Goal: Task Accomplishment & Management: Manage account settings

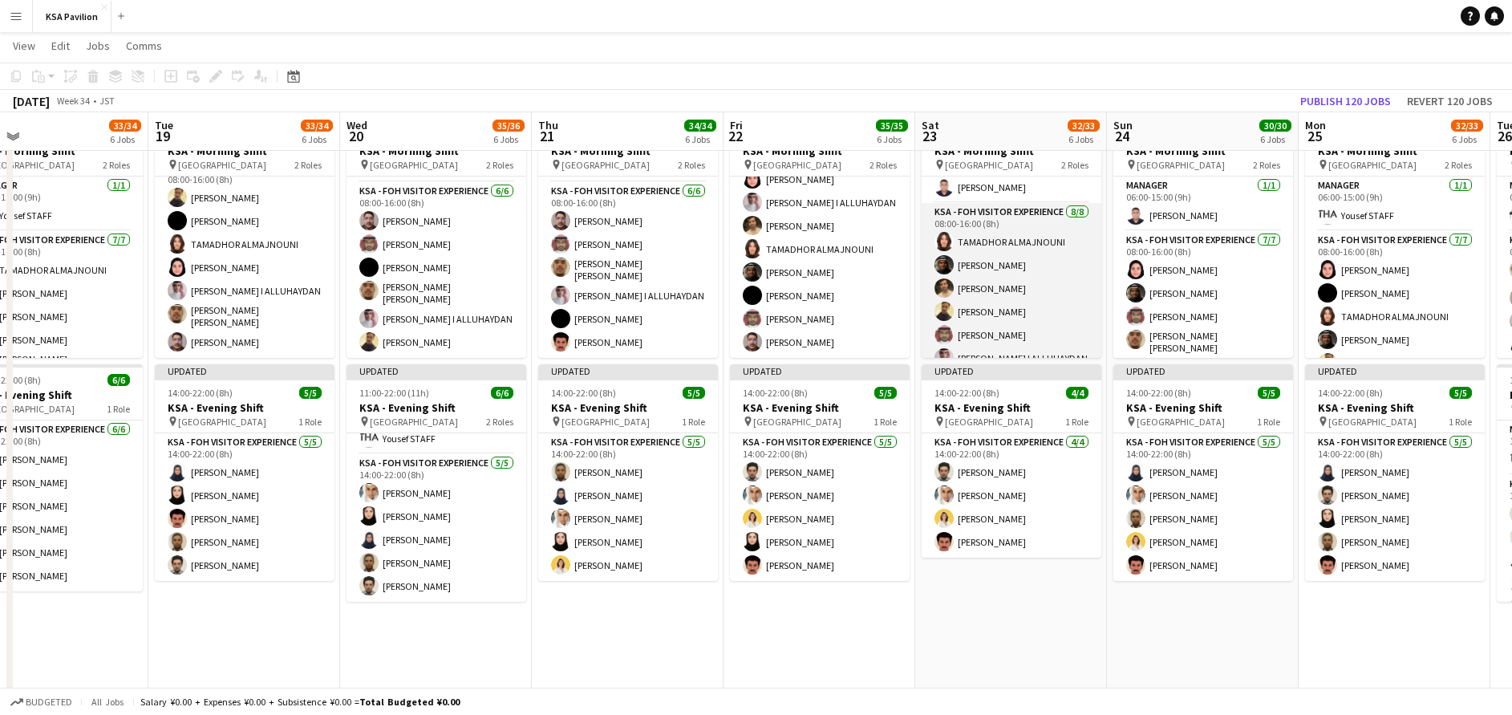
scroll to position [26, 0]
click at [990, 278] on app-card-role "KSA - FOH Visitor Experience [DATE] 08:00-16:00 (8h) TAMADHOR ALMAJNOUNI [PERSO…" at bounding box center [1012, 313] width 180 height 217
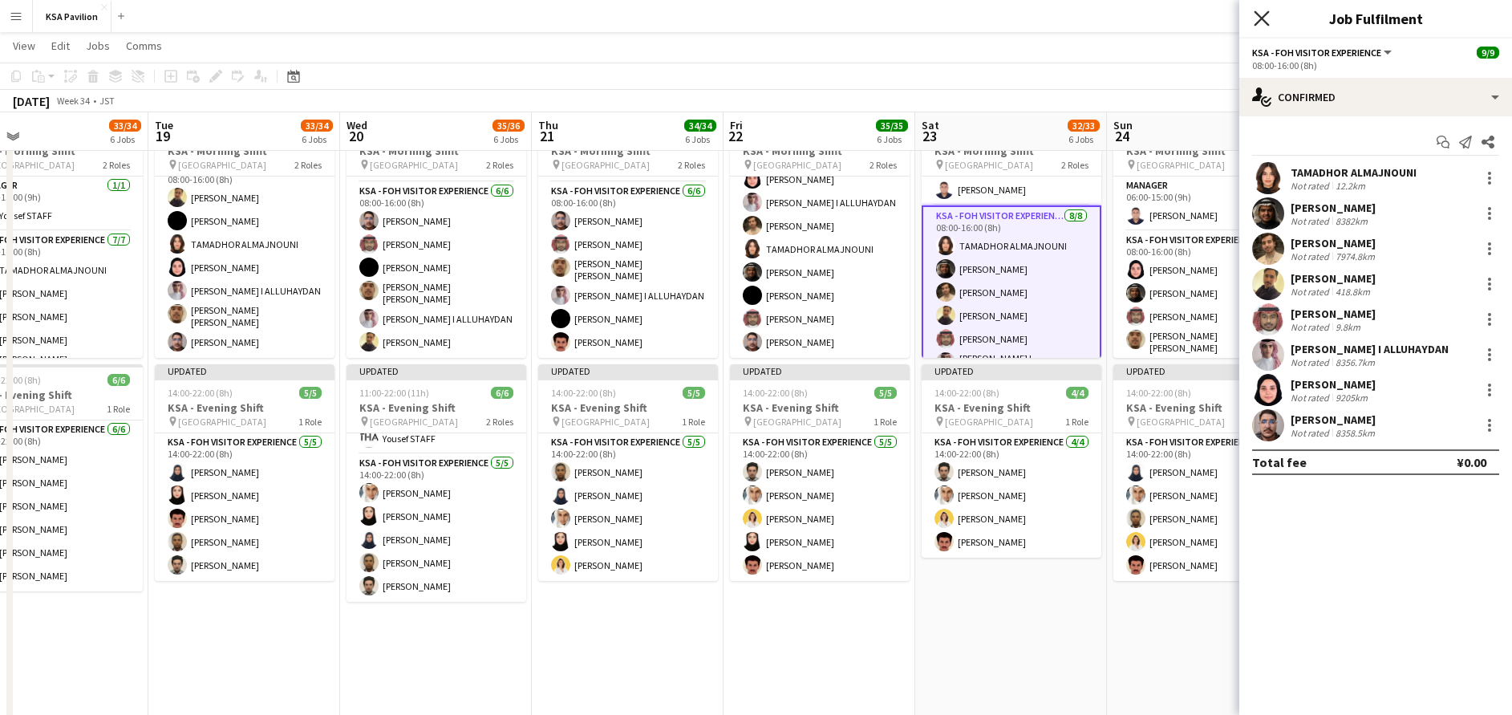
click at [1263, 18] on icon at bounding box center [1261, 17] width 15 height 15
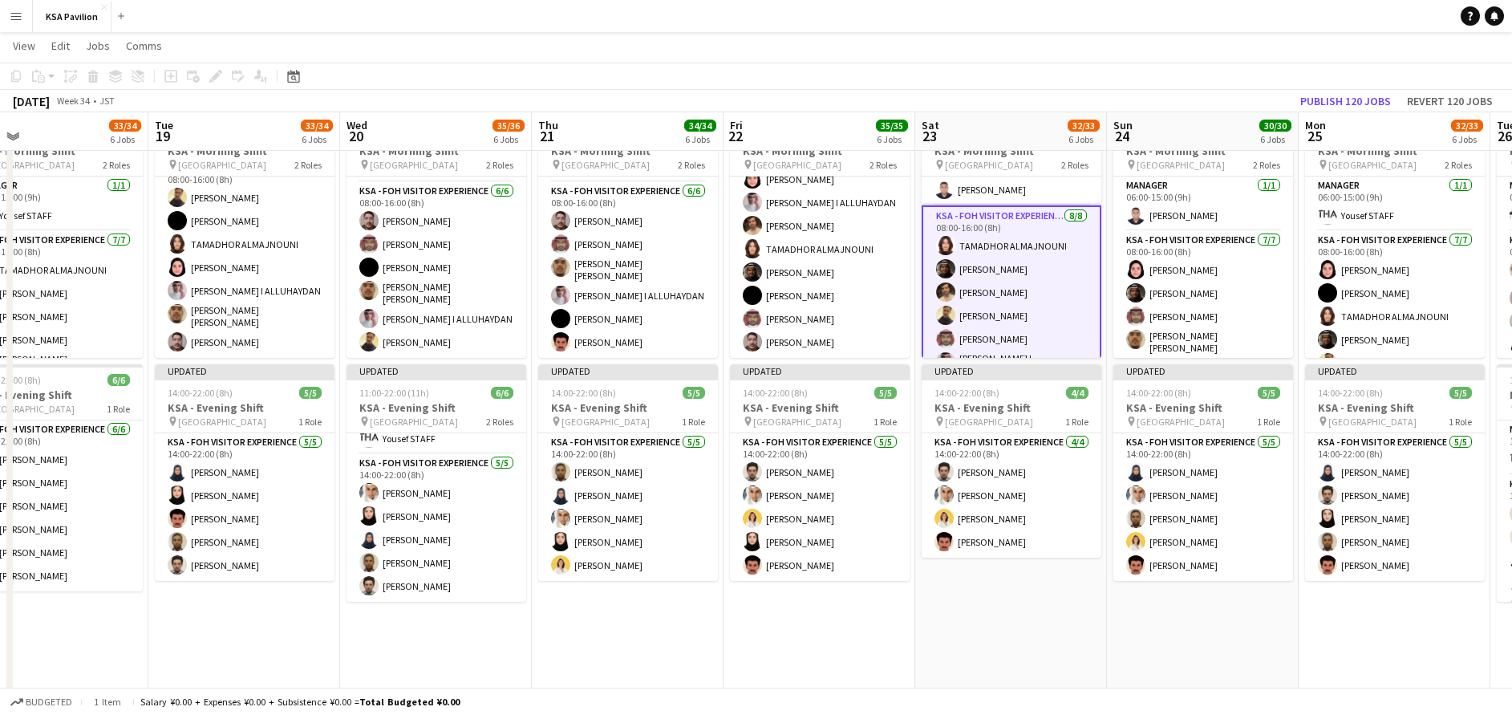
click at [984, 85] on app-toolbar "Copy Paste Paste Ctrl+V Paste with crew Ctrl+Shift+V Paste linked Job [GEOGRAPH…" at bounding box center [756, 76] width 1512 height 27
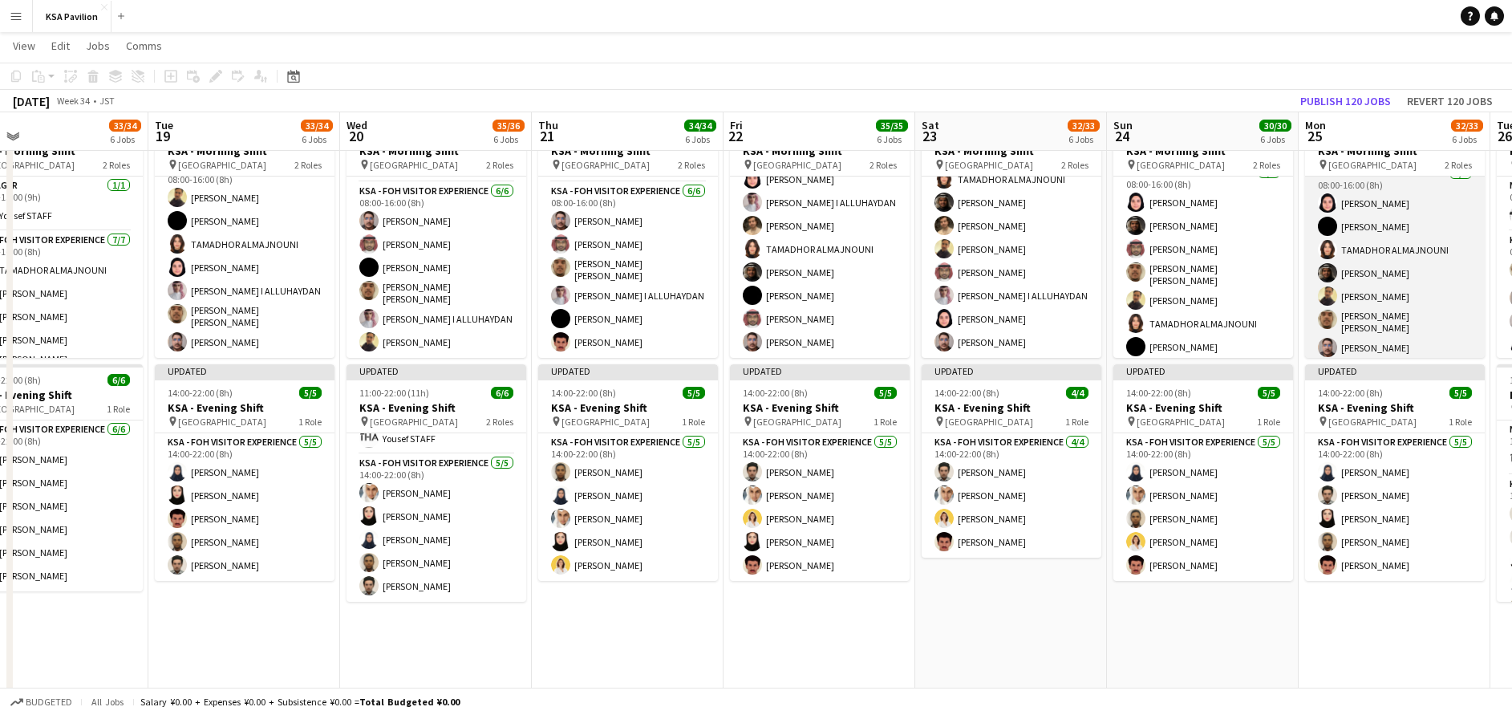
scroll to position [67, 0]
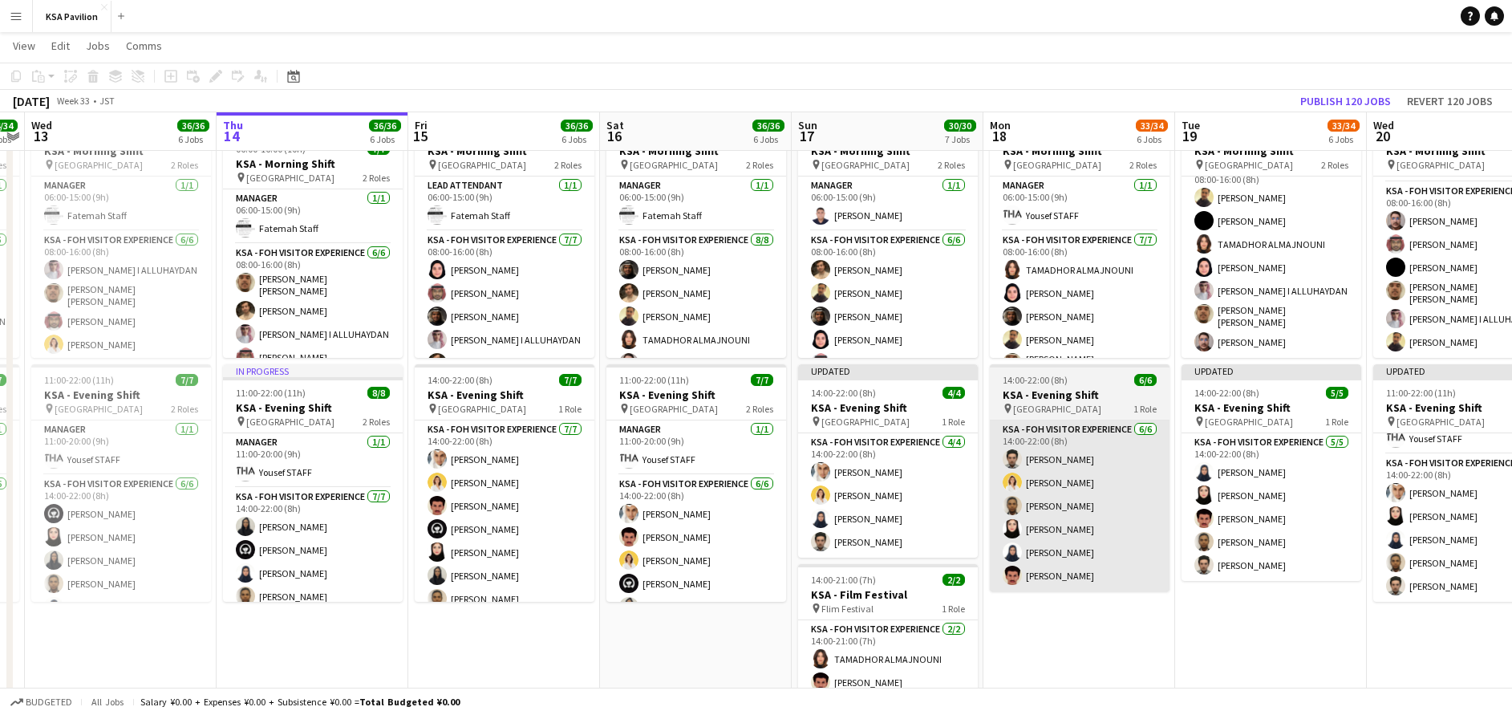
drag, startPoint x: 218, startPoint y: 594, endPoint x: 1111, endPoint y: 500, distance: 897.9
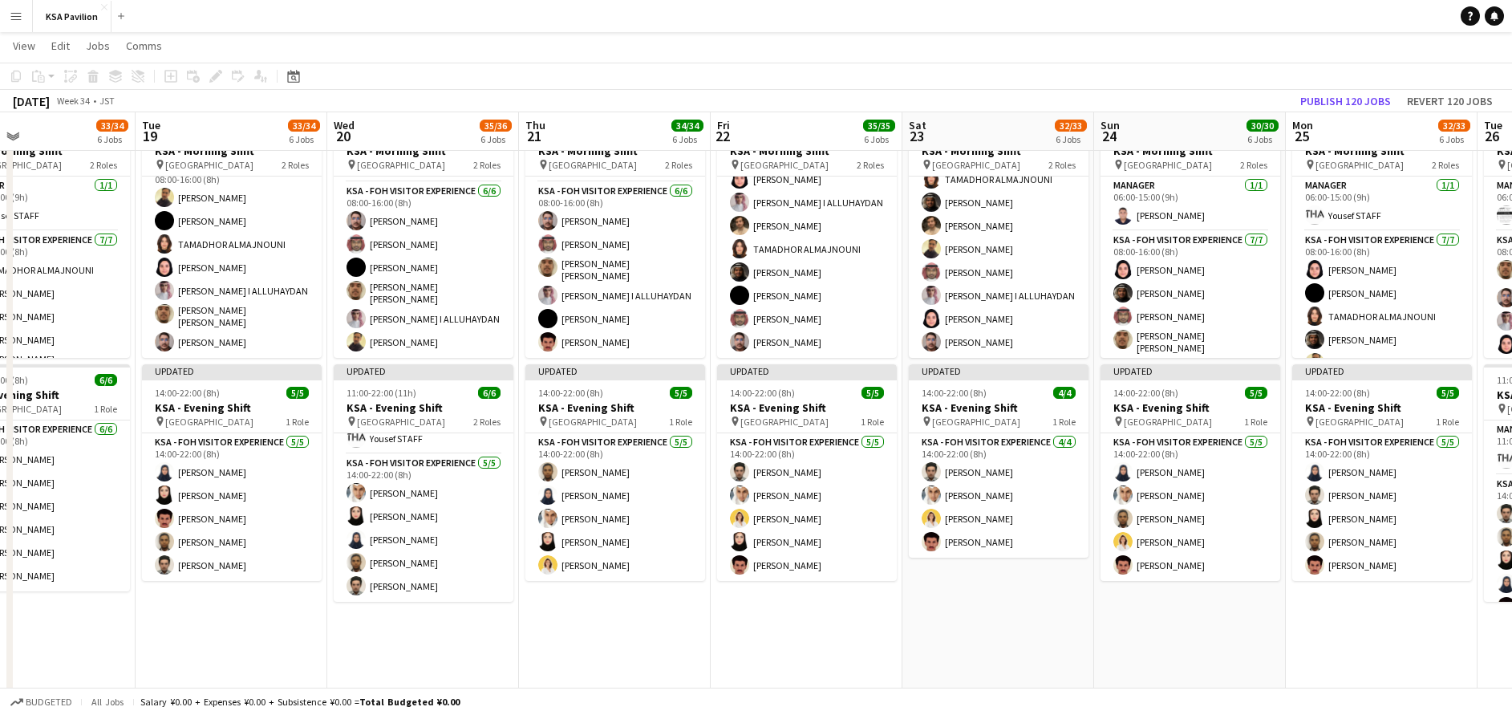
scroll to position [0, 654]
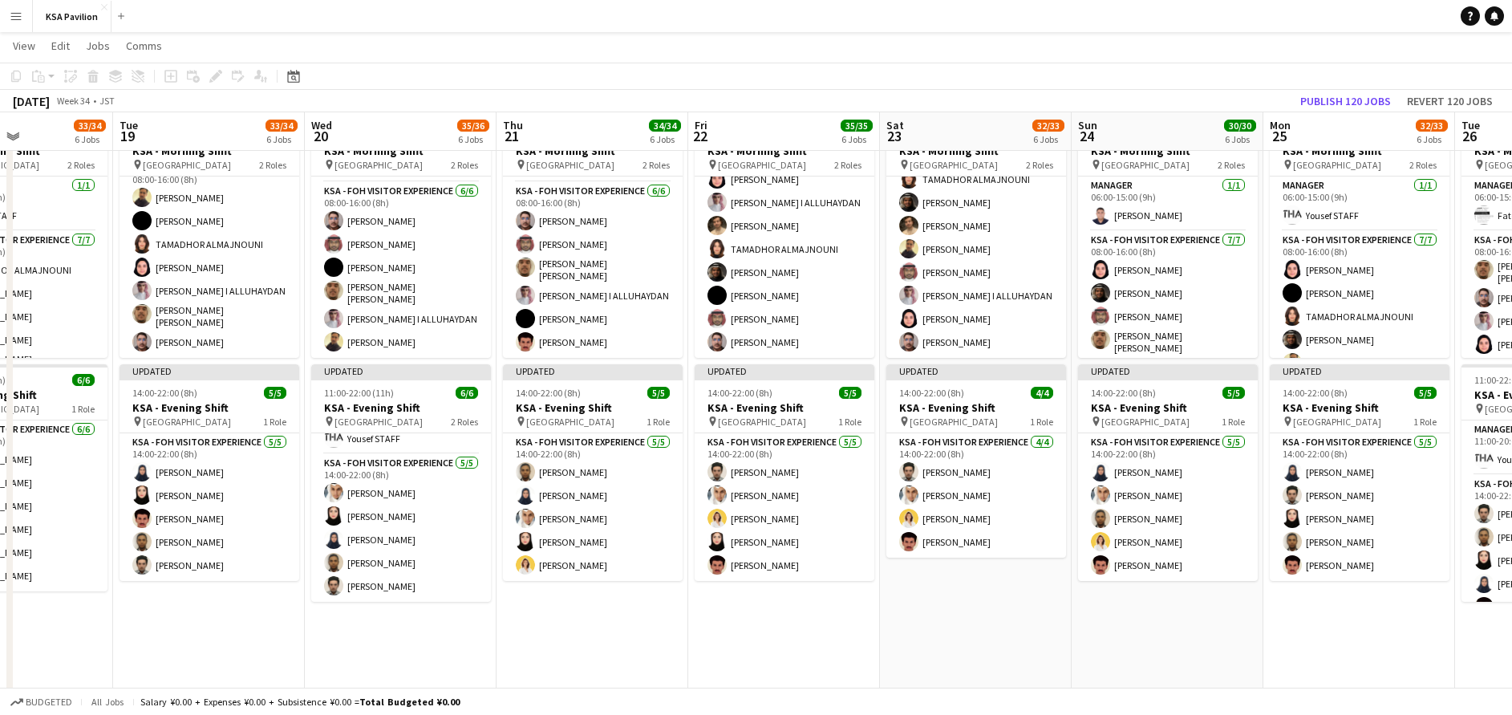
drag, startPoint x: 1234, startPoint y: 650, endPoint x: 171, endPoint y: 663, distance: 1063.0
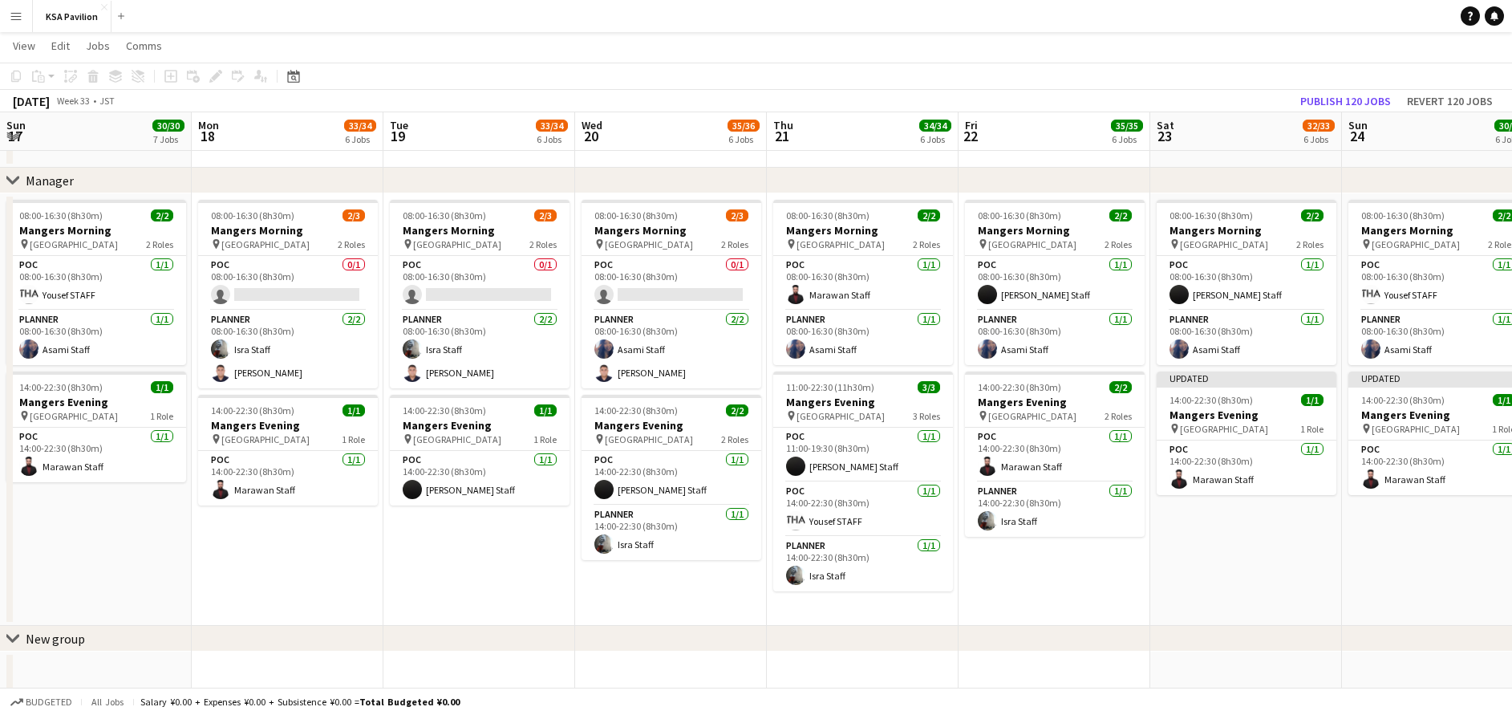
scroll to position [0, 377]
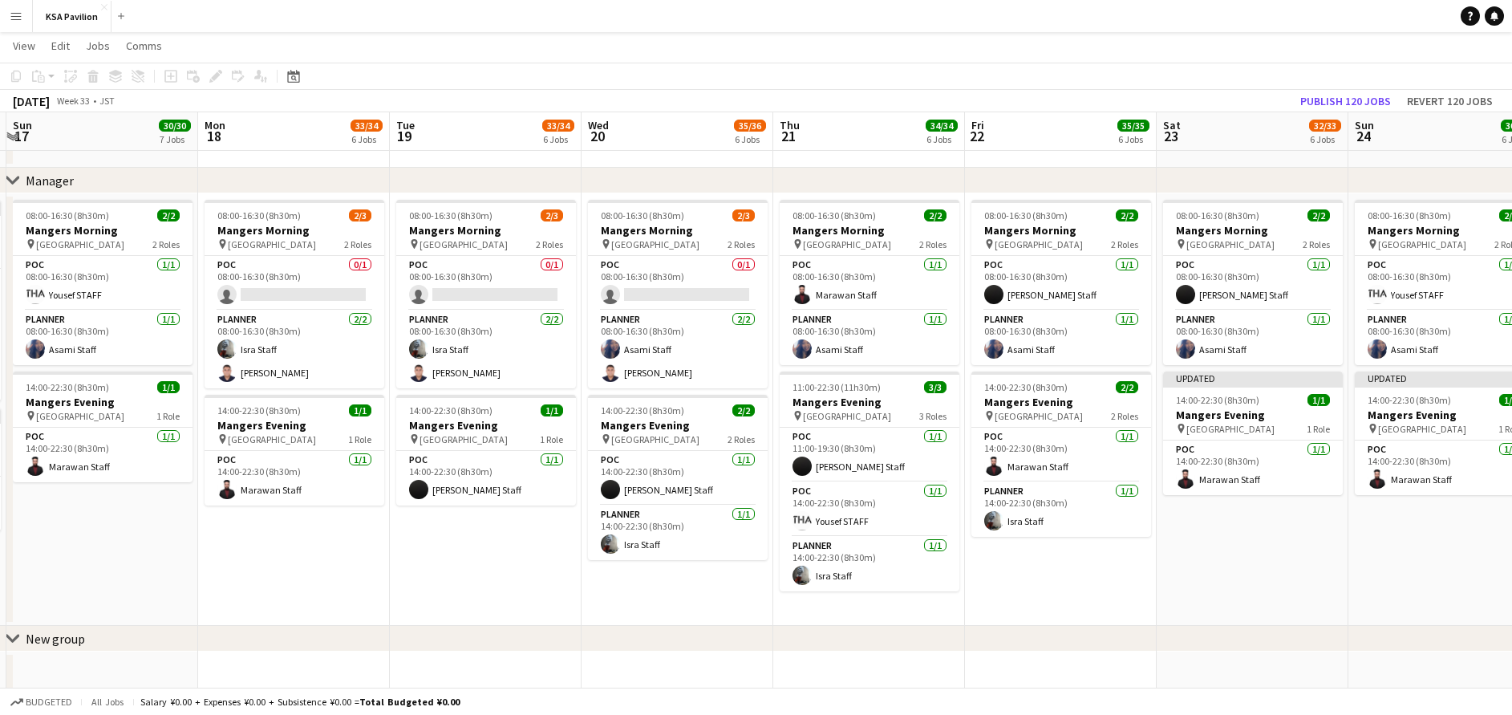
drag, startPoint x: 406, startPoint y: 594, endPoint x: 683, endPoint y: 582, distance: 277.0
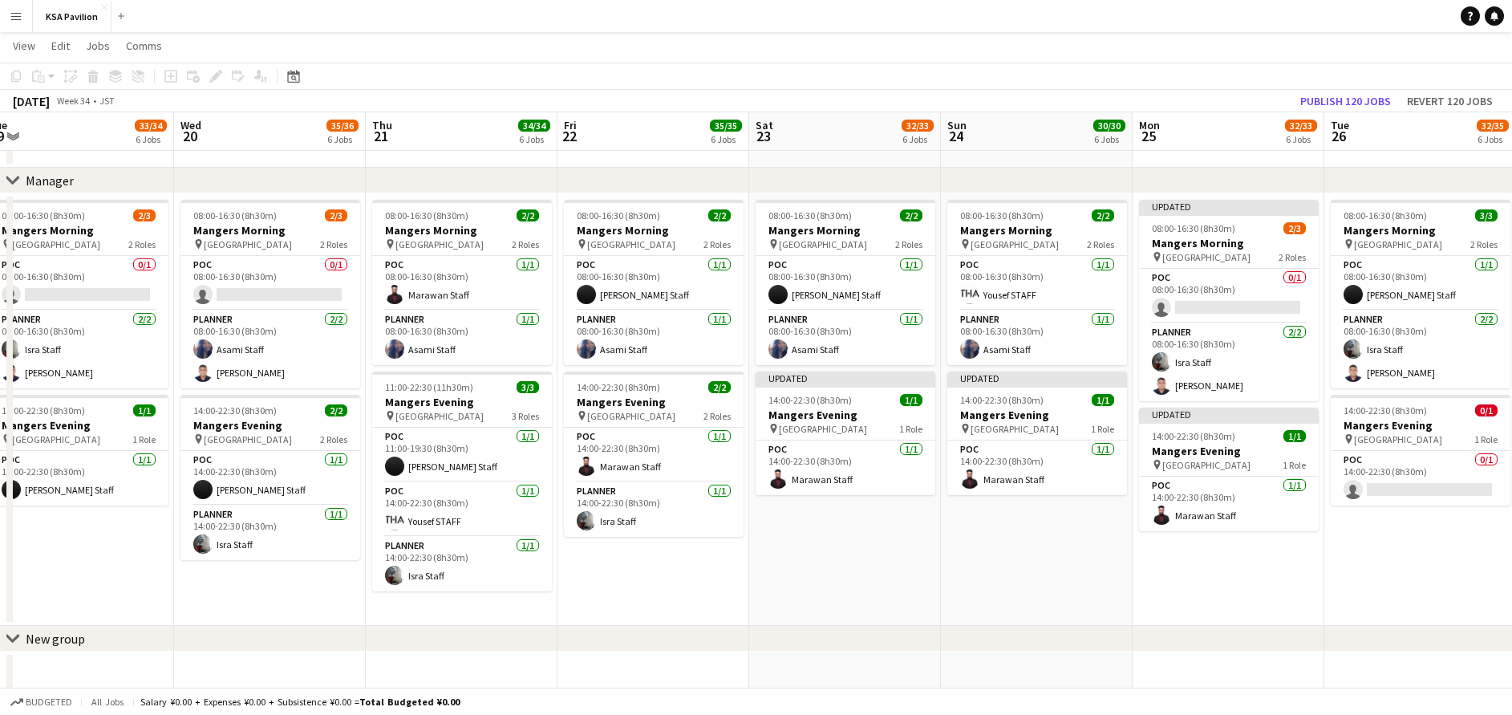
scroll to position [0, 595]
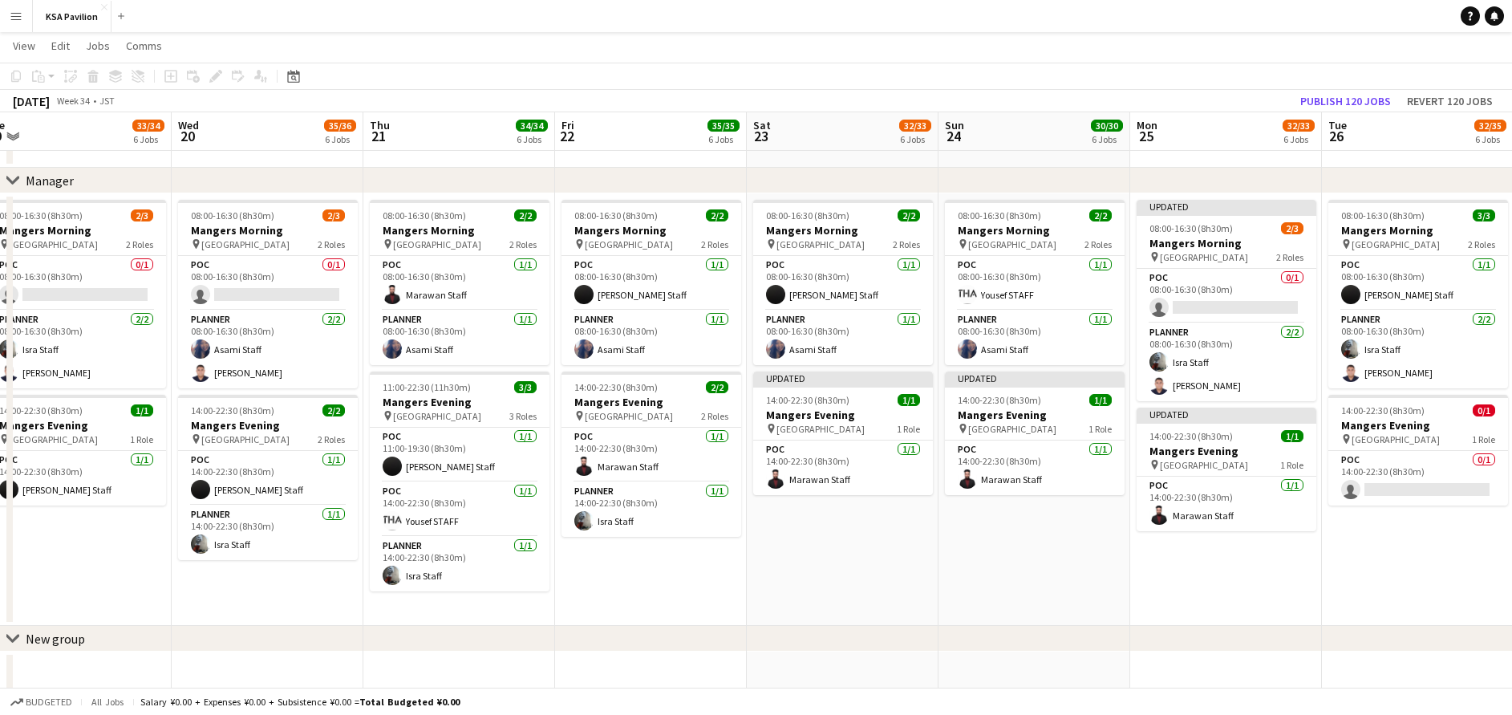
drag, startPoint x: 412, startPoint y: 576, endPoint x: -5, endPoint y: 574, distance: 417.2
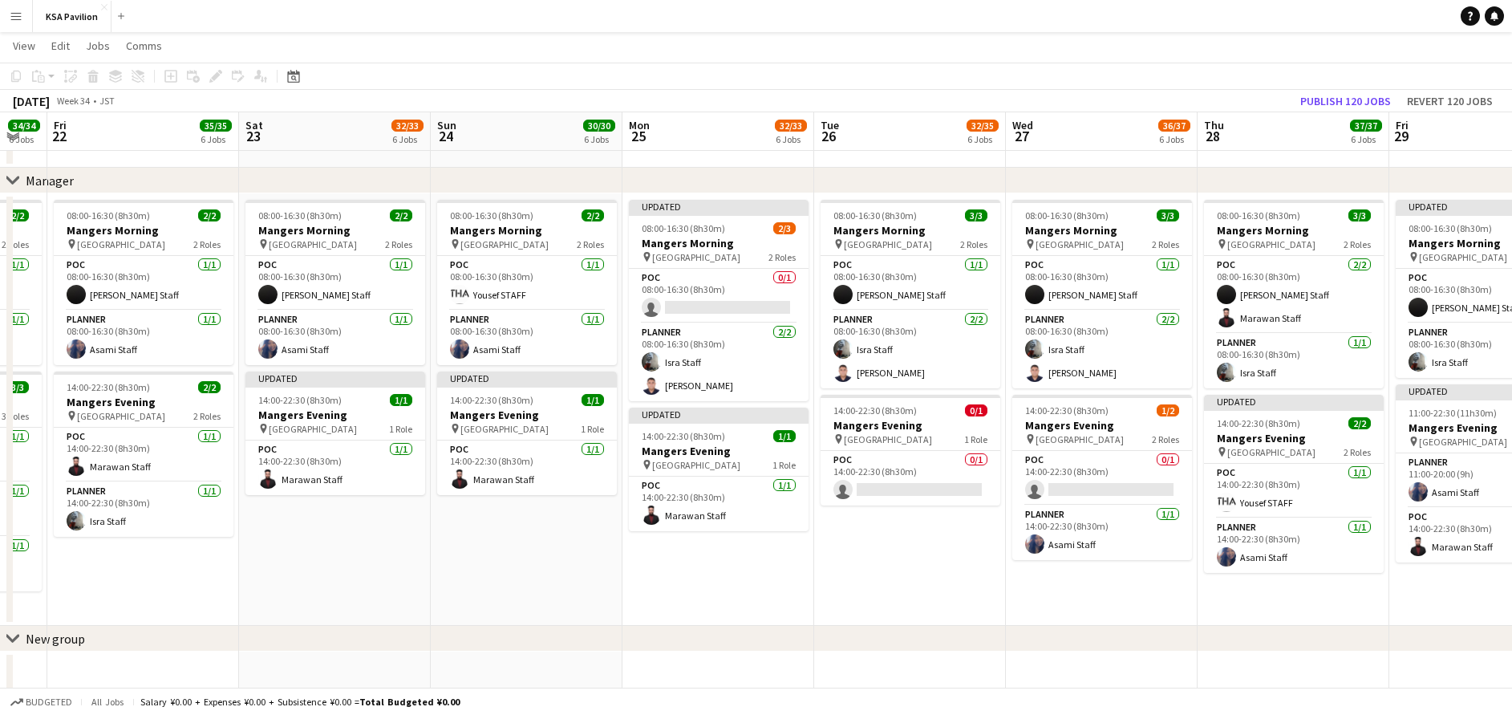
scroll to position [0, 332]
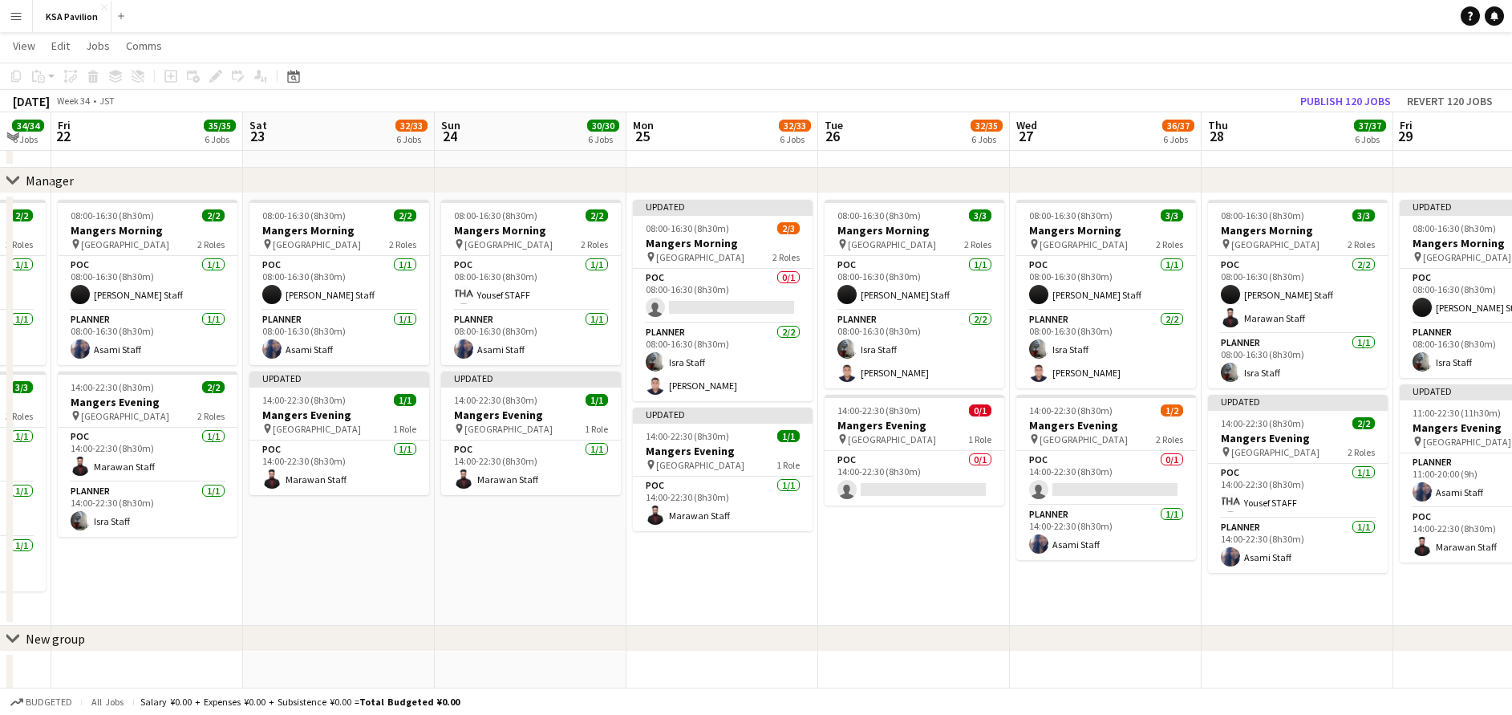
drag, startPoint x: 957, startPoint y: 531, endPoint x: 453, endPoint y: 505, distance: 504.5
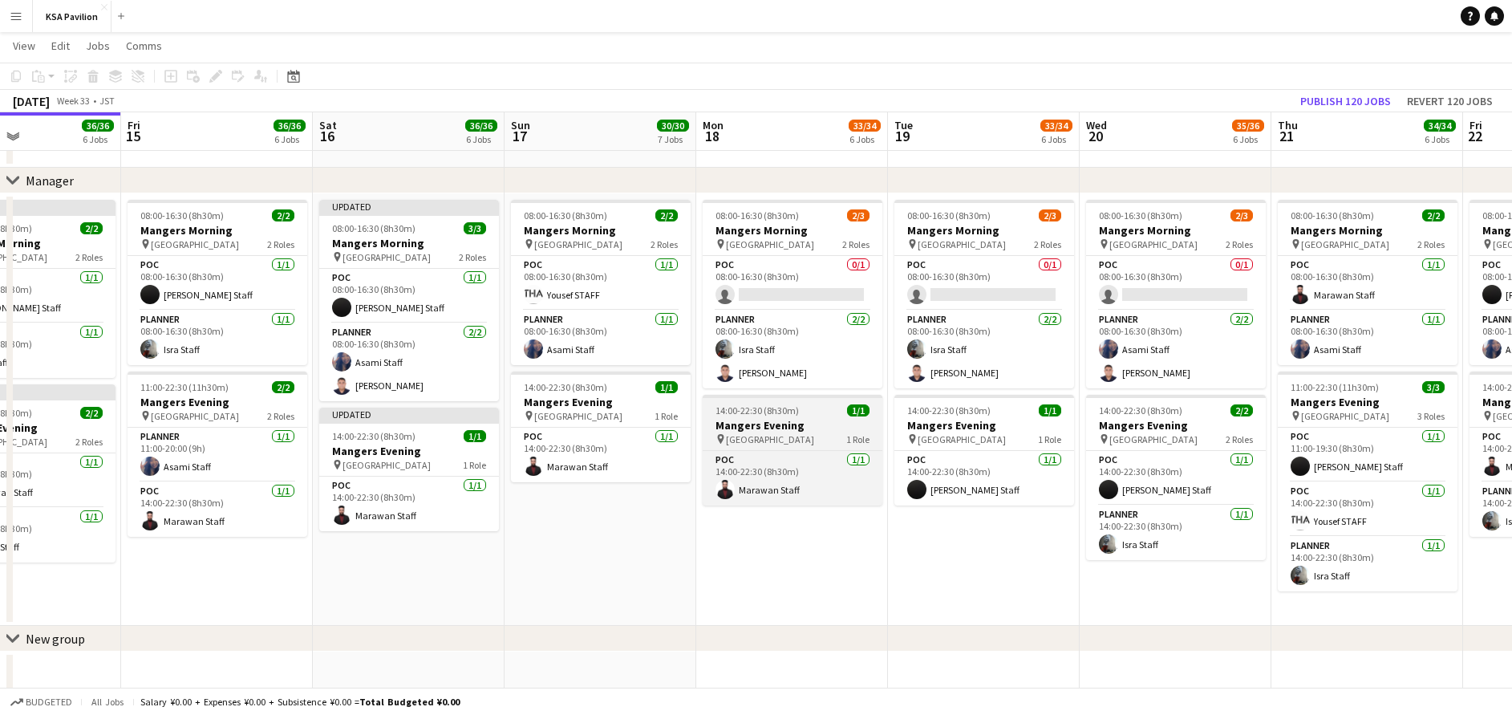
scroll to position [0, 651]
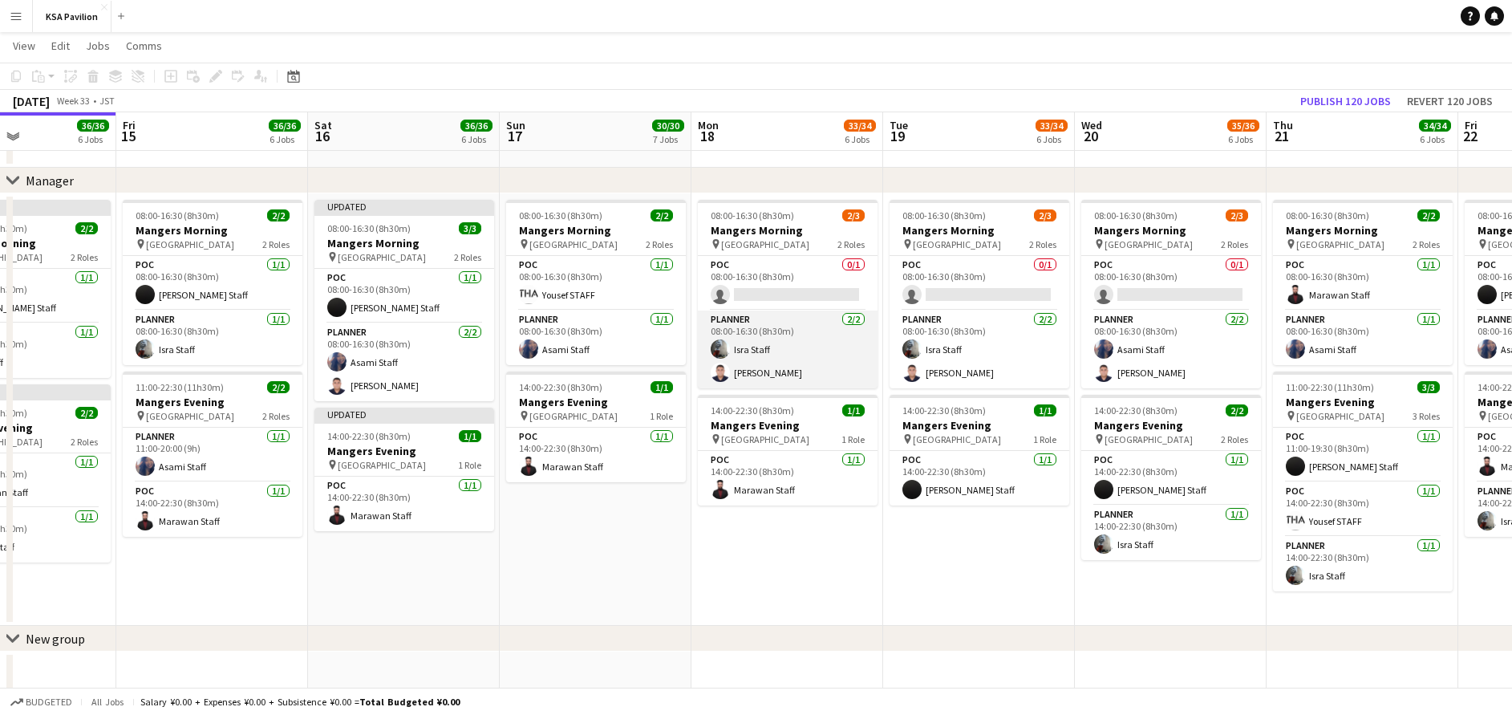
click at [798, 357] on app-card-role "Planner [DATE] 08:00-16:30 (8h30m) Isra Staff [PERSON_NAME]" at bounding box center [788, 349] width 180 height 78
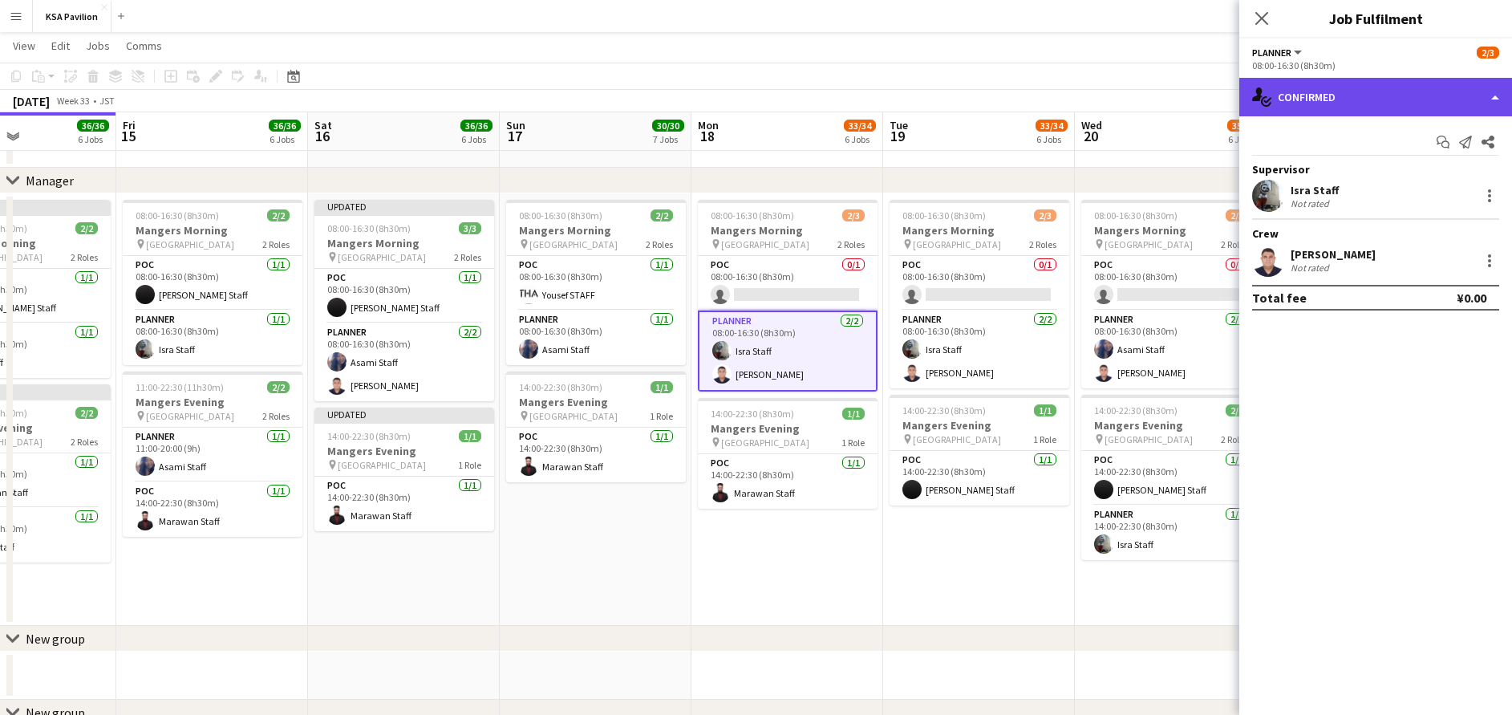
click at [1346, 98] on div "single-neutral-actions-check-2 Confirmed" at bounding box center [1375, 97] width 273 height 39
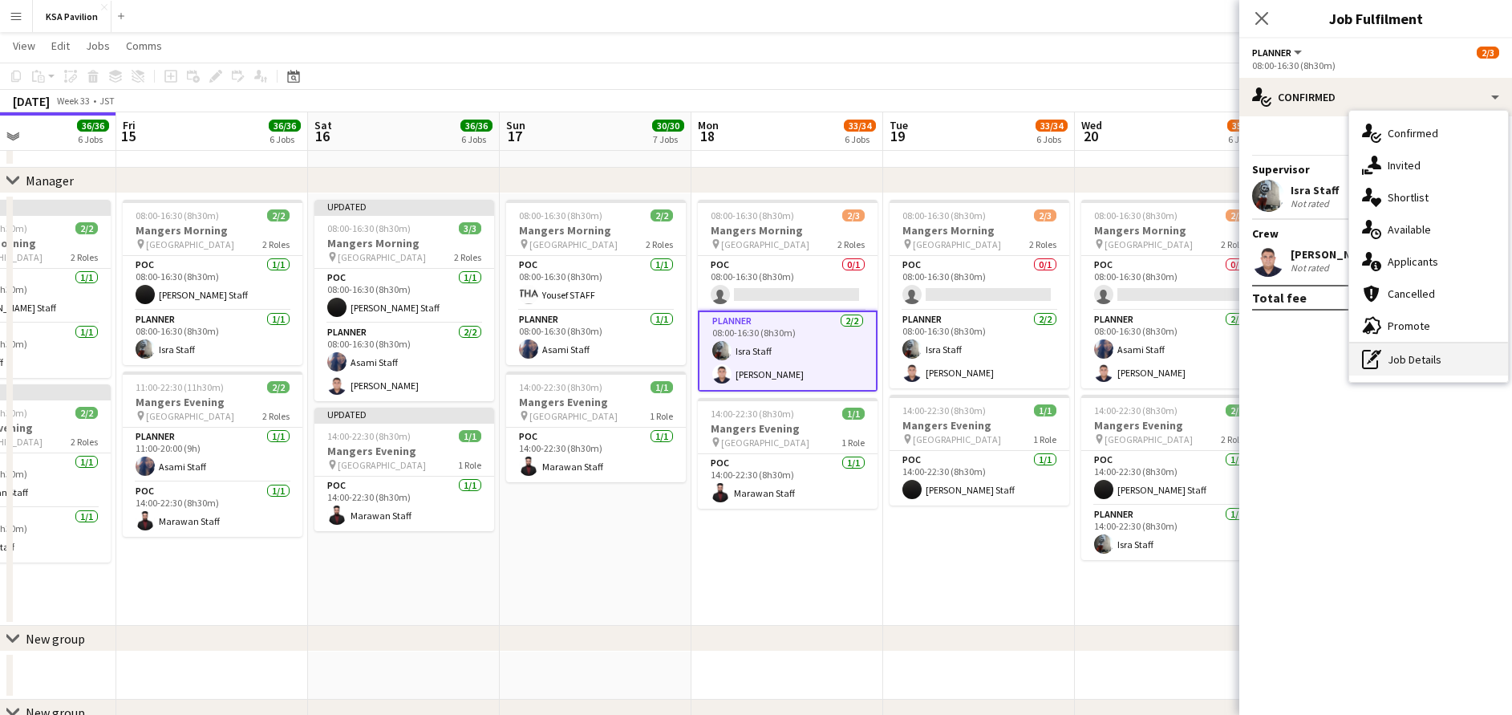
click at [1419, 352] on div "pen-write Job Details" at bounding box center [1428, 359] width 159 height 32
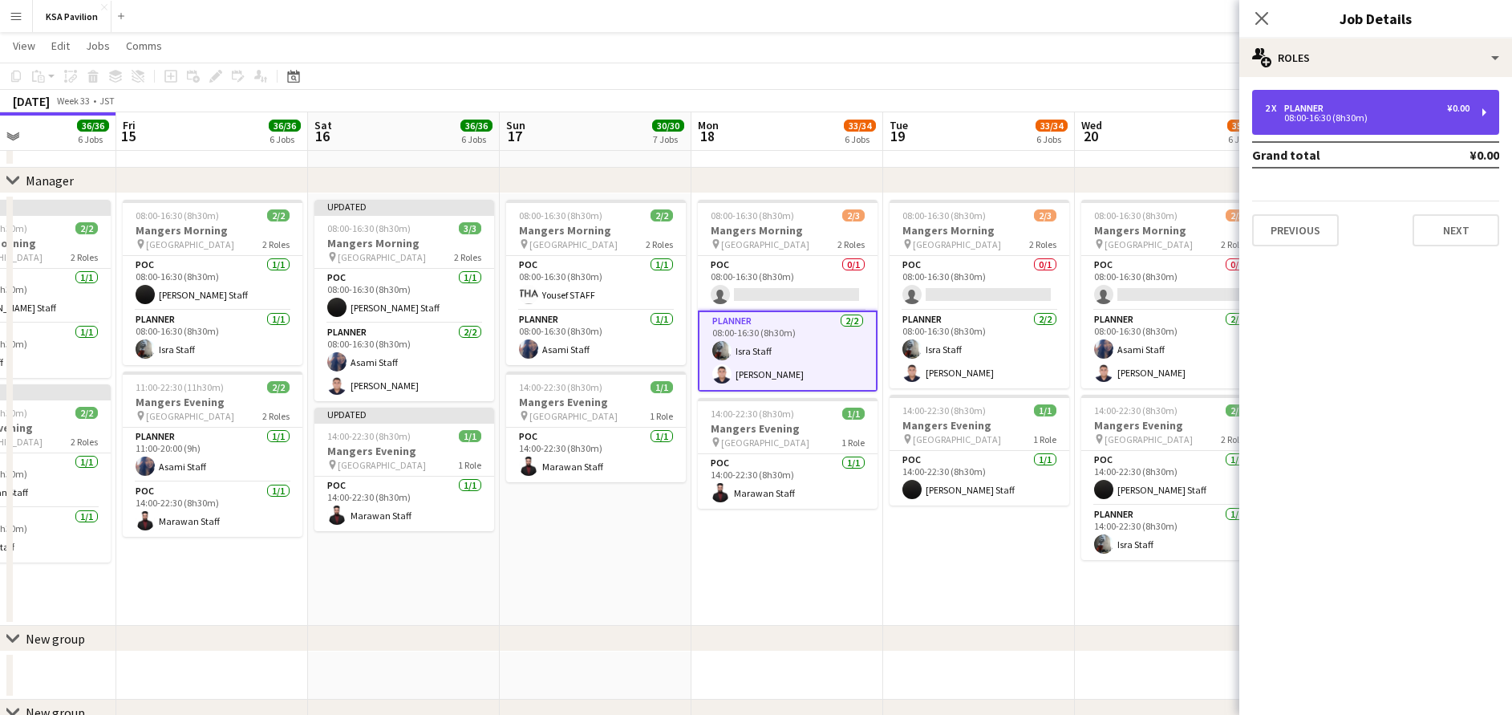
click at [1326, 131] on div "2 x Planner ¥0.00 08:00-16:30 (8h30m)" at bounding box center [1375, 112] width 247 height 45
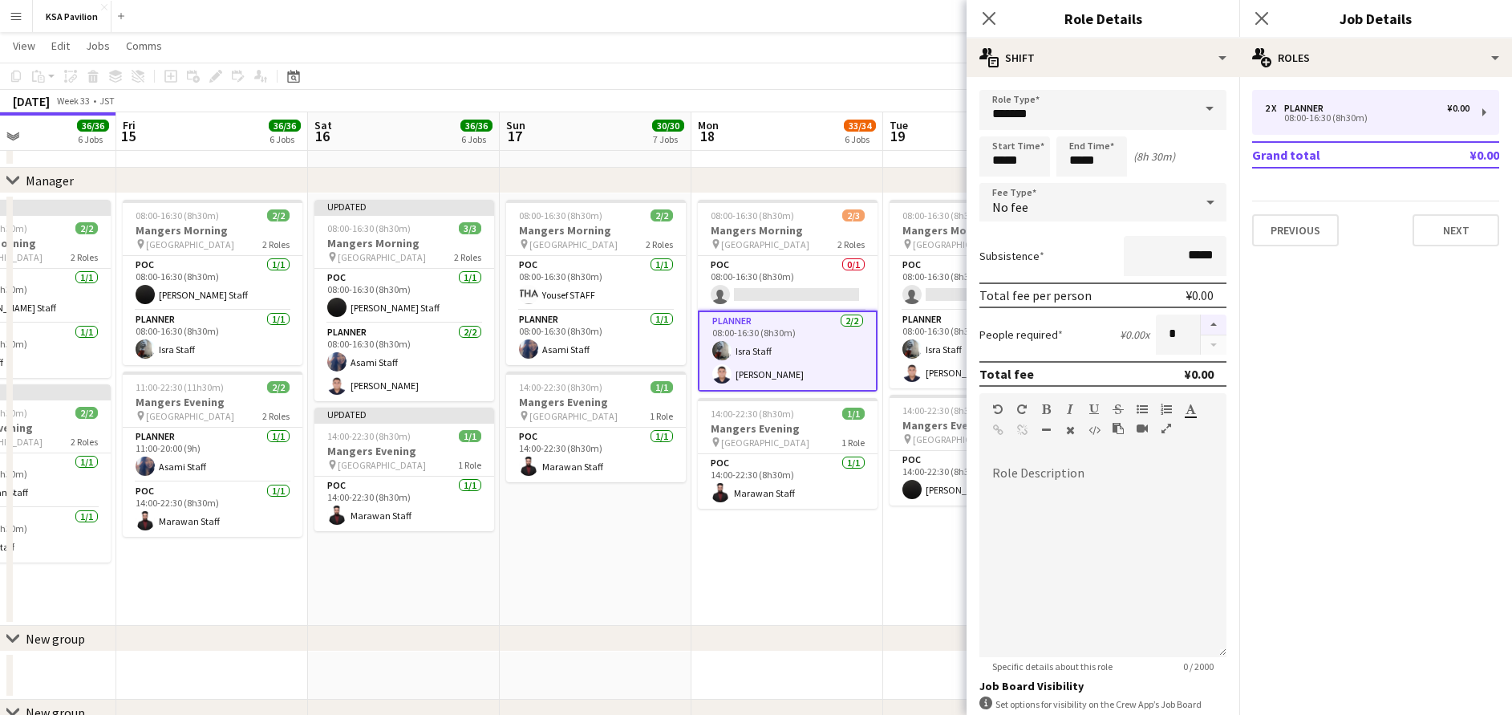
click at [1201, 320] on button "button" at bounding box center [1214, 324] width 26 height 21
click at [1201, 339] on button "button" at bounding box center [1214, 345] width 26 height 20
type input "*"
click at [1262, 20] on icon "Close pop-in" at bounding box center [1261, 17] width 15 height 15
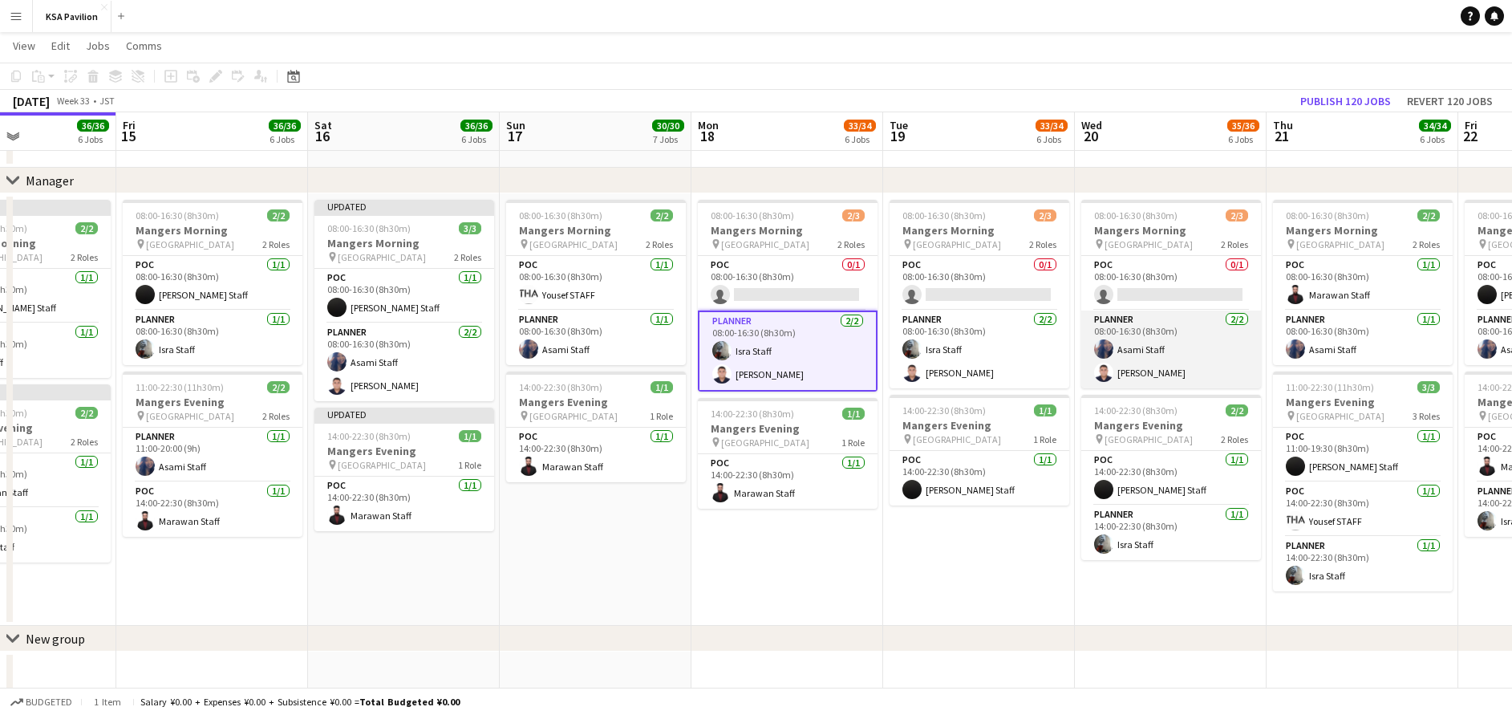
click at [1143, 368] on app-card-role "Planner [DATE] 08:00-16:30 (8h30m) Asami Staff [PERSON_NAME]" at bounding box center [1171, 349] width 180 height 78
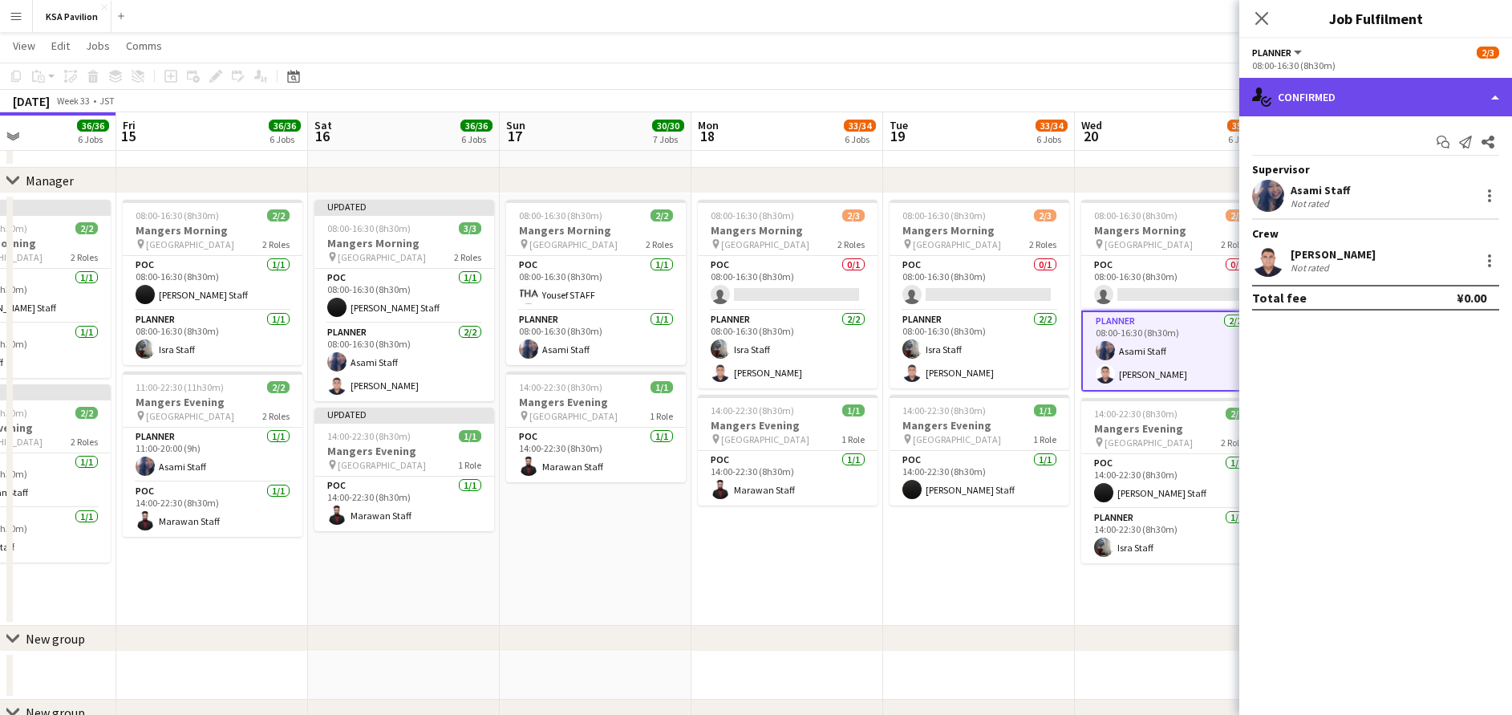
click at [1341, 112] on div "single-neutral-actions-check-2 Confirmed" at bounding box center [1375, 97] width 273 height 39
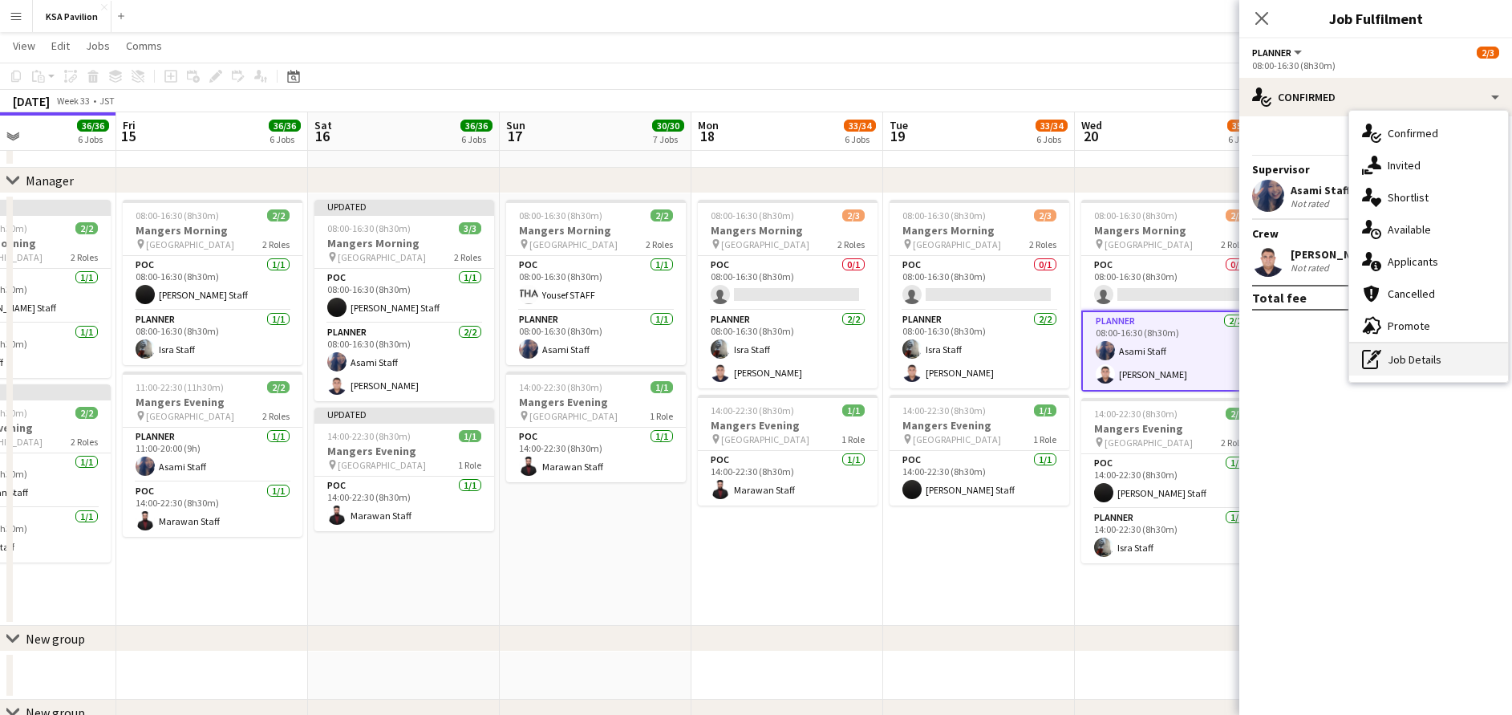
click at [1410, 352] on div "pen-write Job Details" at bounding box center [1428, 359] width 159 height 32
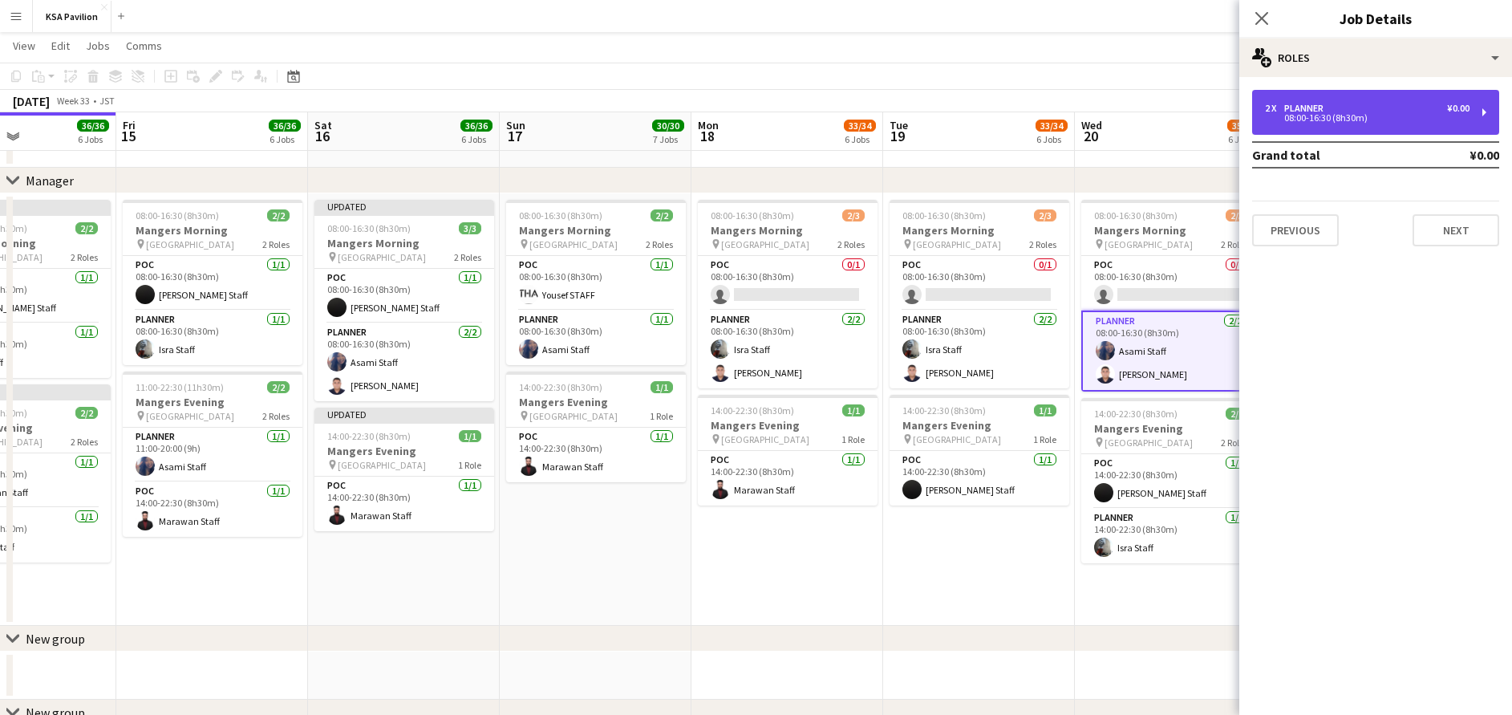
click at [1342, 102] on div "2 x Planner ¥0.00 08:00-16:30 (8h30m)" at bounding box center [1375, 112] width 247 height 45
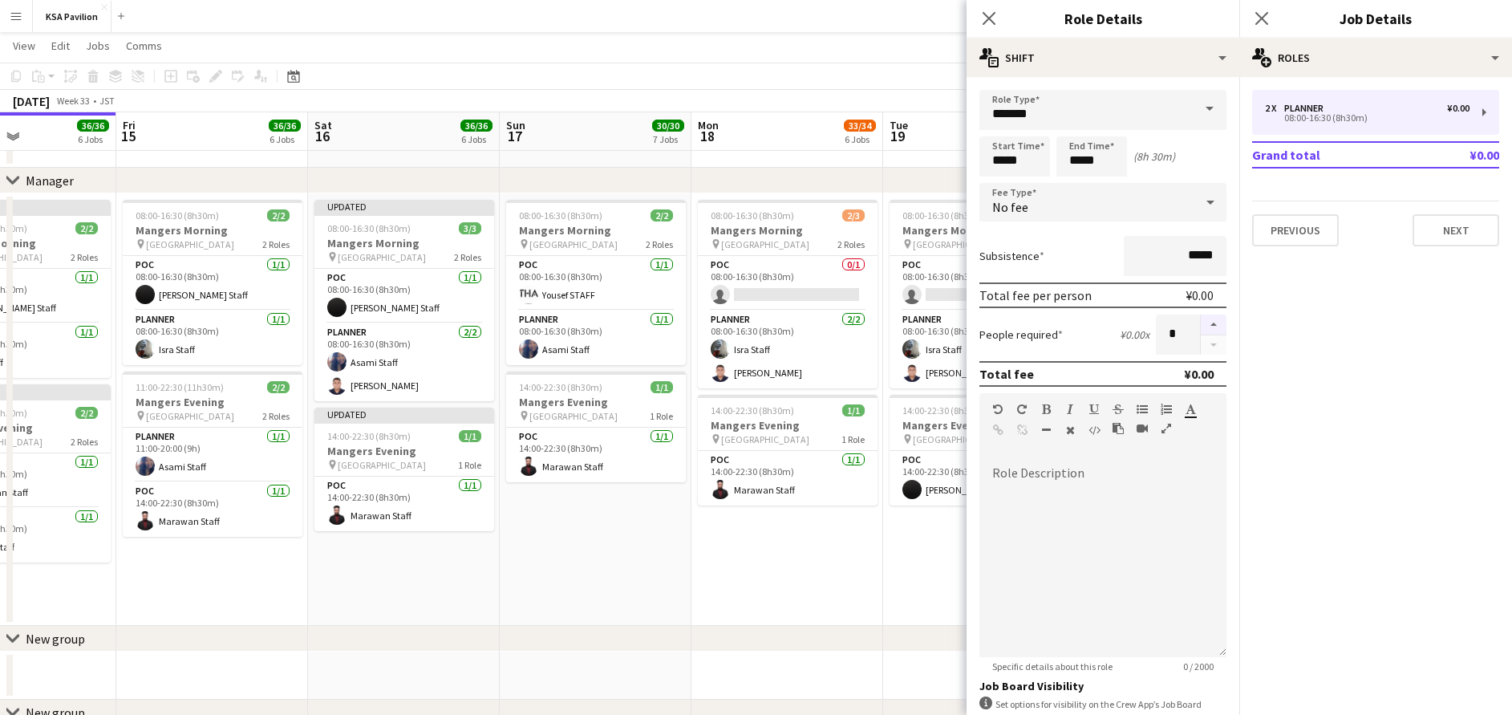
click at [1201, 327] on button "button" at bounding box center [1214, 324] width 26 height 21
type input "*"
click at [1260, 25] on icon "Close pop-in" at bounding box center [1261, 17] width 15 height 15
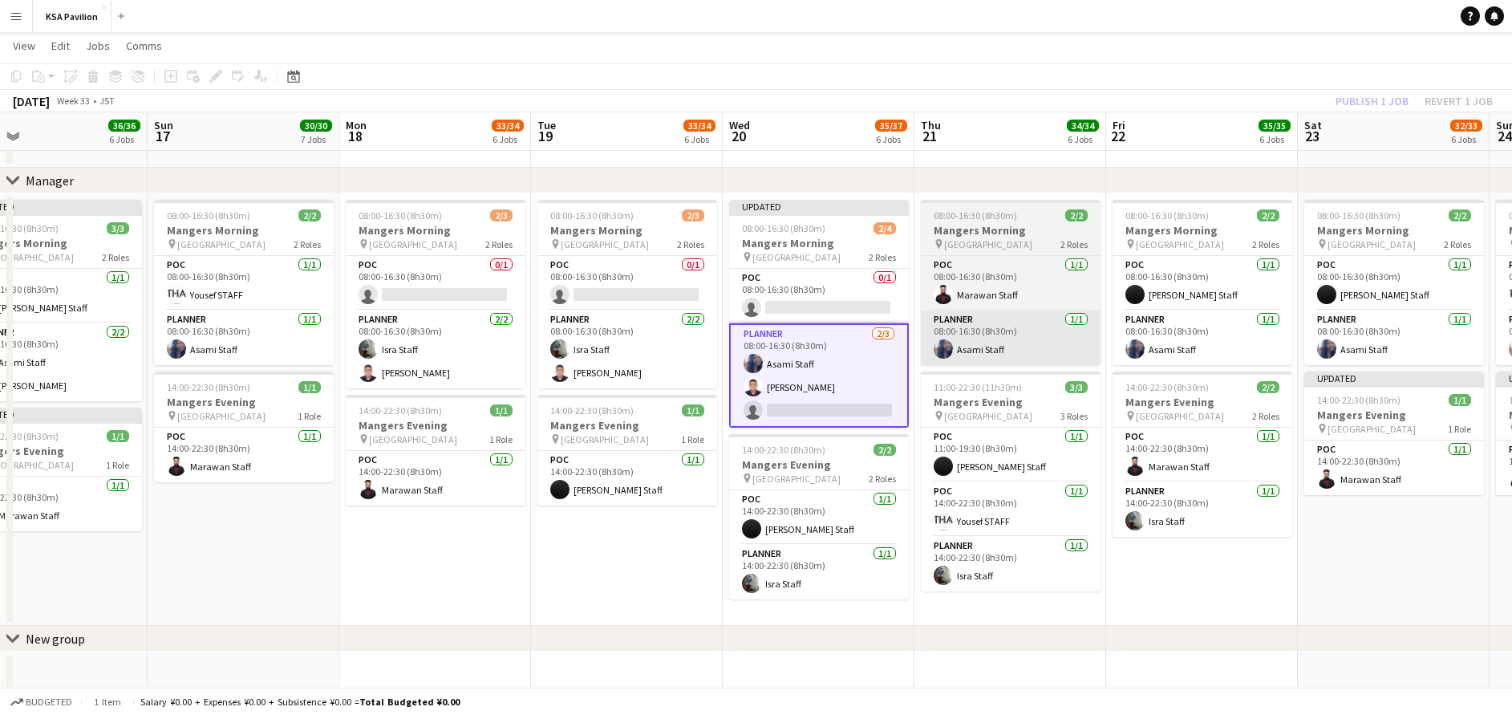
scroll to position [0, 621]
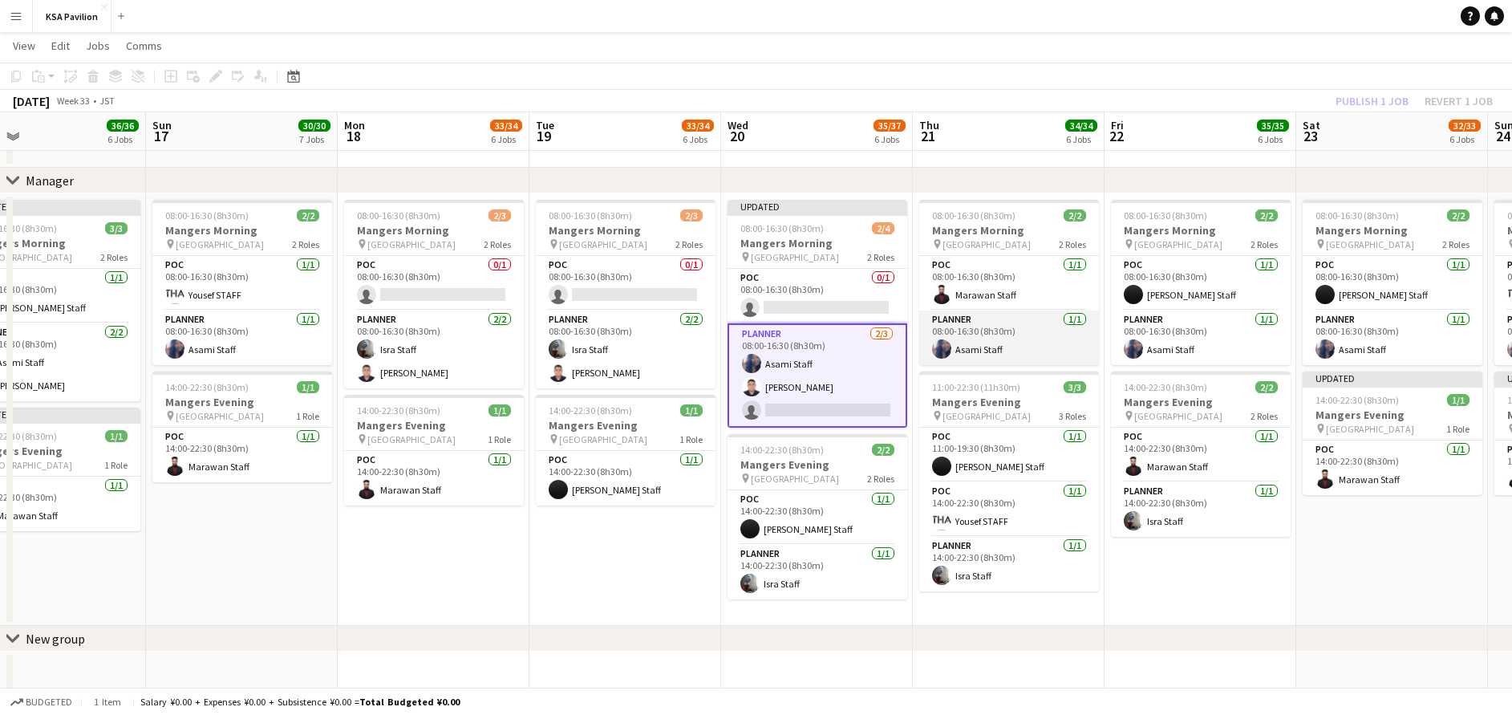
click at [1000, 335] on app-card-role "Planner [DATE] 08:00-16:30 (8h30m) Asami Staff" at bounding box center [1009, 337] width 180 height 55
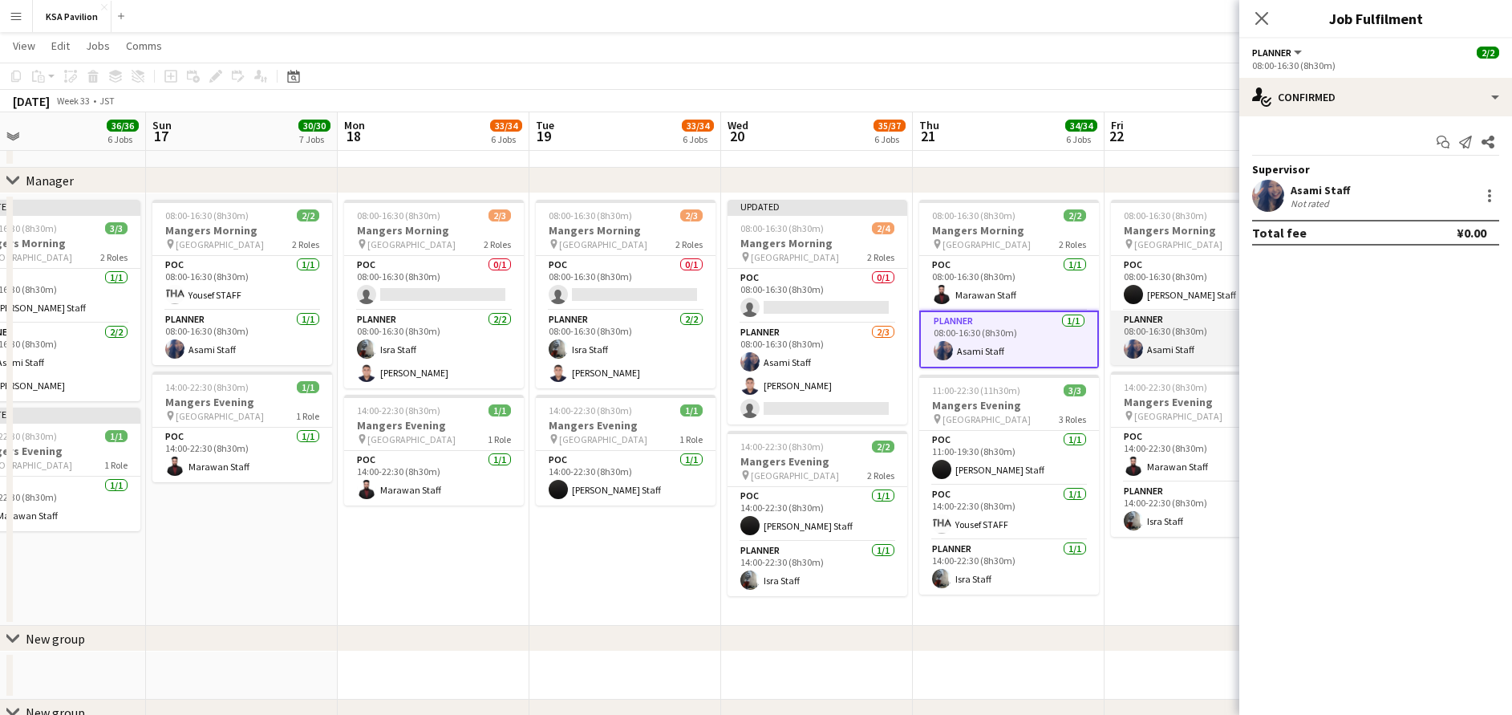
click at [1146, 335] on app-card-role "Planner [DATE] 08:00-16:30 (8h30m) Asami Staff" at bounding box center [1201, 337] width 180 height 55
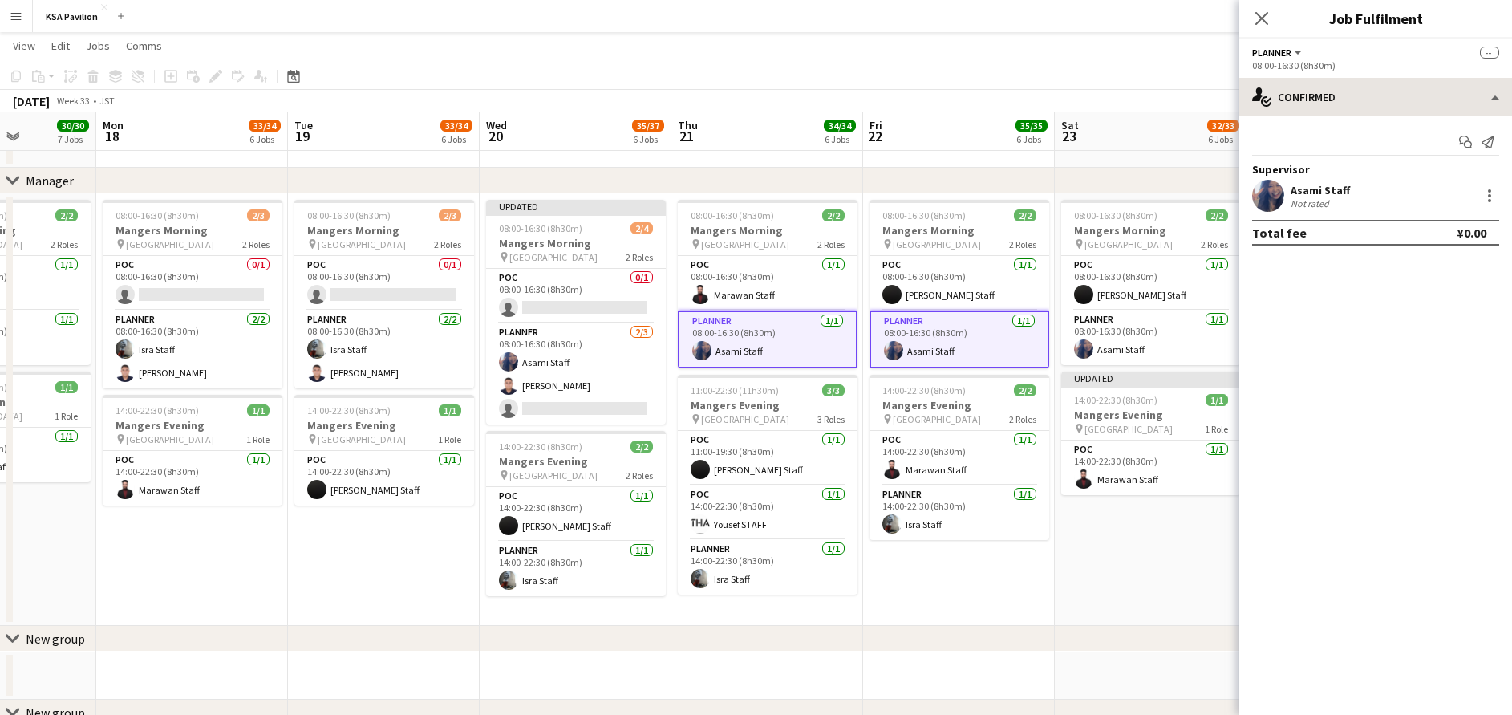
scroll to position [0, 481]
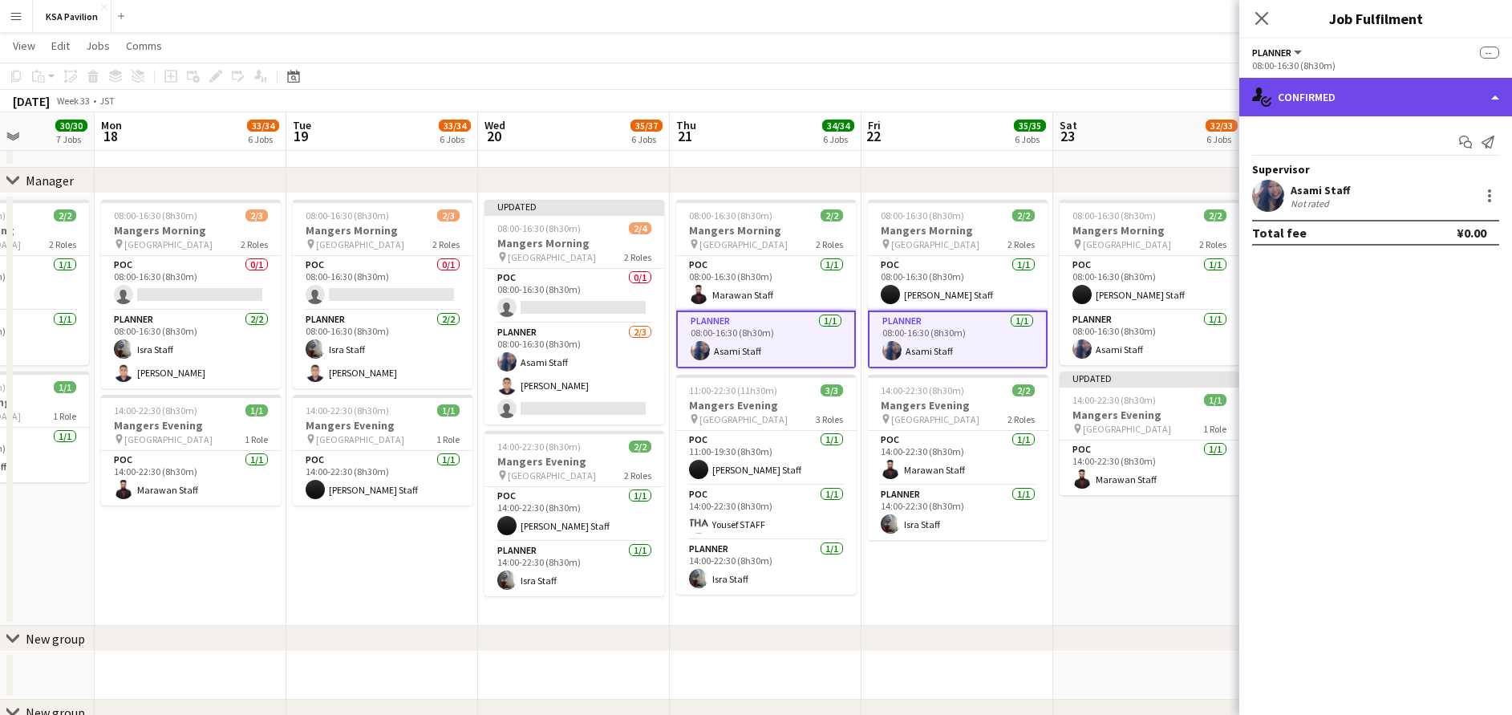
click at [1353, 84] on div "single-neutral-actions-check-2 Confirmed" at bounding box center [1375, 97] width 273 height 39
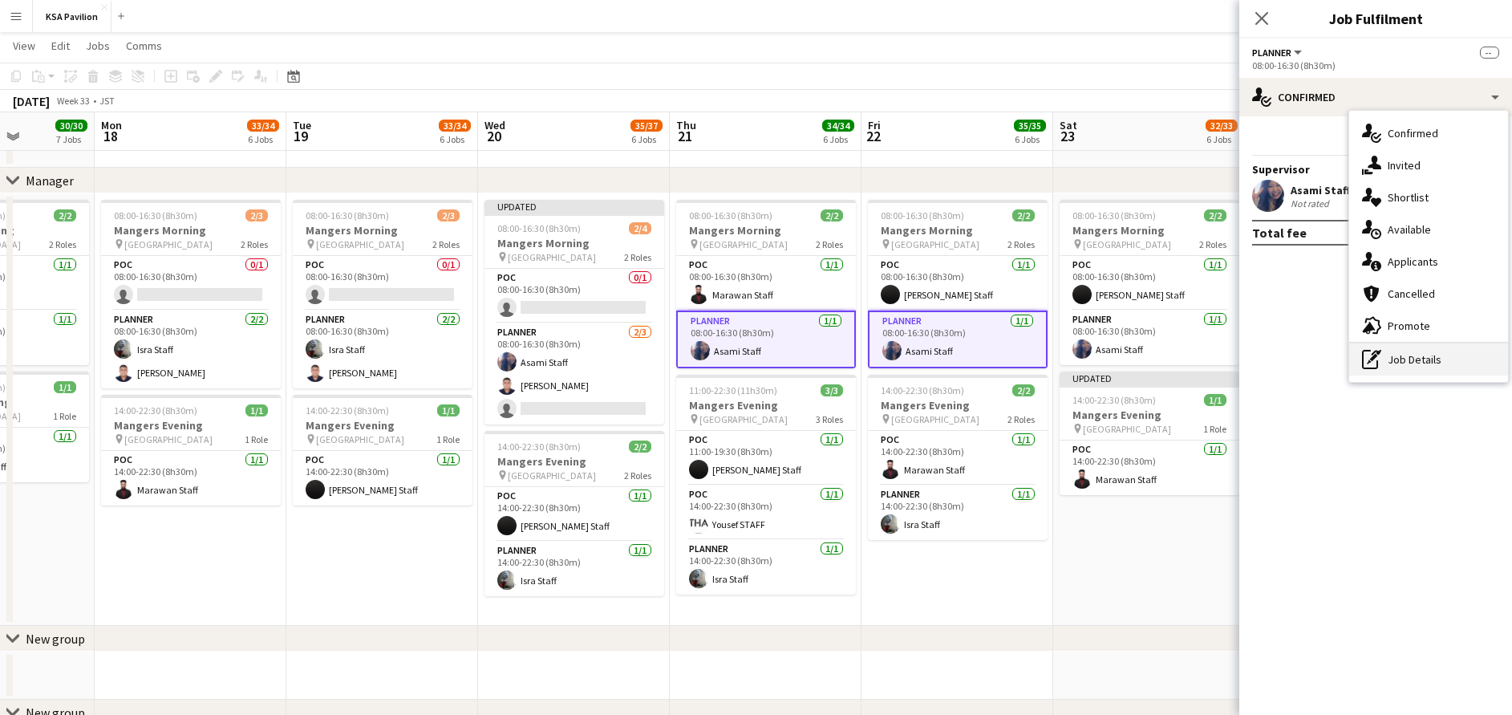
click at [1403, 359] on div "pen-write Job Details" at bounding box center [1428, 359] width 159 height 32
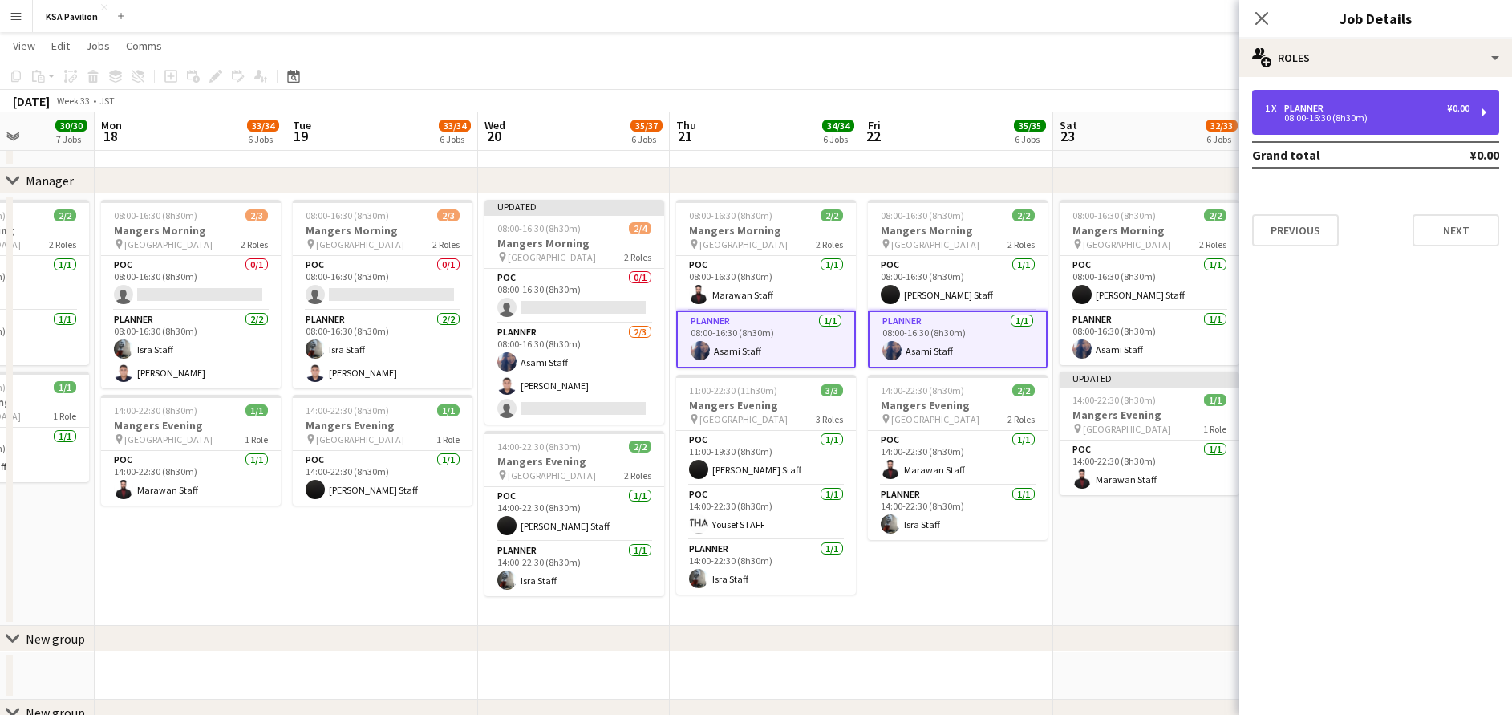
click at [1357, 115] on div "08:00-16:30 (8h30m)" at bounding box center [1367, 118] width 205 height 8
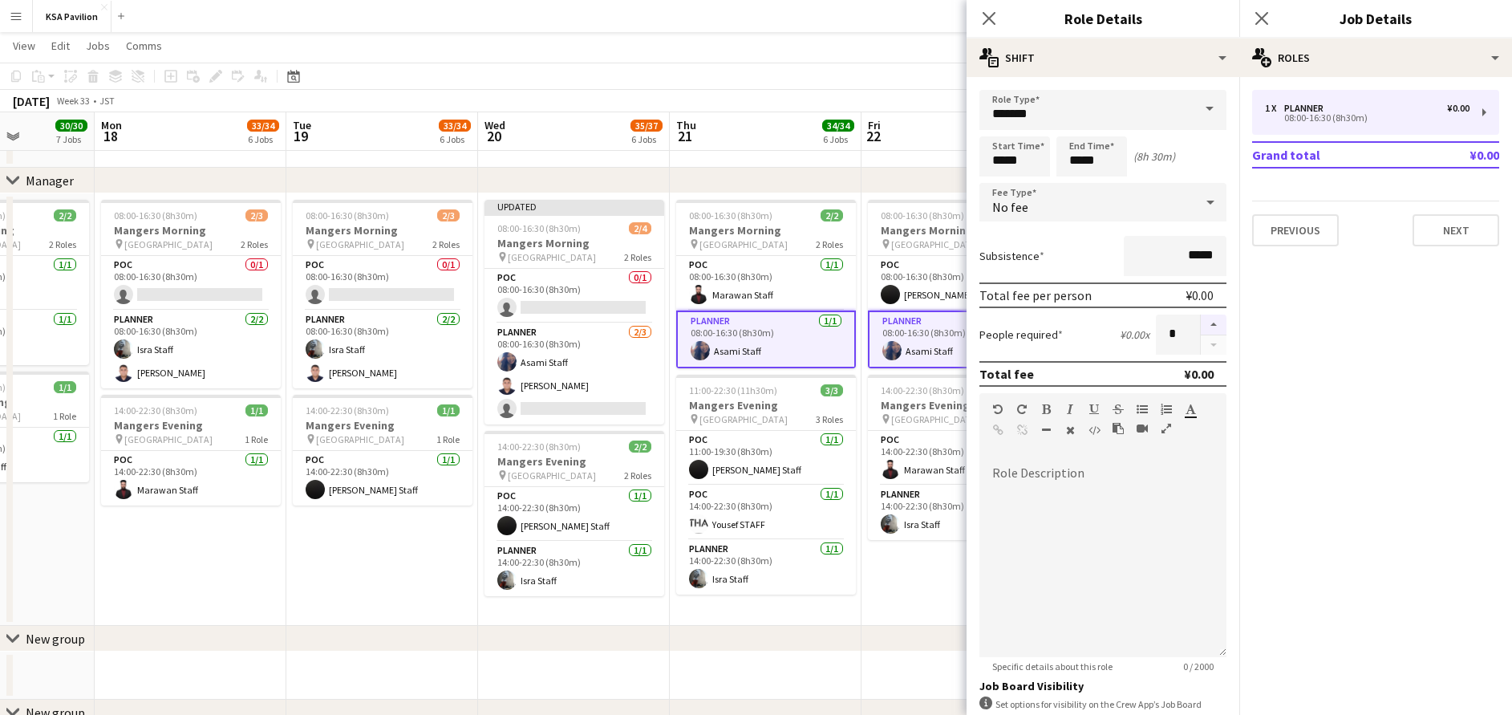
click at [1201, 316] on button "button" at bounding box center [1214, 324] width 26 height 21
type input "*"
click at [1262, 19] on icon at bounding box center [1261, 17] width 15 height 15
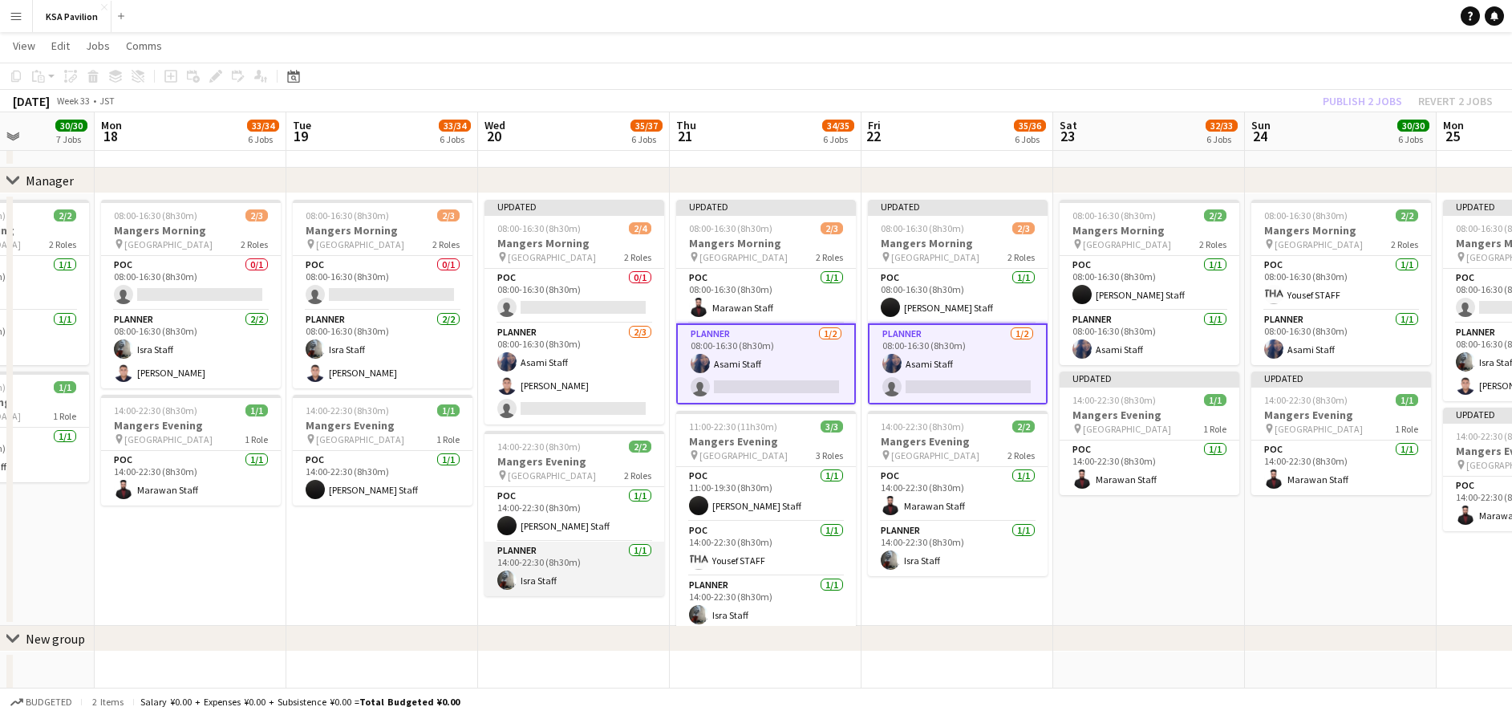
drag, startPoint x: 570, startPoint y: 591, endPoint x: 509, endPoint y: 573, distance: 64.5
click at [509, 573] on app-user-avatar at bounding box center [506, 579] width 19 height 19
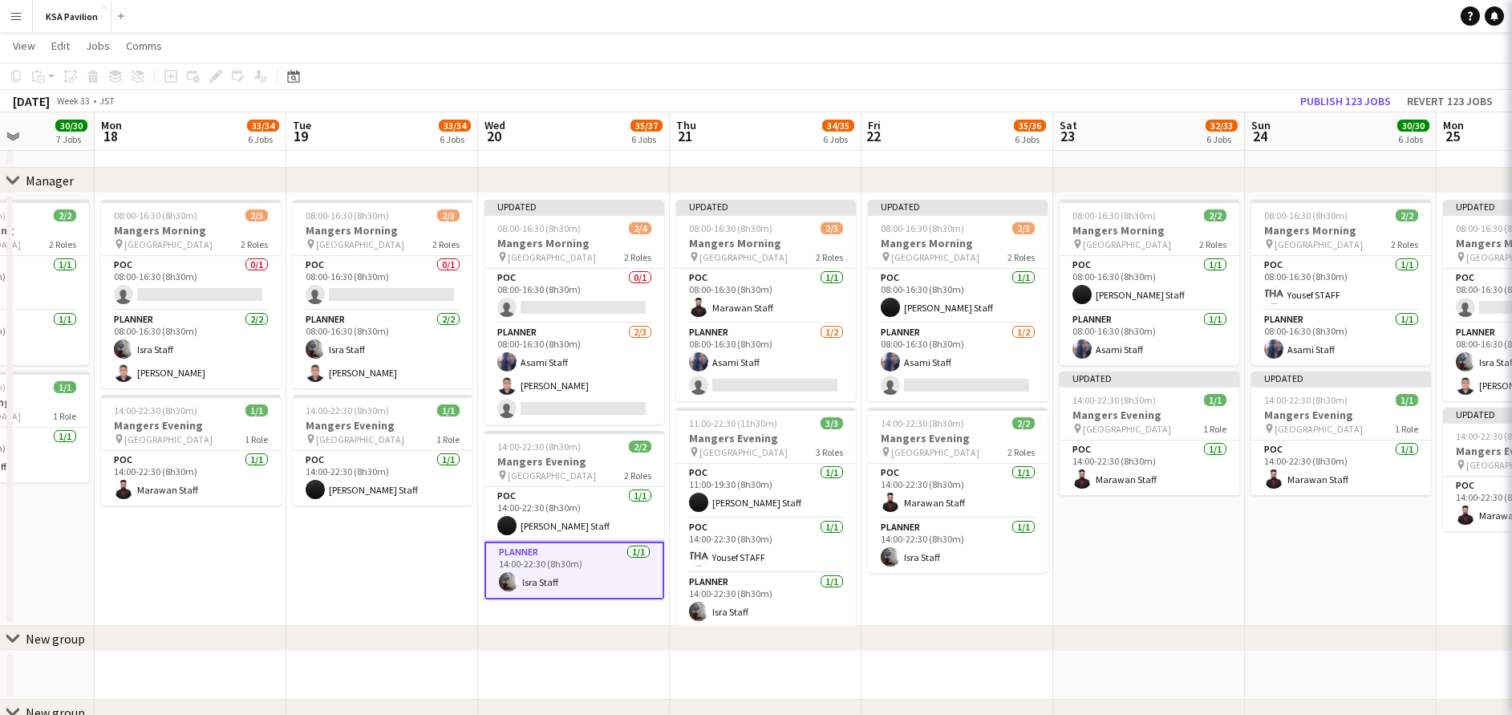
scroll to position [0, 480]
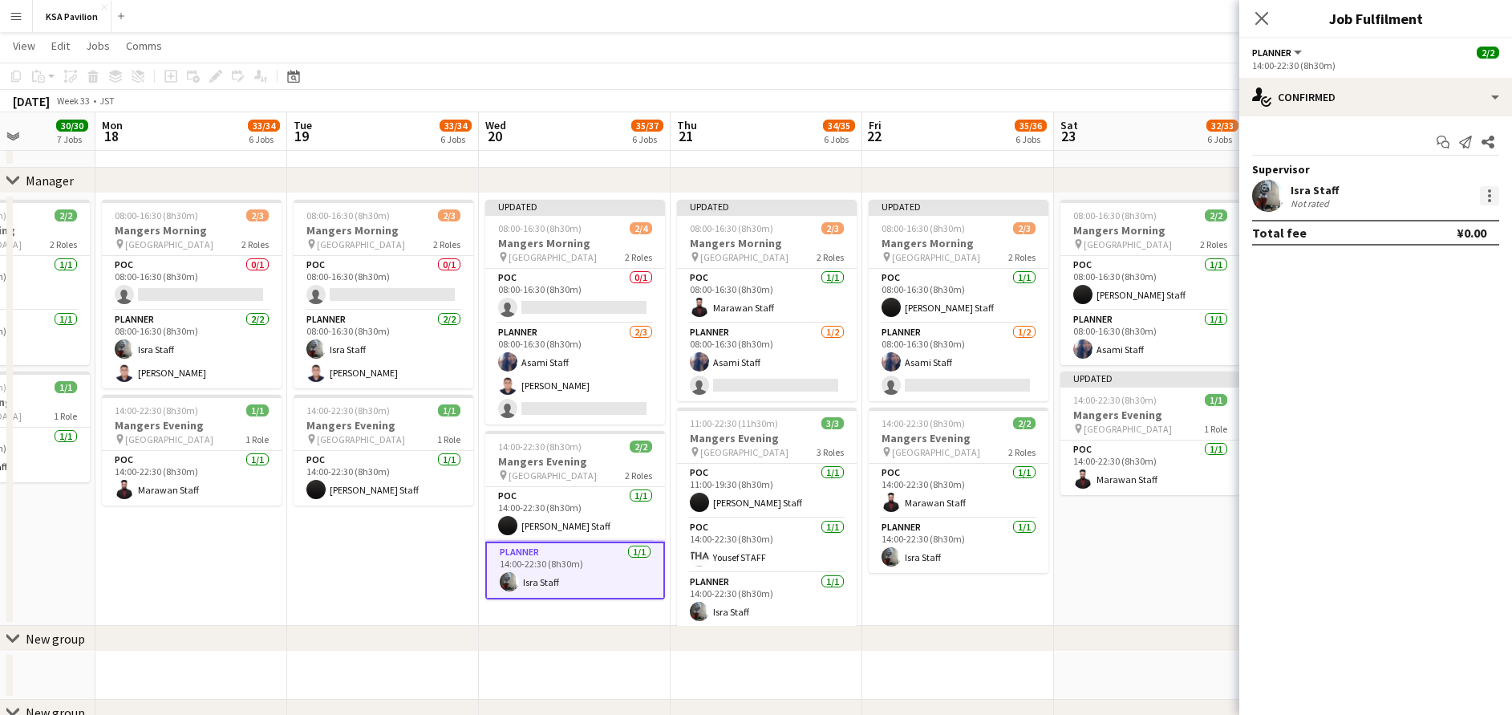
click at [1491, 195] on div at bounding box center [1489, 195] width 19 height 19
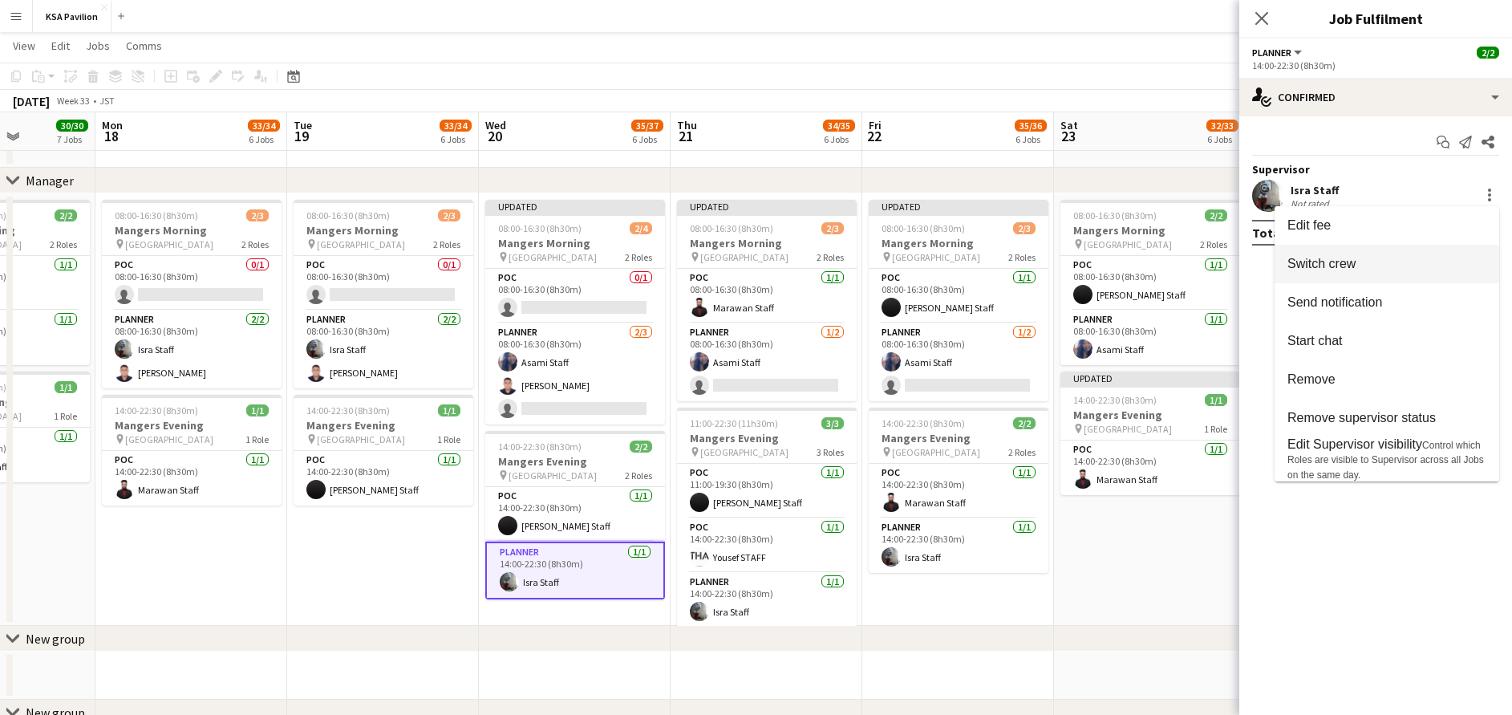
click at [1401, 277] on button "Switch crew" at bounding box center [1387, 264] width 225 height 39
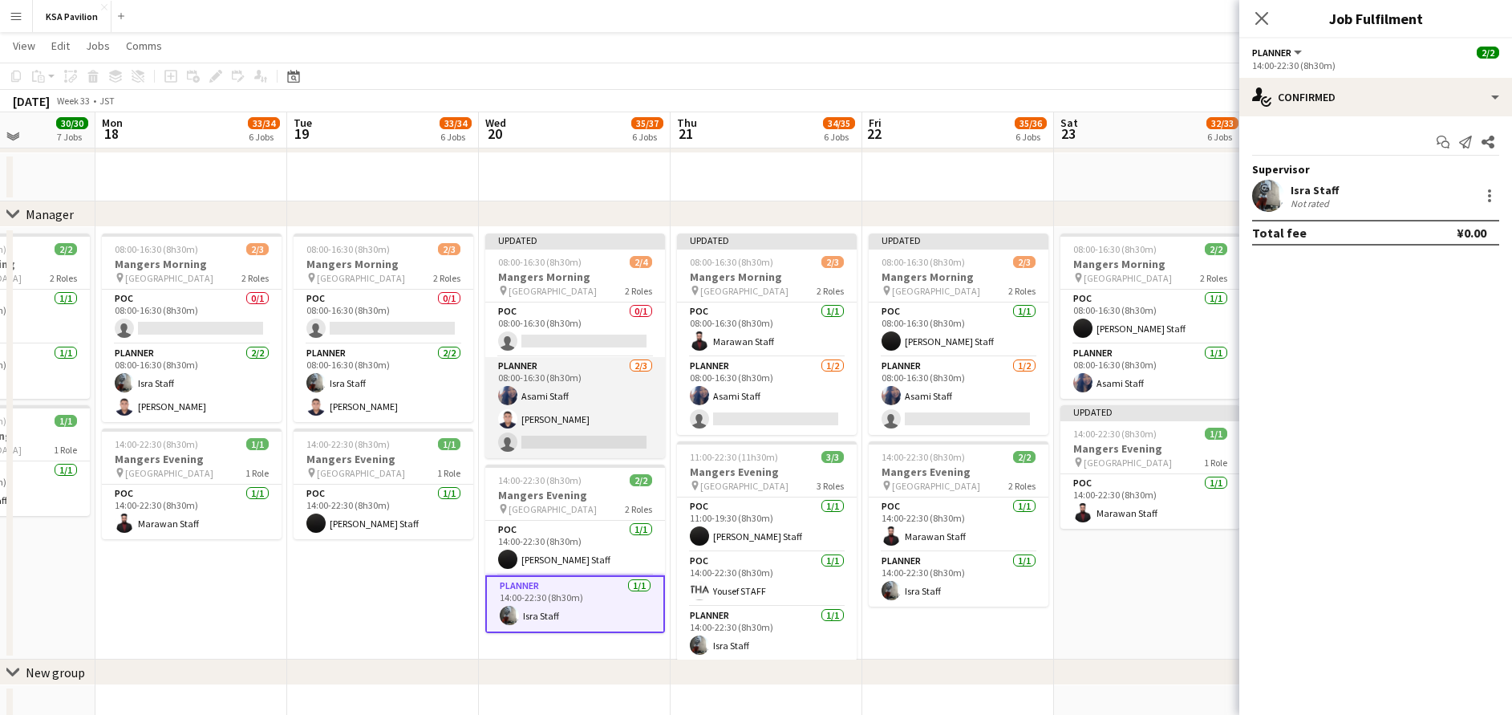
click at [564, 428] on app-card-role "Planner [DATE] 08:00-16:30 (8h30m) Asami Staff [PERSON_NAME] single-neutral-act…" at bounding box center [575, 407] width 180 height 101
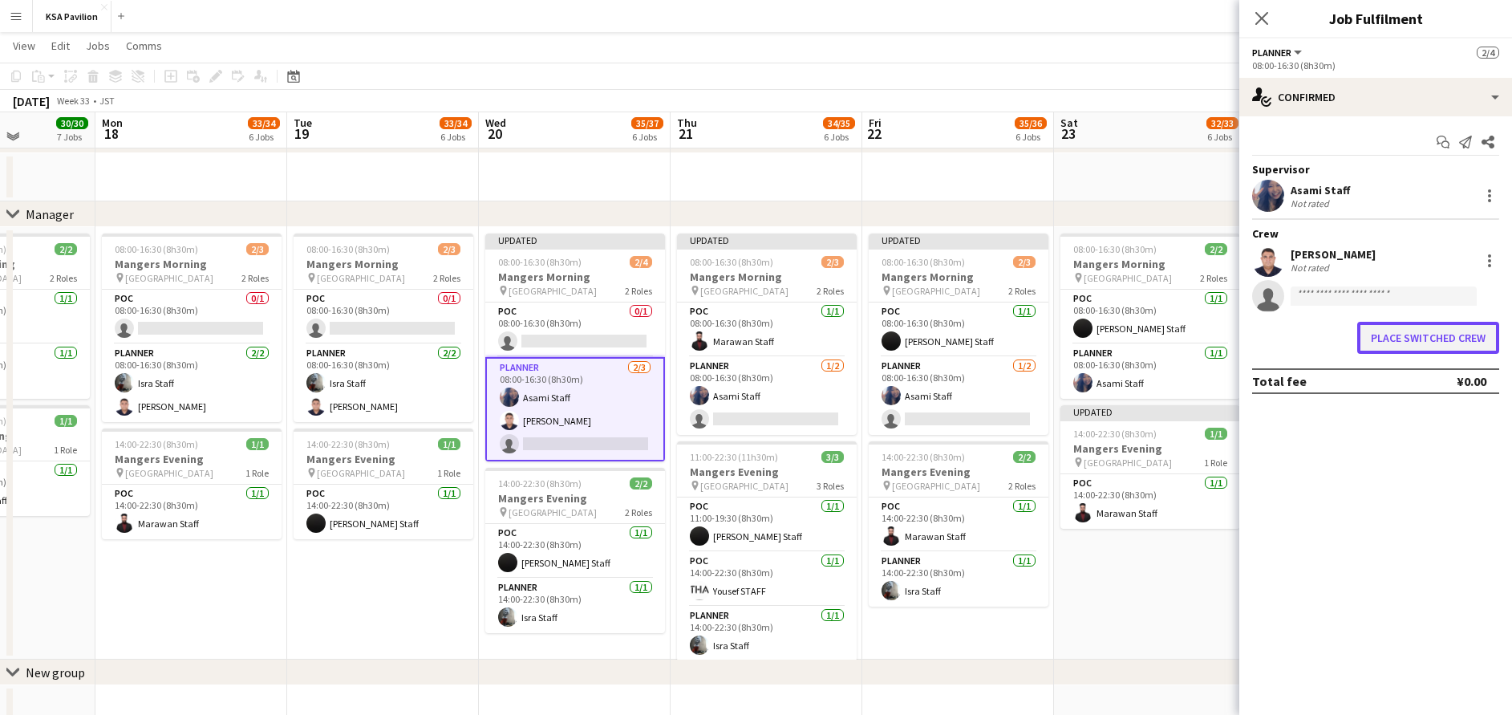
click at [1418, 342] on button "Place switched crew" at bounding box center [1428, 338] width 142 height 32
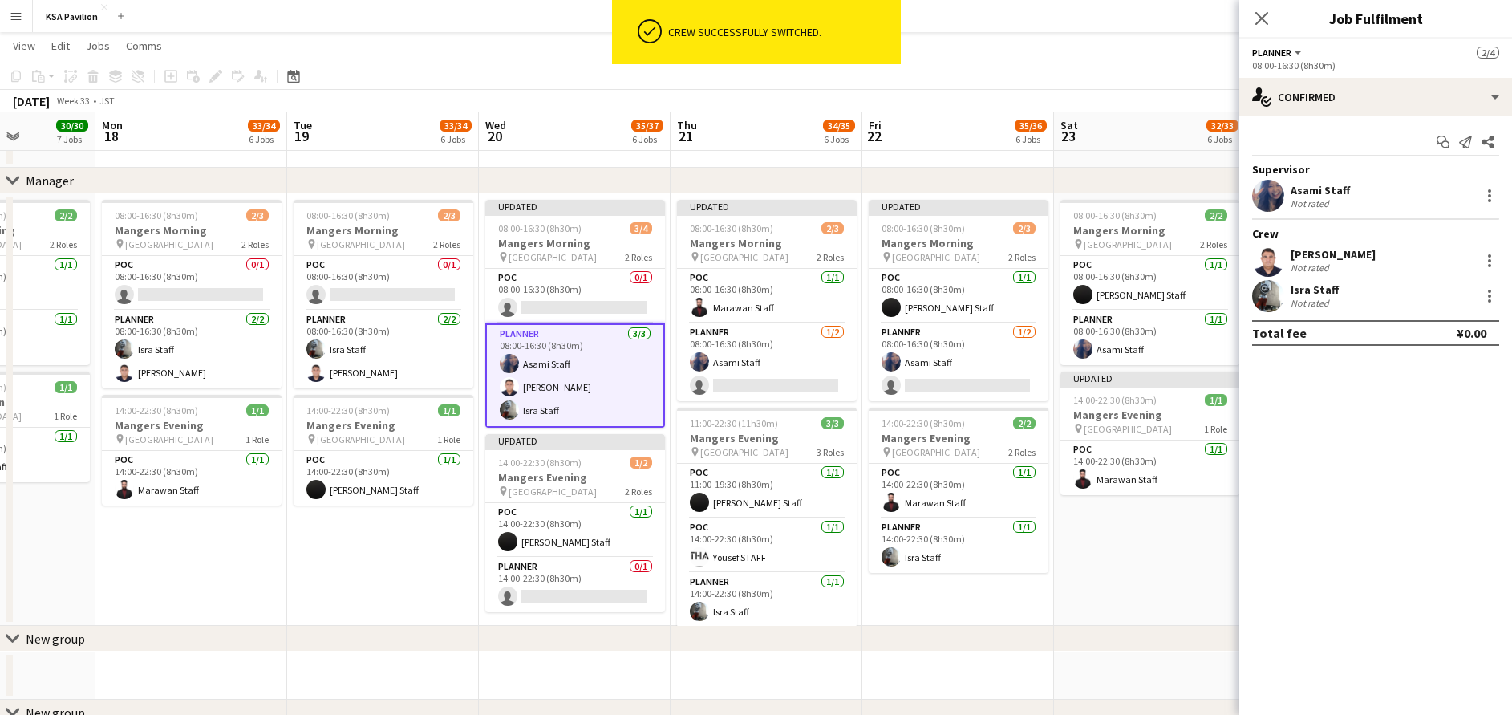
scroll to position [1324, 0]
click at [1493, 254] on div at bounding box center [1489, 260] width 19 height 19
click at [1452, 481] on span "Set as supervisor" at bounding box center [1436, 482] width 99 height 14
click at [1491, 299] on div at bounding box center [1489, 300] width 3 height 3
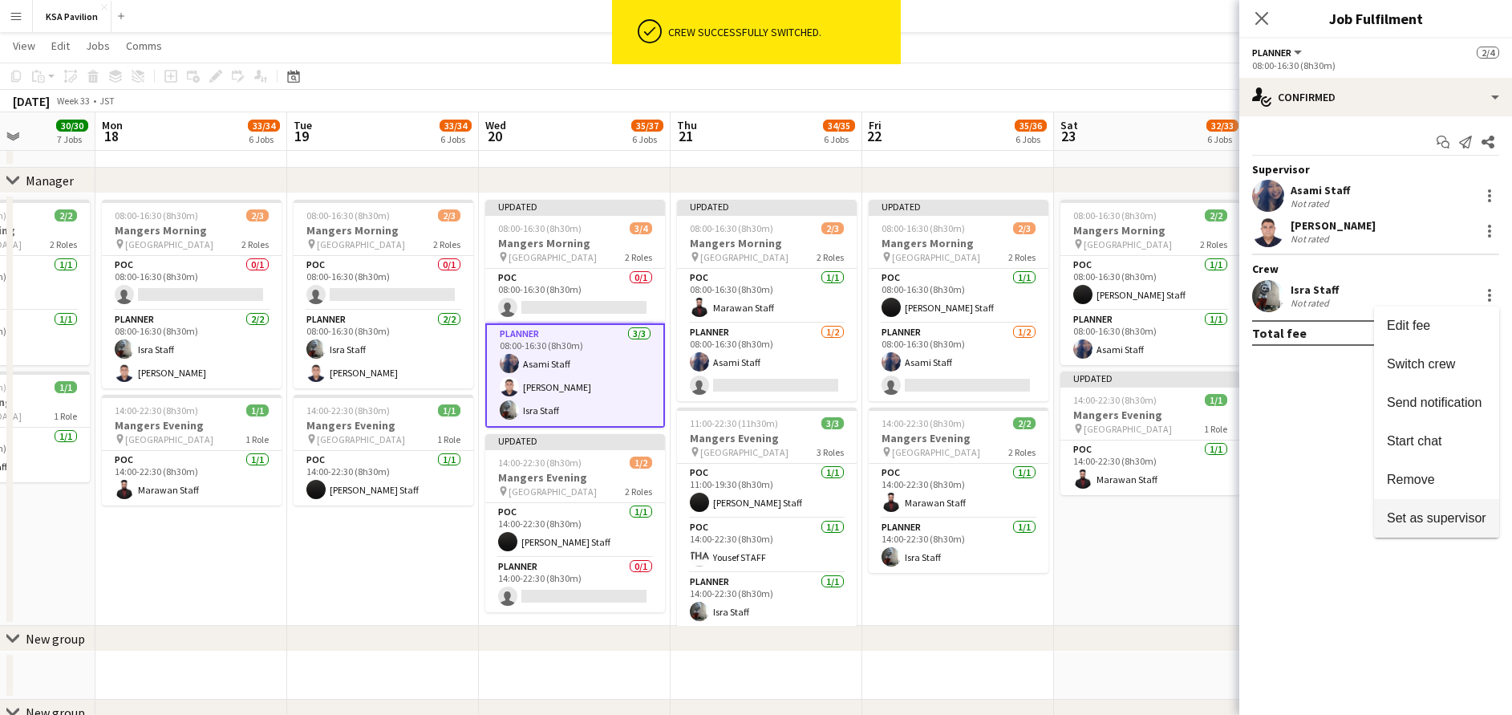
click at [1437, 516] on span "Set as supervisor" at bounding box center [1436, 517] width 99 height 14
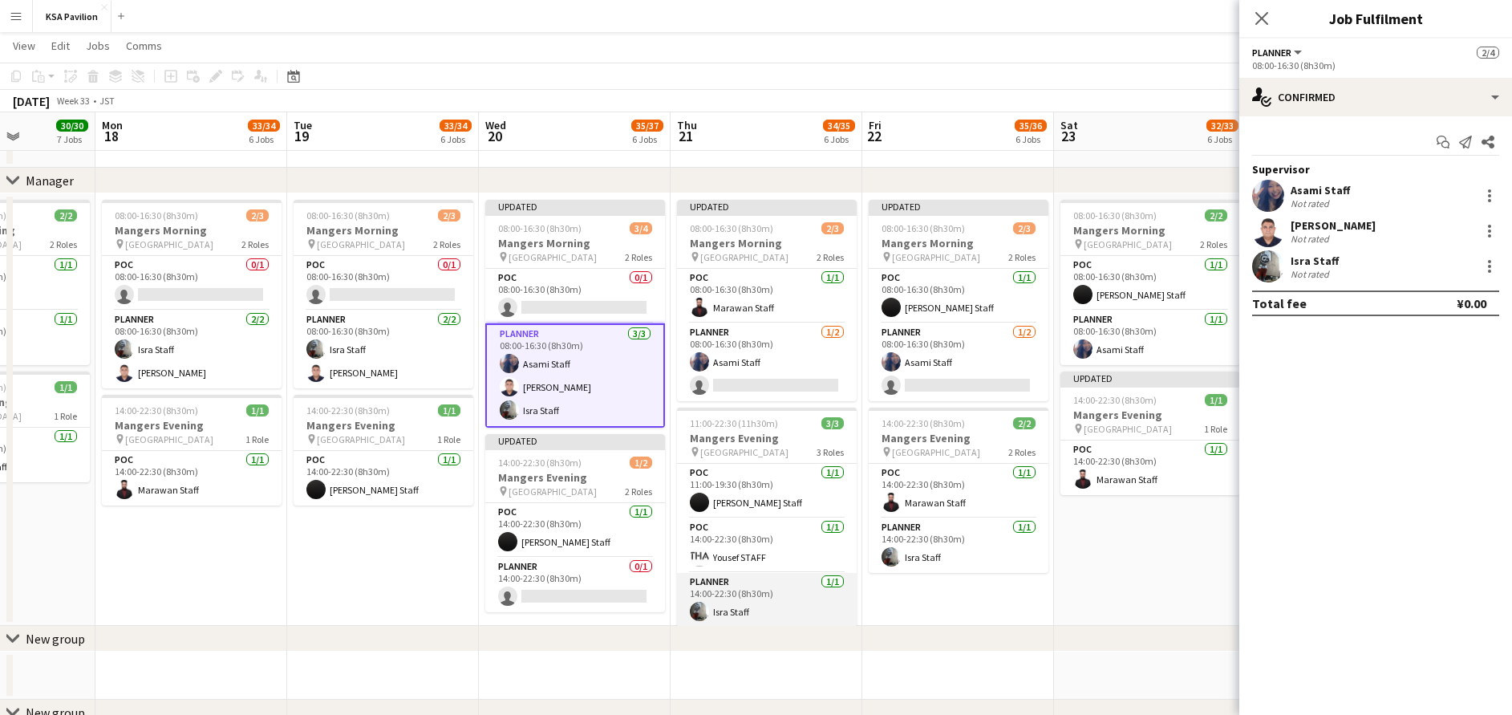
click at [742, 619] on app-card-role "Planner [DATE] 14:00-22:30 (8h30m) Isra Staff" at bounding box center [767, 600] width 180 height 55
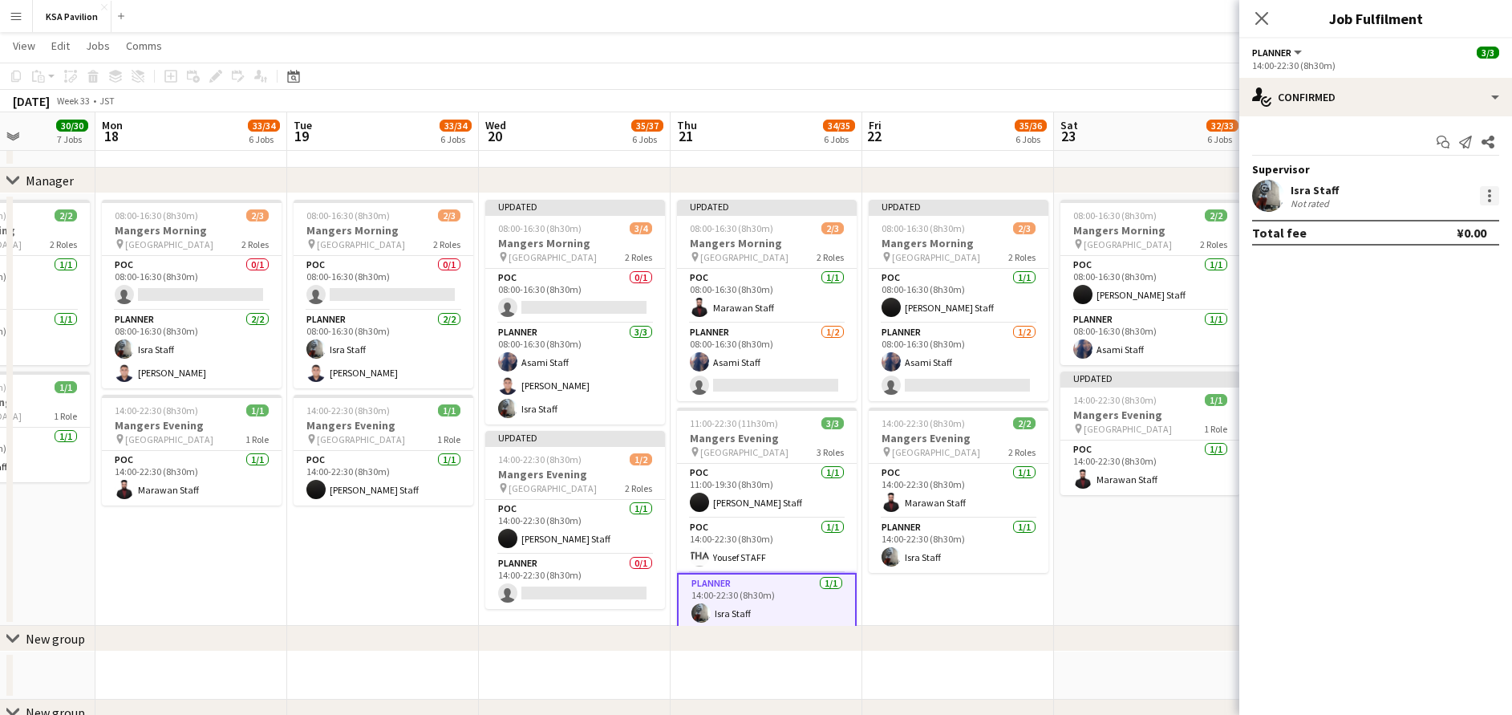
click at [1492, 192] on div at bounding box center [1489, 195] width 19 height 19
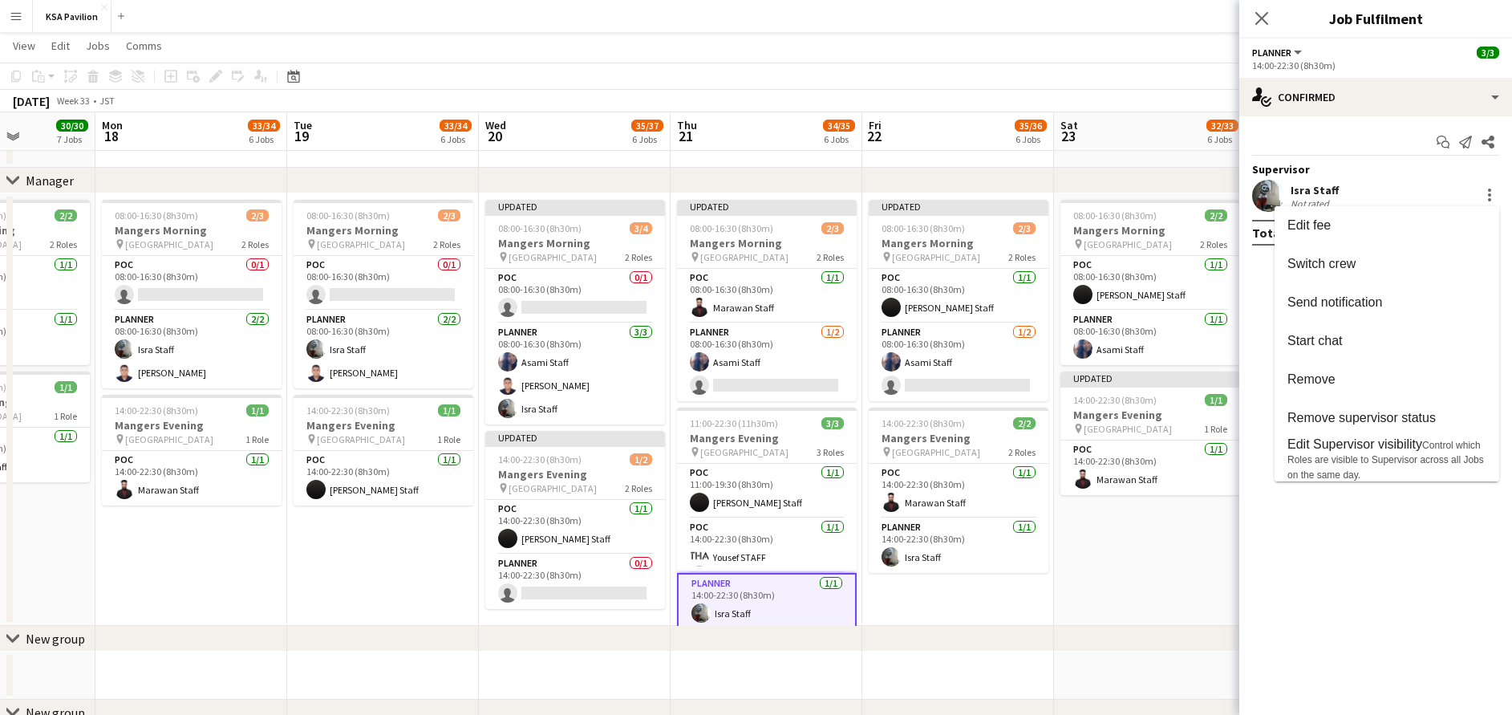
drag, startPoint x: 1394, startPoint y: 455, endPoint x: 1227, endPoint y: 436, distance: 168.8
click at [1393, 455] on span "Control which Roles are visible to Supervisor across all Jobs on the same day." at bounding box center [1386, 460] width 197 height 41
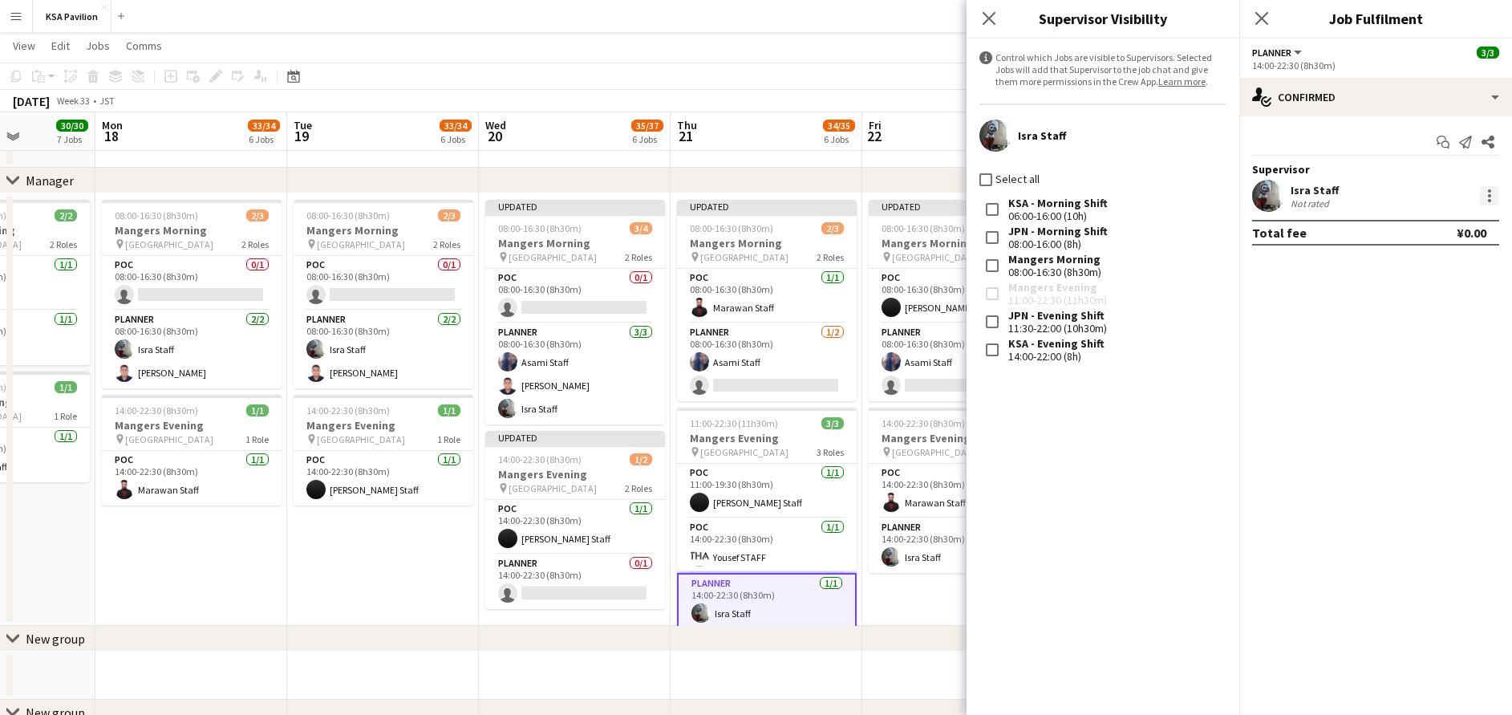
click at [1497, 195] on div at bounding box center [1489, 195] width 19 height 19
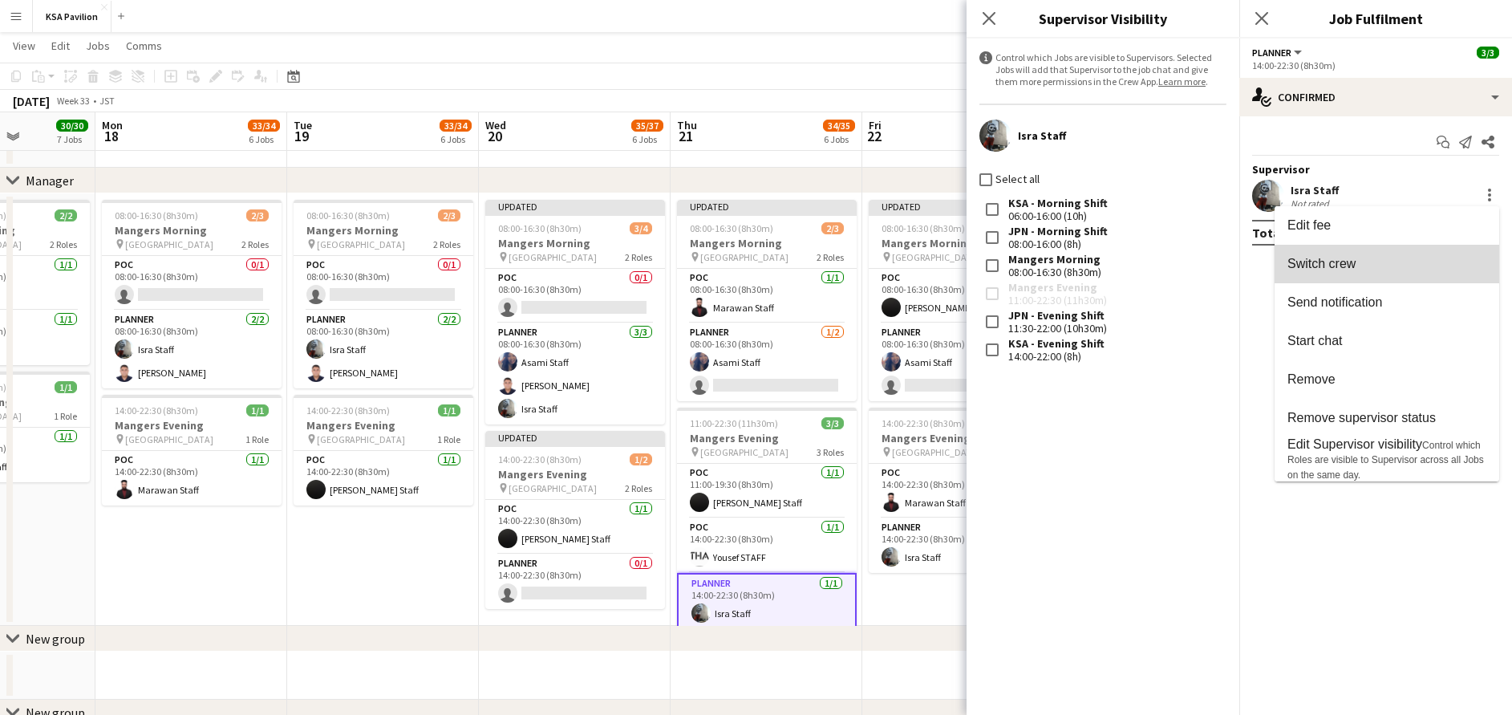
click at [1440, 269] on span "Switch crew" at bounding box center [1387, 264] width 199 height 14
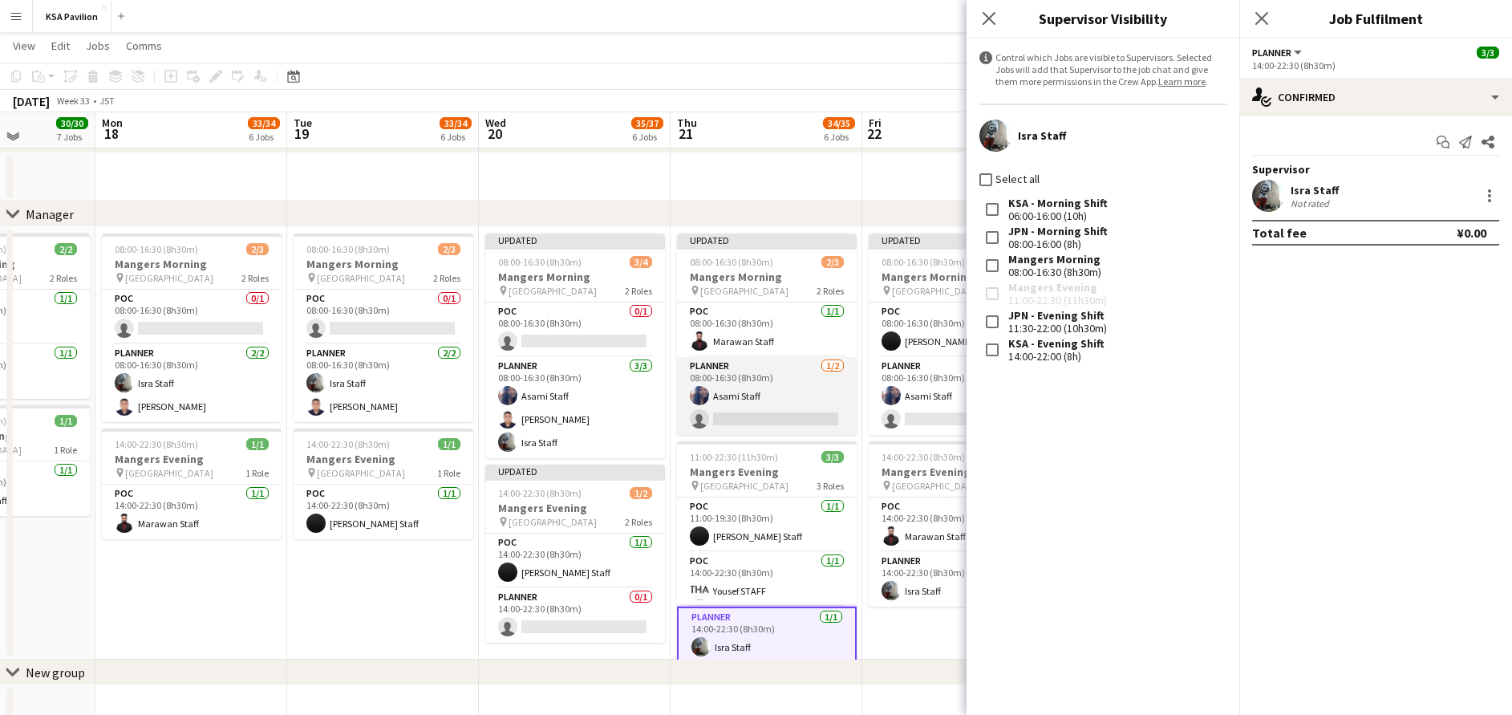
drag, startPoint x: 771, startPoint y: 396, endPoint x: 842, endPoint y: 371, distance: 74.8
click at [771, 394] on app-card-role "Planner [DATE] 08:00-16:30 (8h30m) Asami Staff single-neutral-actions" at bounding box center [767, 396] width 180 height 78
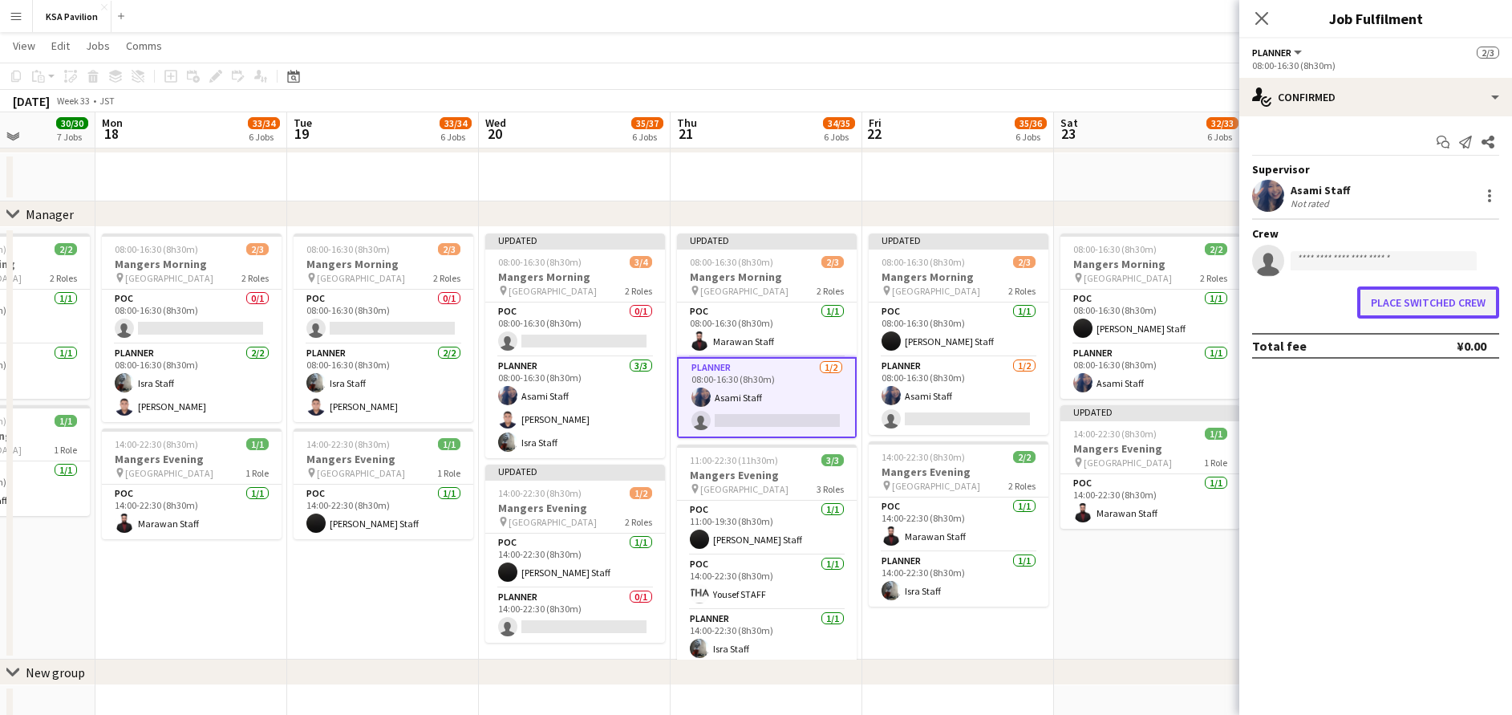
click at [1418, 302] on button "Place switched crew" at bounding box center [1428, 302] width 142 height 32
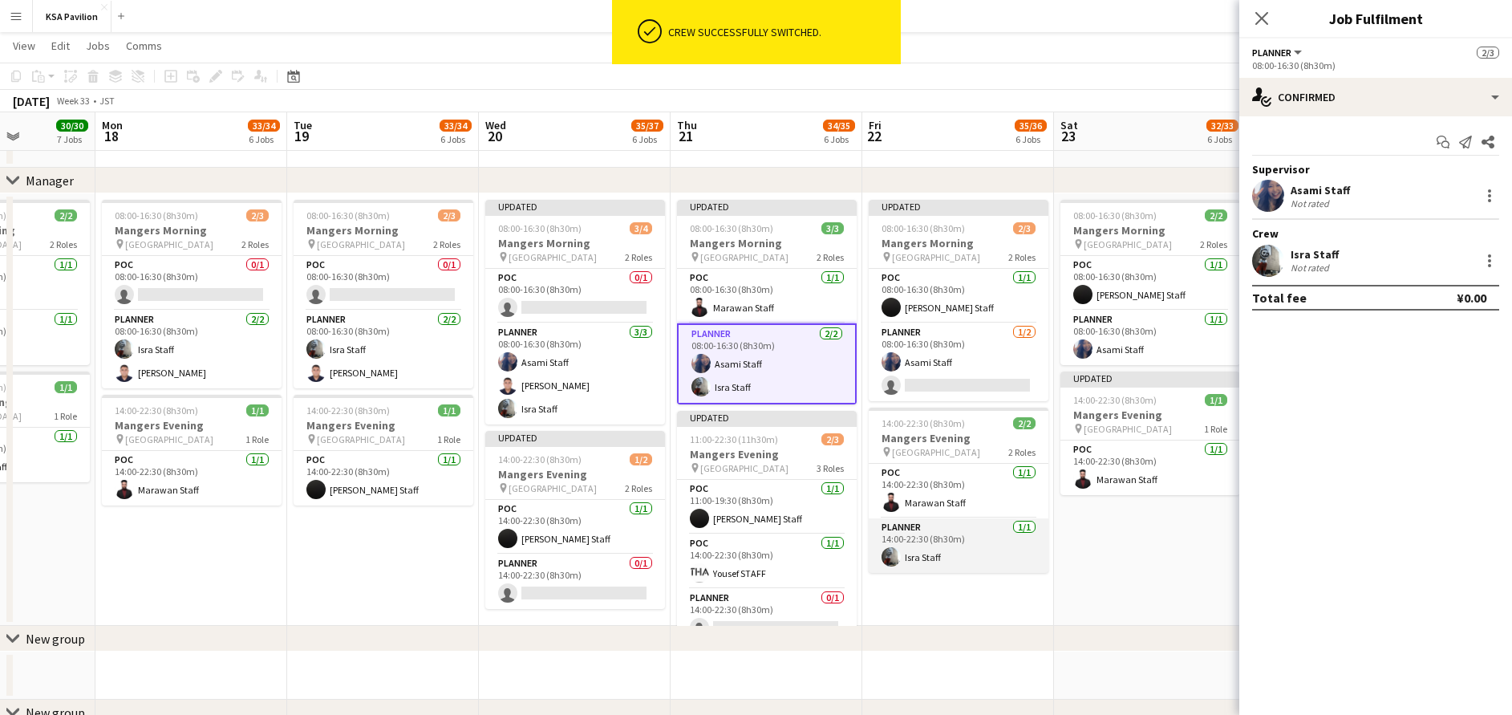
click at [974, 550] on app-card-role "Planner [DATE] 14:00-22:30 (8h30m) Isra Staff" at bounding box center [959, 545] width 180 height 55
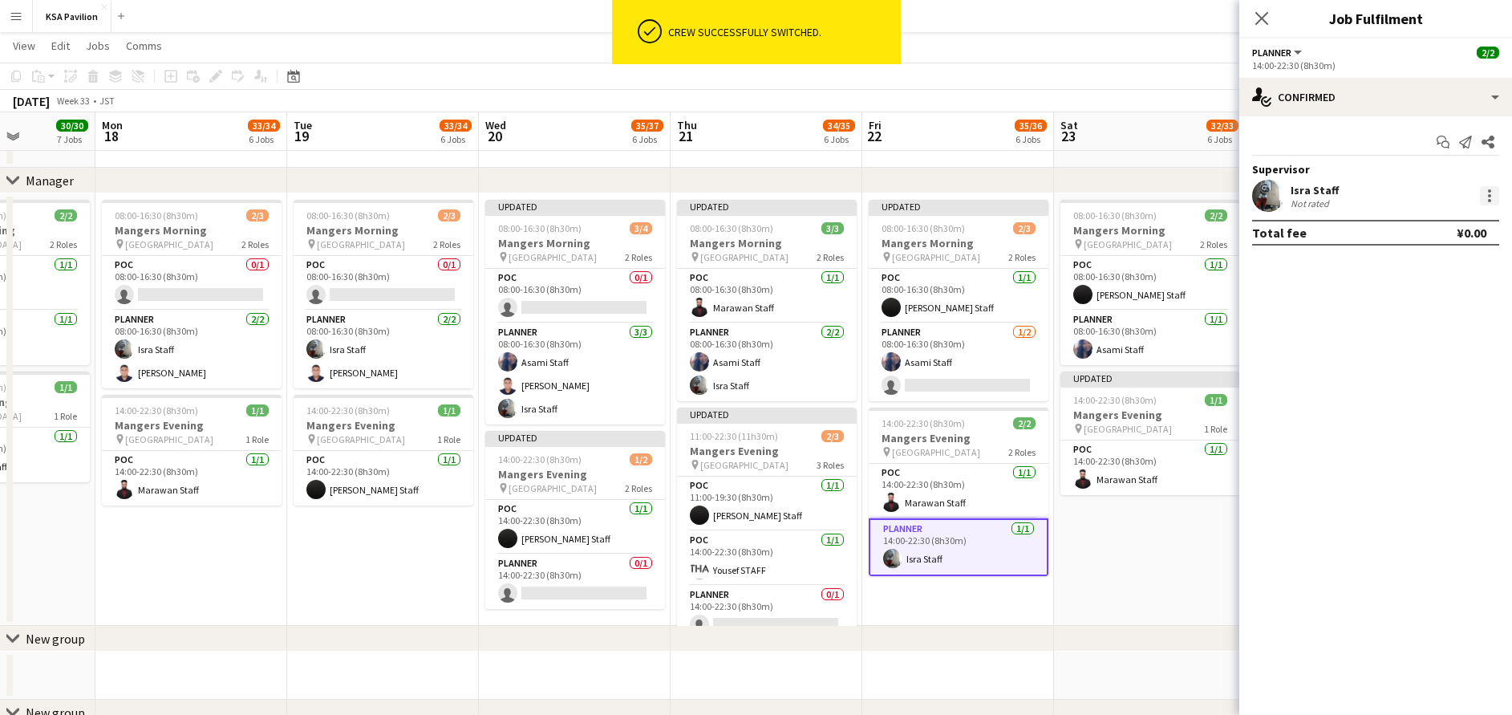
click at [1496, 200] on div at bounding box center [1489, 195] width 19 height 19
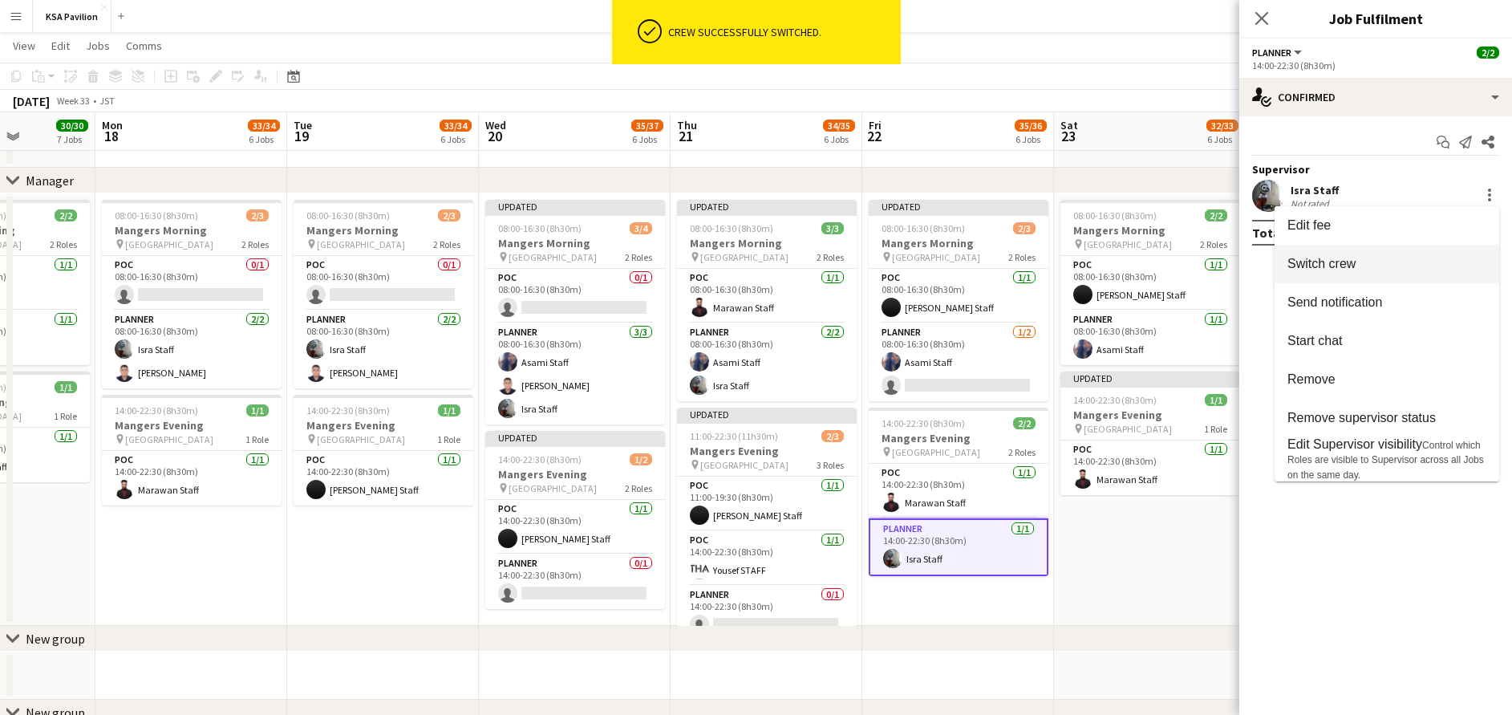
click at [1418, 266] on span "Switch crew" at bounding box center [1387, 264] width 199 height 14
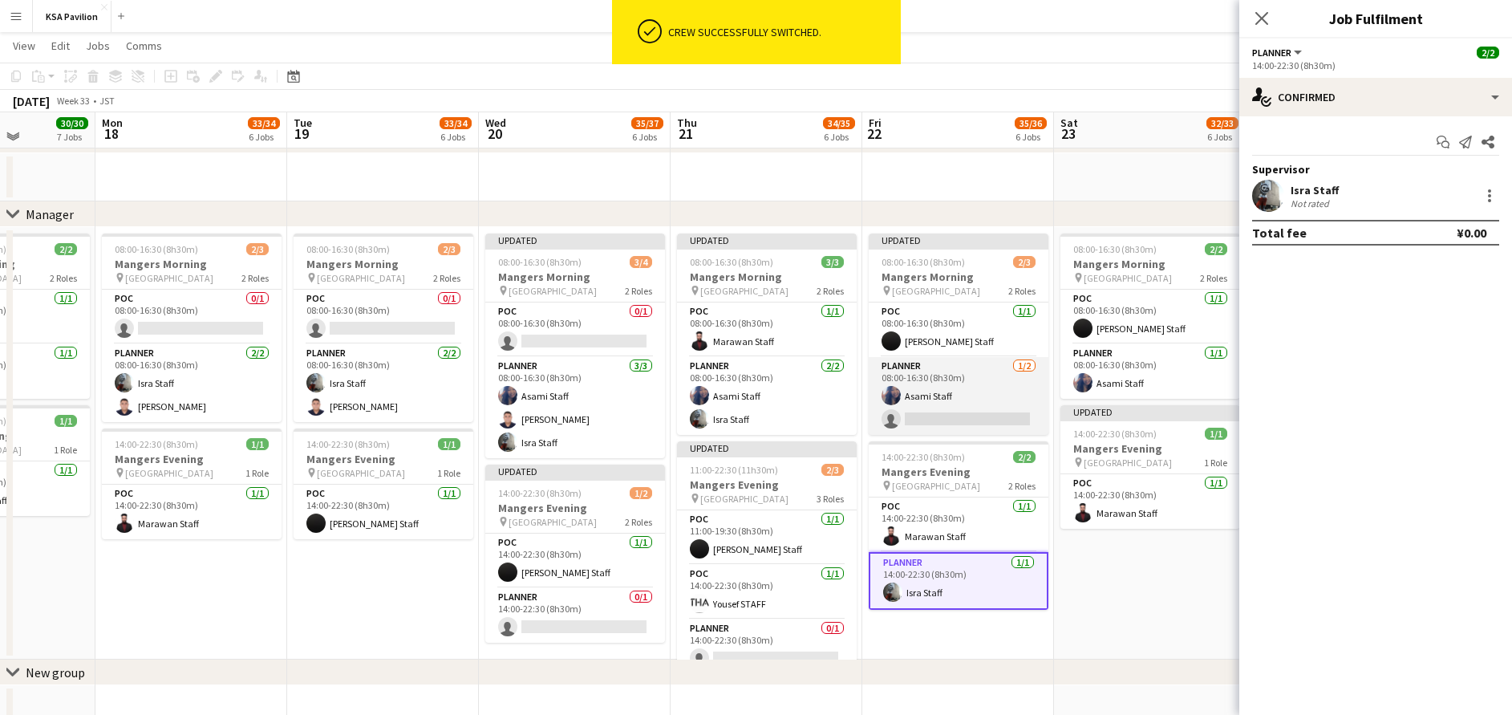
click at [947, 393] on app-card-role "Planner [DATE] 08:00-16:30 (8h30m) Asami Staff single-neutral-actions" at bounding box center [959, 396] width 180 height 78
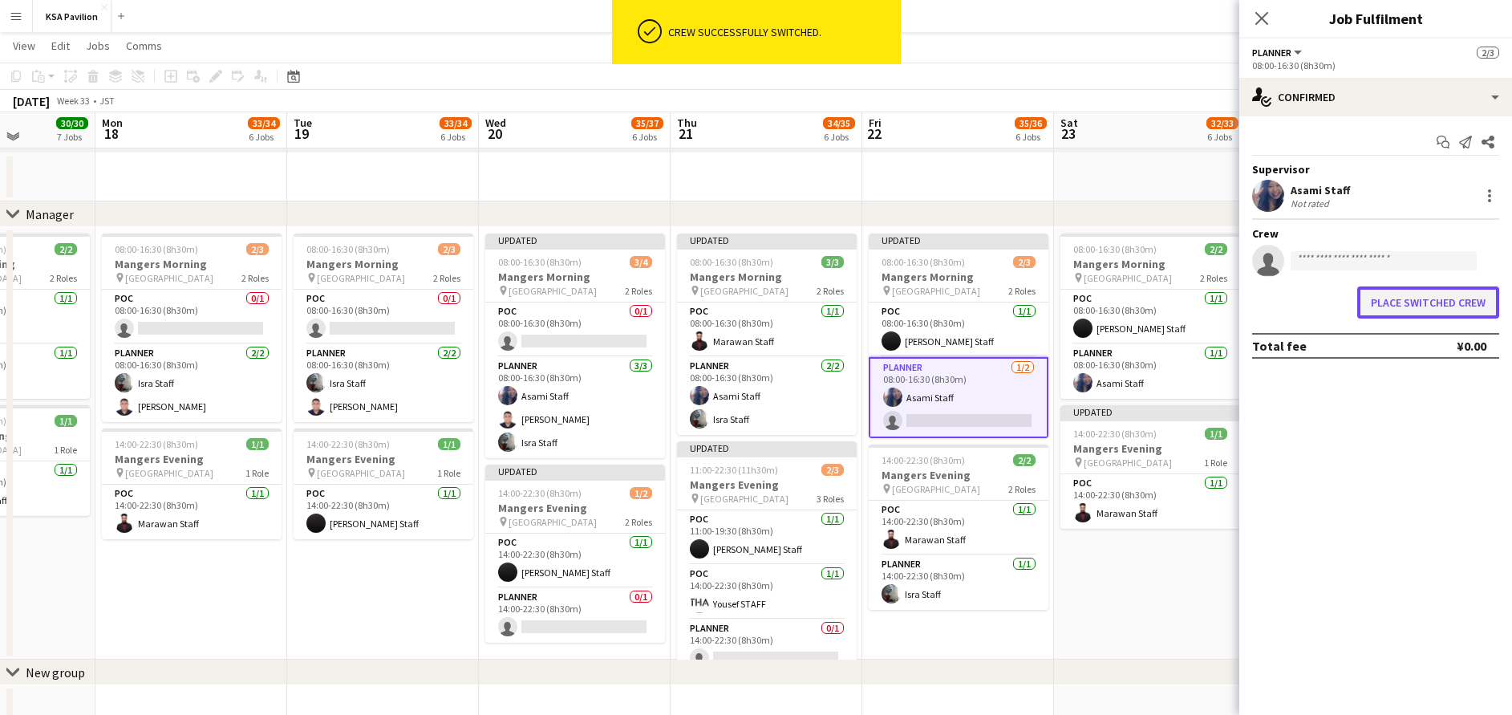
click at [1433, 308] on button "Place switched crew" at bounding box center [1428, 302] width 142 height 32
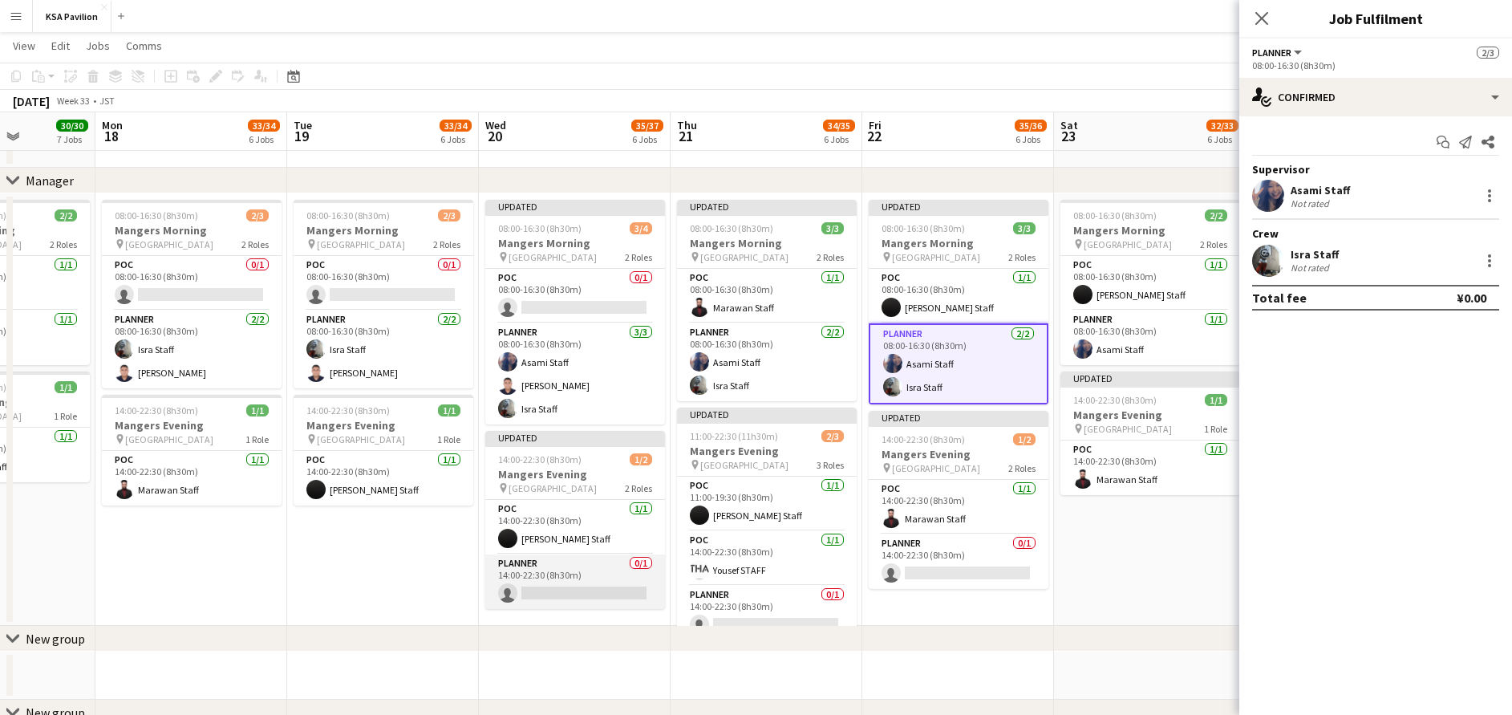
click at [582, 590] on app-card-role "Planner 0/1 14:00-22:30 (8h30m) single-neutral-actions" at bounding box center [575, 581] width 180 height 55
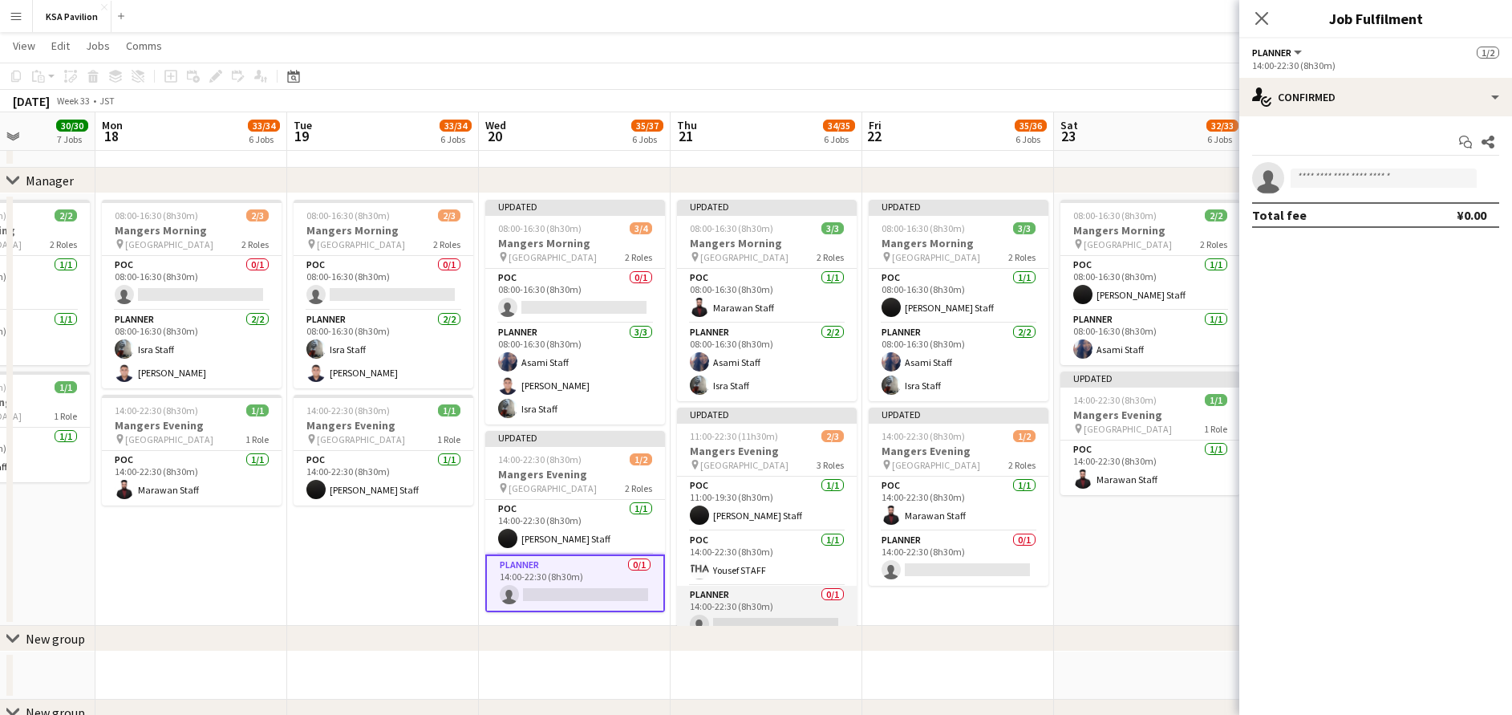
click at [750, 606] on app-card-role "Planner 0/1 14:00-22:30 (8h30m) single-neutral-actions" at bounding box center [767, 613] width 180 height 55
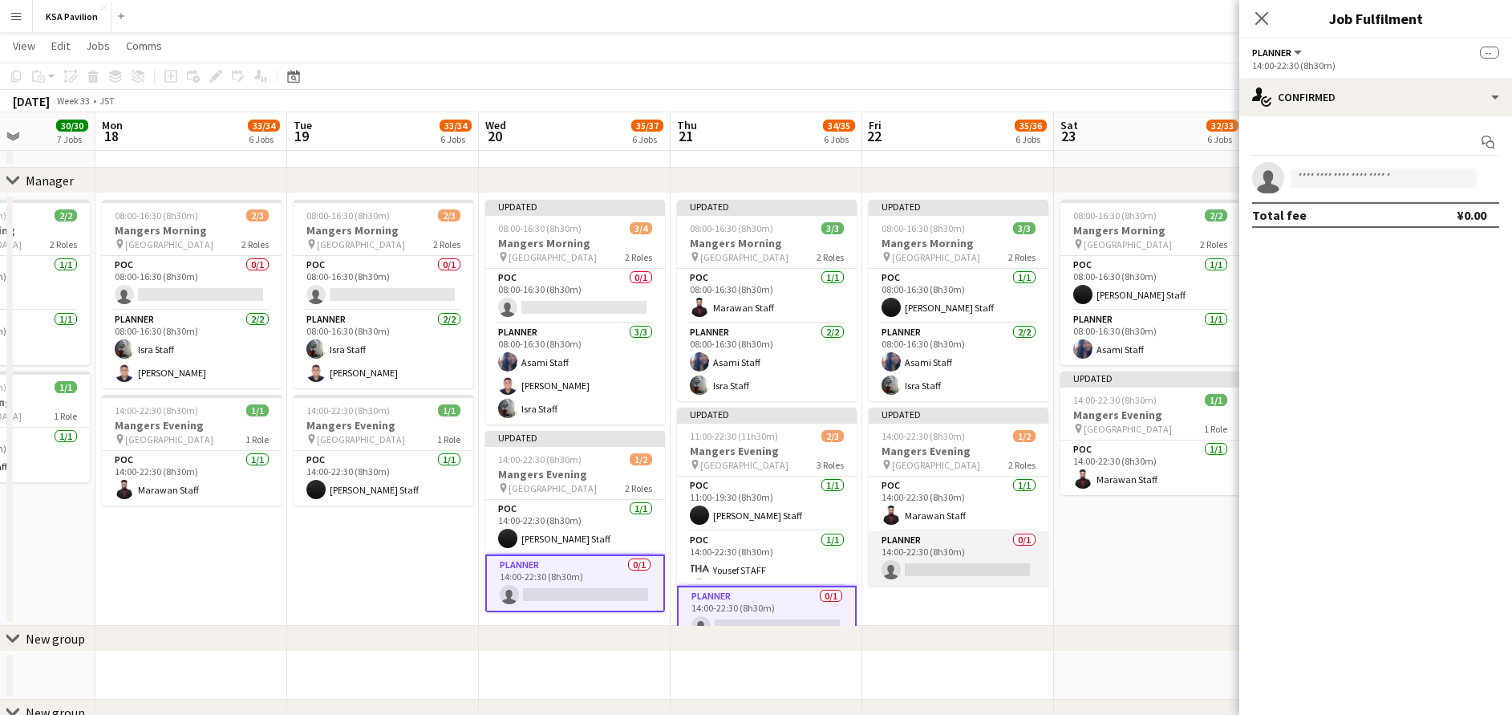
click at [950, 539] on app-card-role "Planner 0/1 14:00-22:30 (8h30m) single-neutral-actions" at bounding box center [959, 558] width 180 height 55
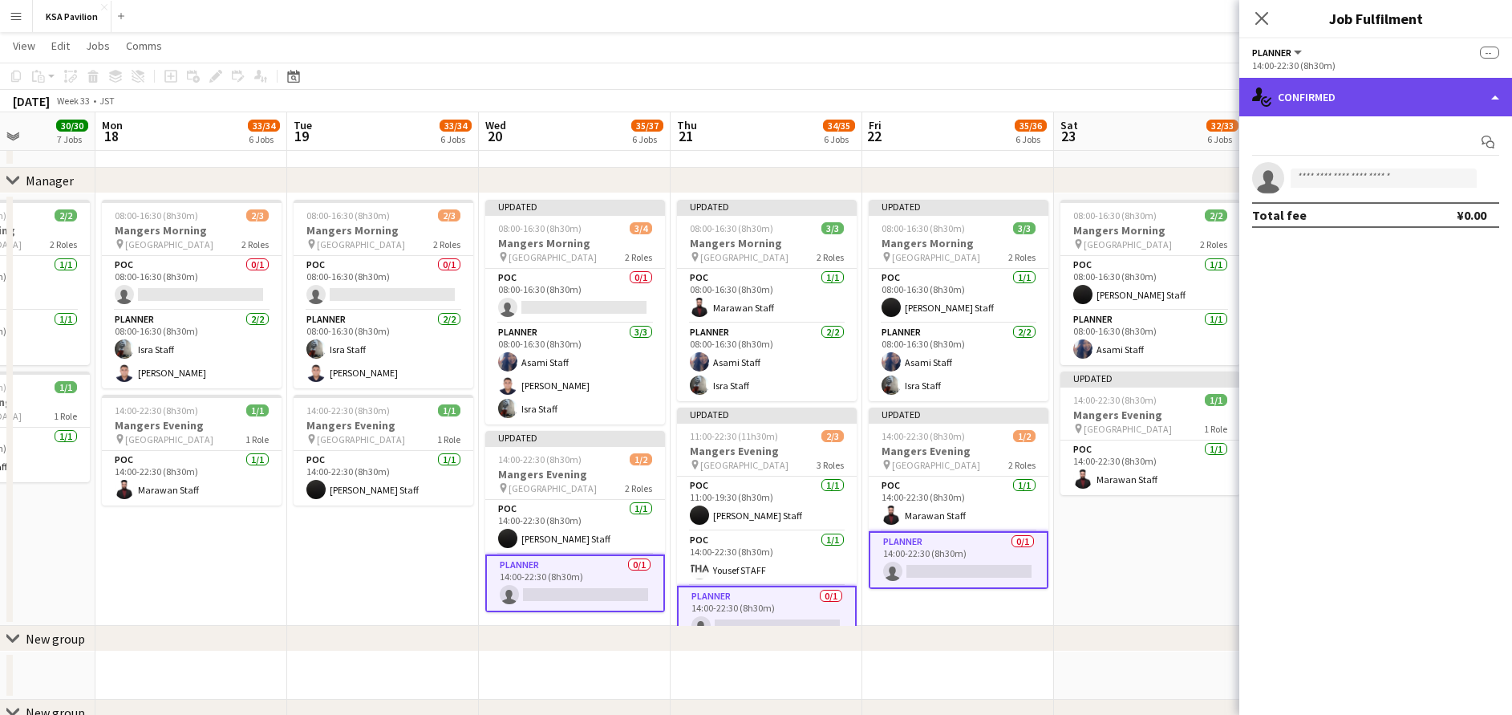
click at [1410, 96] on div "single-neutral-actions-check-2 Confirmed" at bounding box center [1375, 97] width 273 height 39
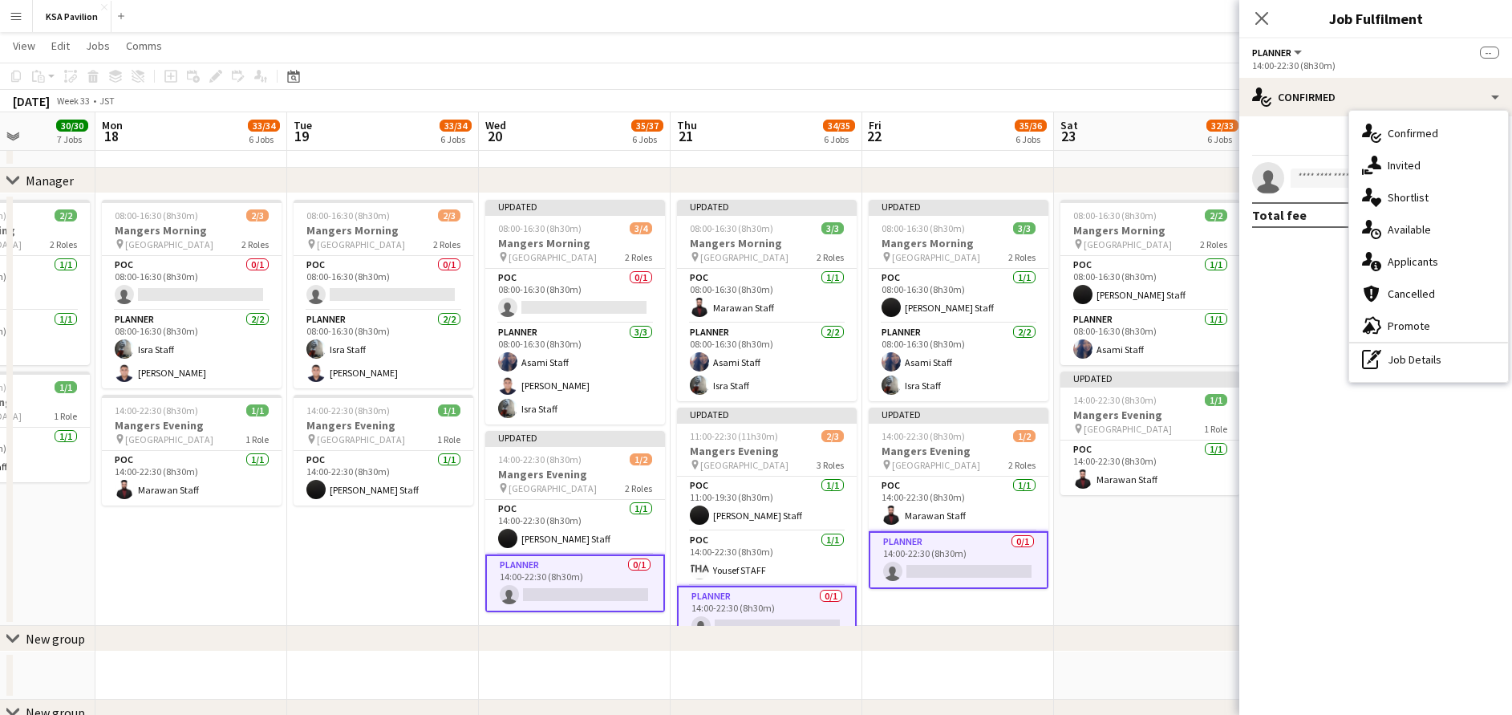
drag, startPoint x: 1437, startPoint y: 353, endPoint x: 1380, endPoint y: 193, distance: 169.5
click at [1435, 352] on div "pen-write Job Details" at bounding box center [1428, 359] width 159 height 32
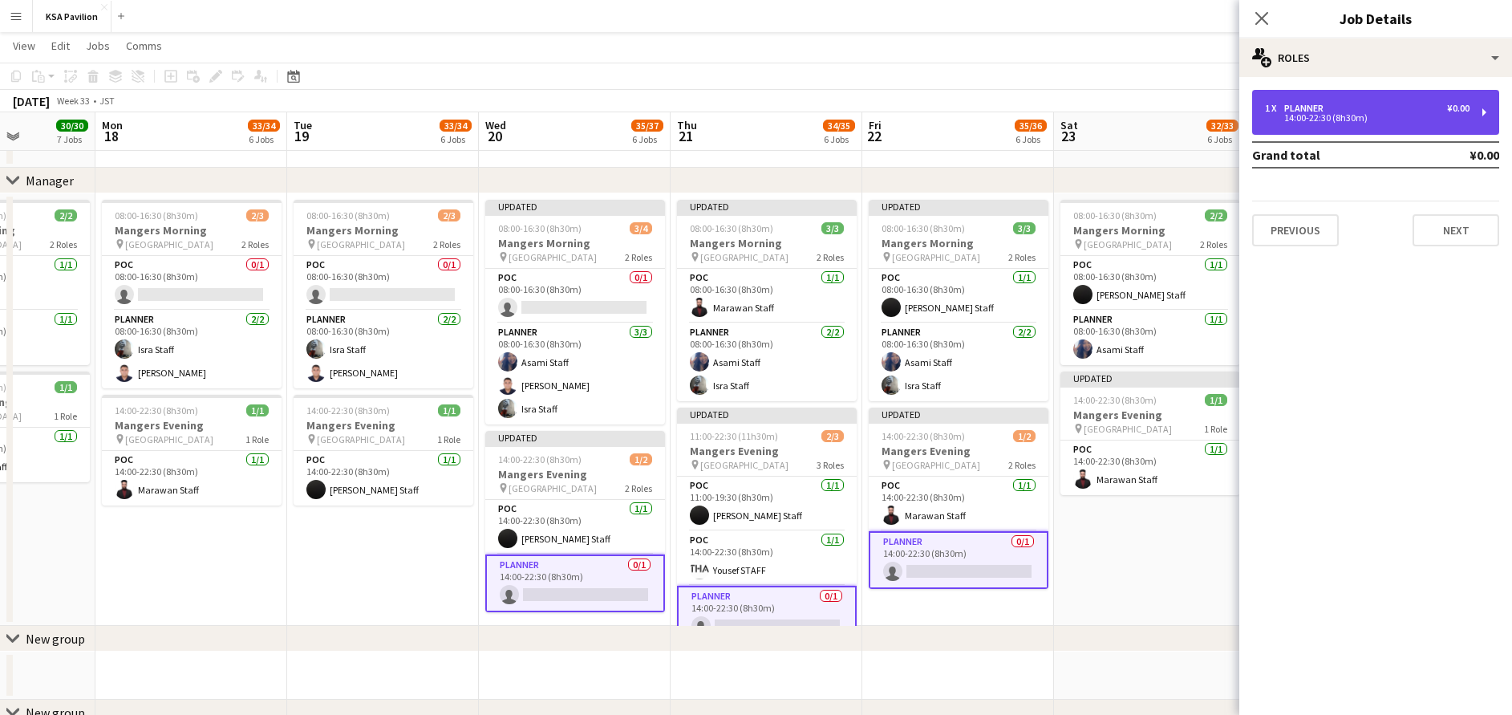
click at [1345, 94] on div "1 x Planner ¥0.00 14:00-22:30 (8h30m)" at bounding box center [1375, 112] width 247 height 45
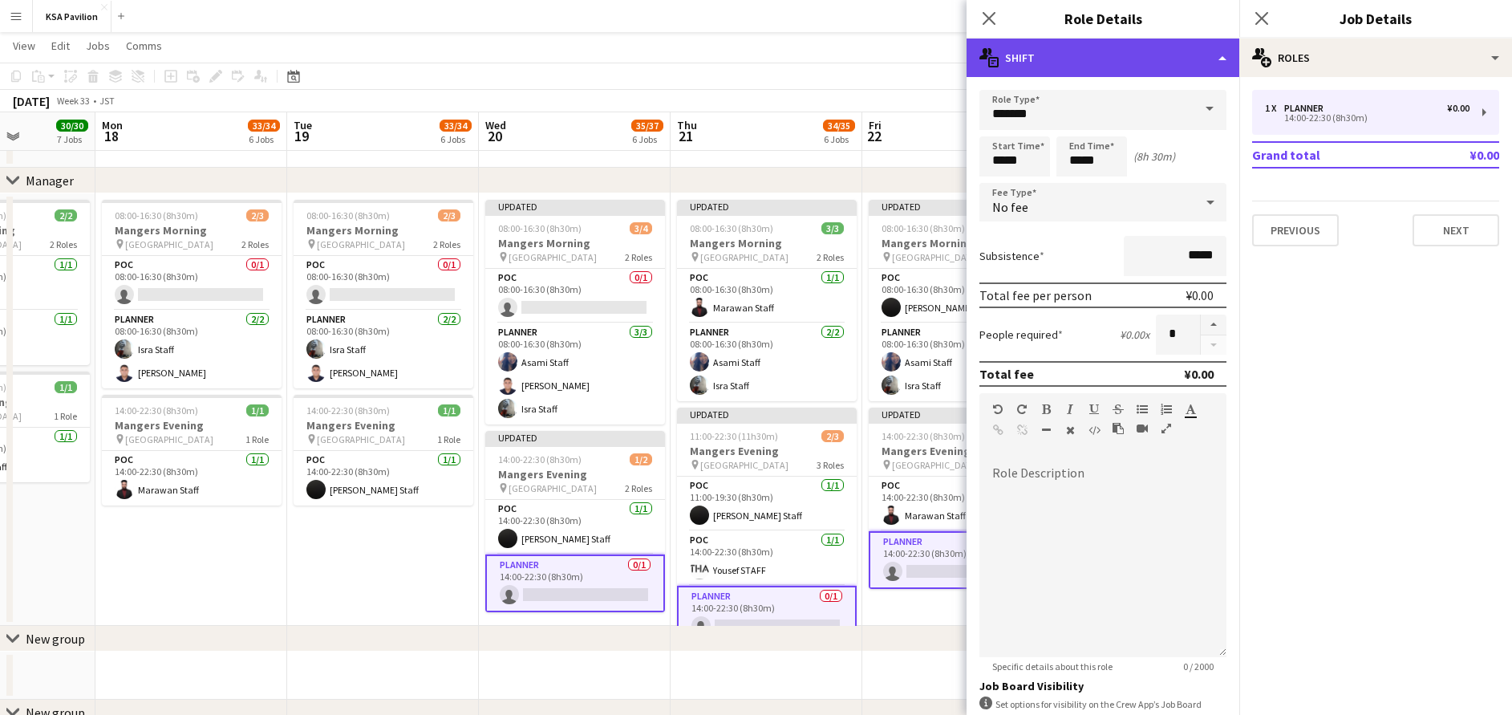
click at [1086, 66] on div "multiple-actions-text Shift" at bounding box center [1103, 58] width 273 height 39
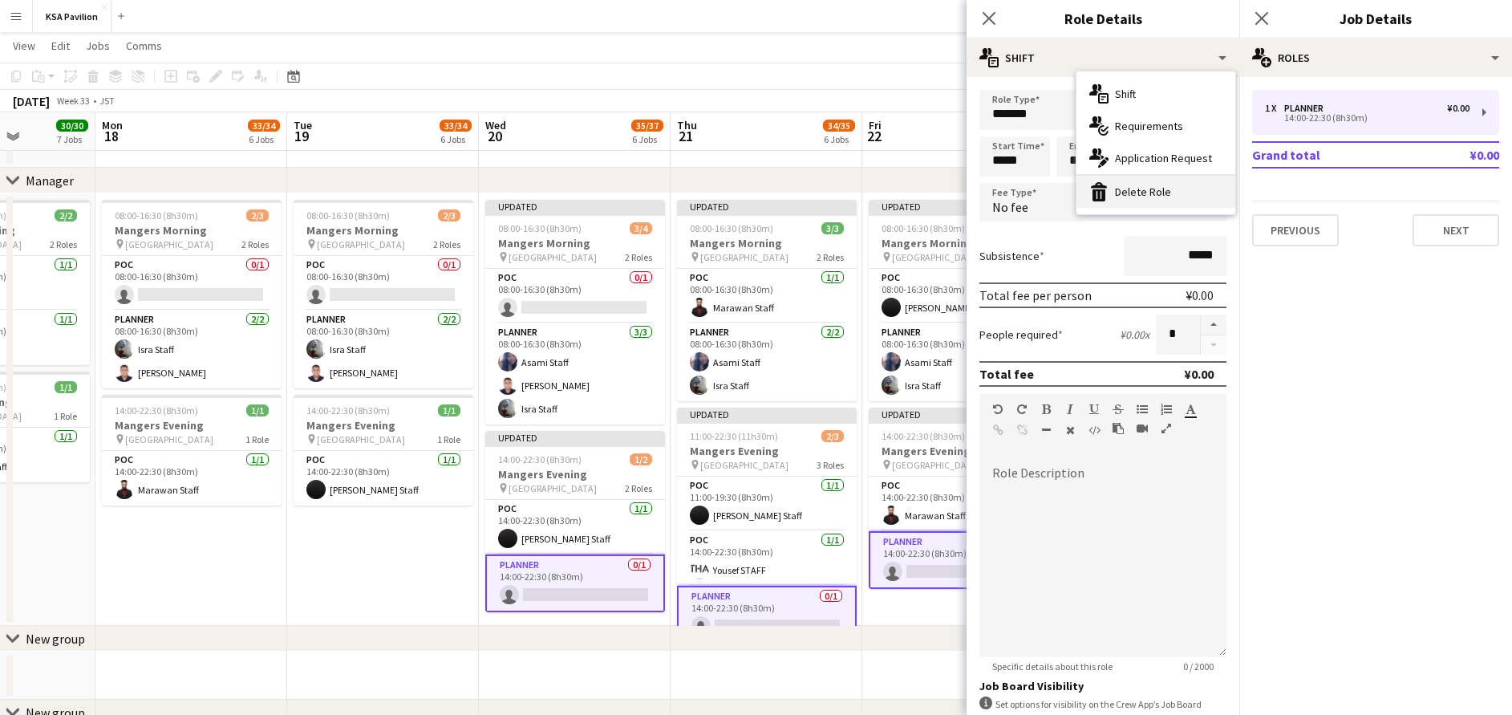
click at [1134, 190] on div "bin-2 Delete Role" at bounding box center [1156, 192] width 159 height 32
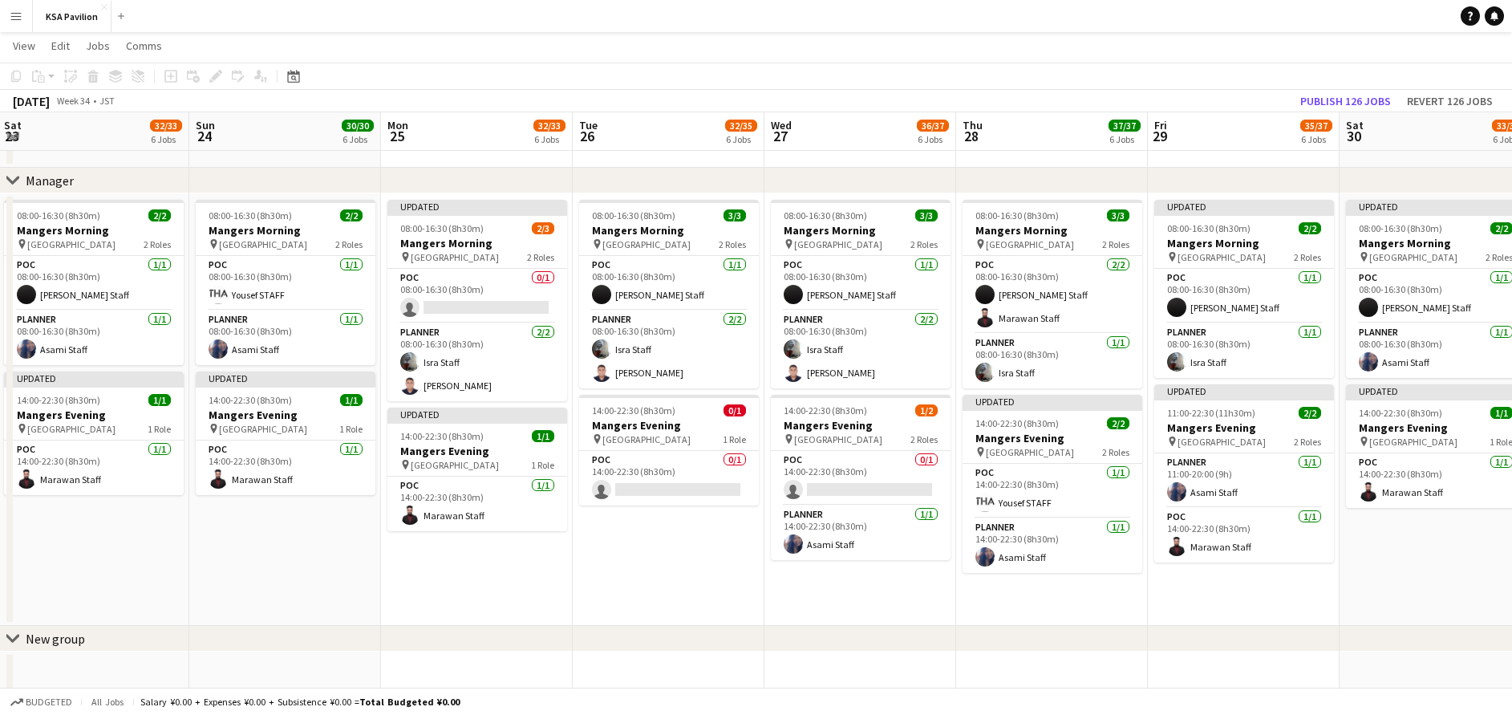
scroll to position [0, 586]
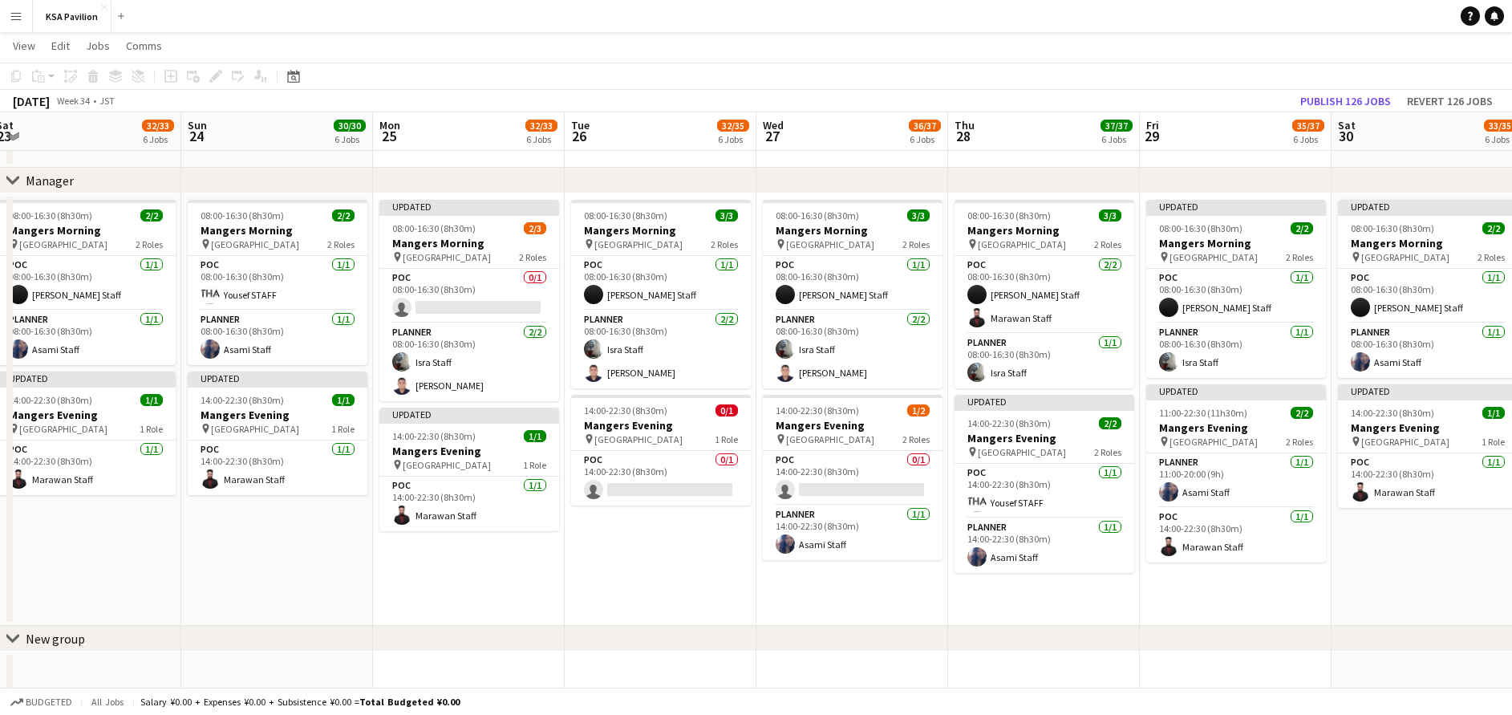
drag, startPoint x: 1285, startPoint y: 541, endPoint x: 269, endPoint y: 587, distance: 1017.5
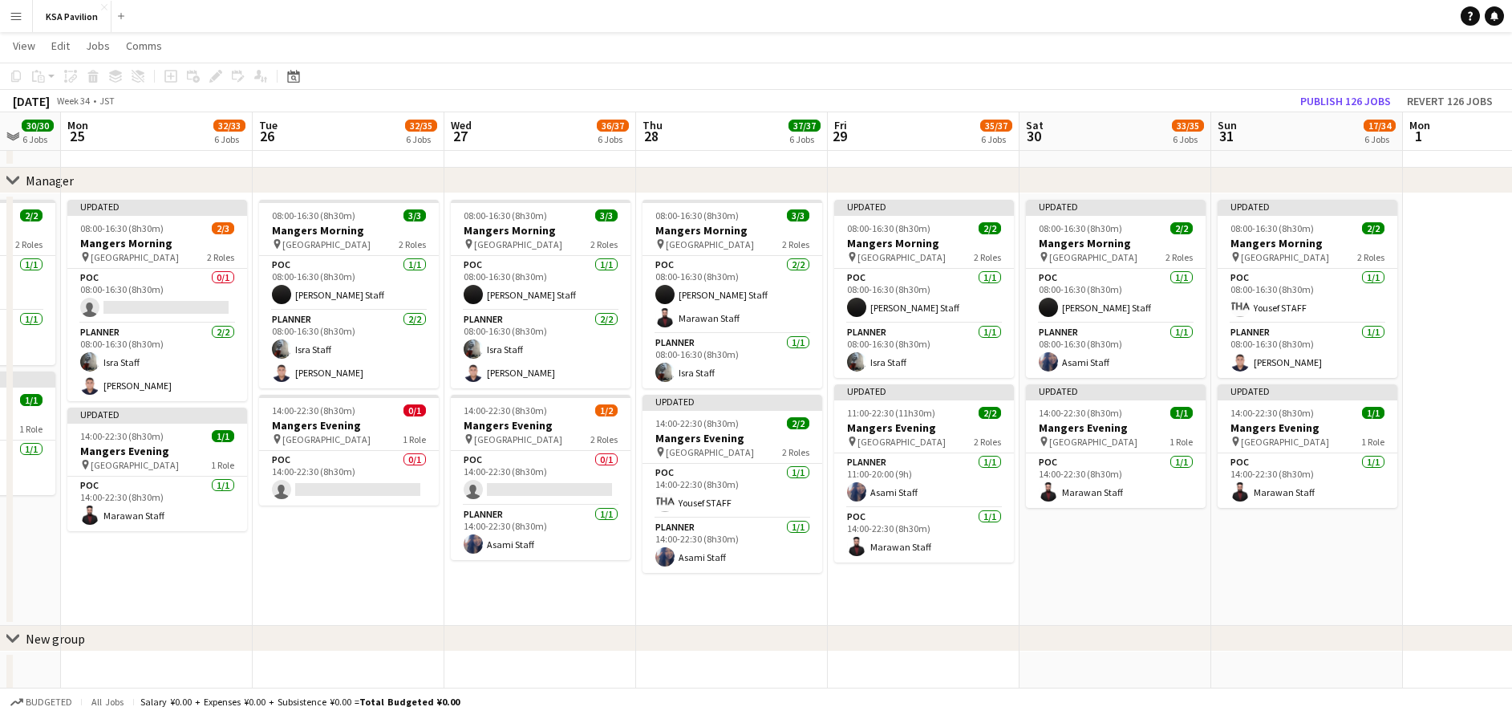
scroll to position [0, 535]
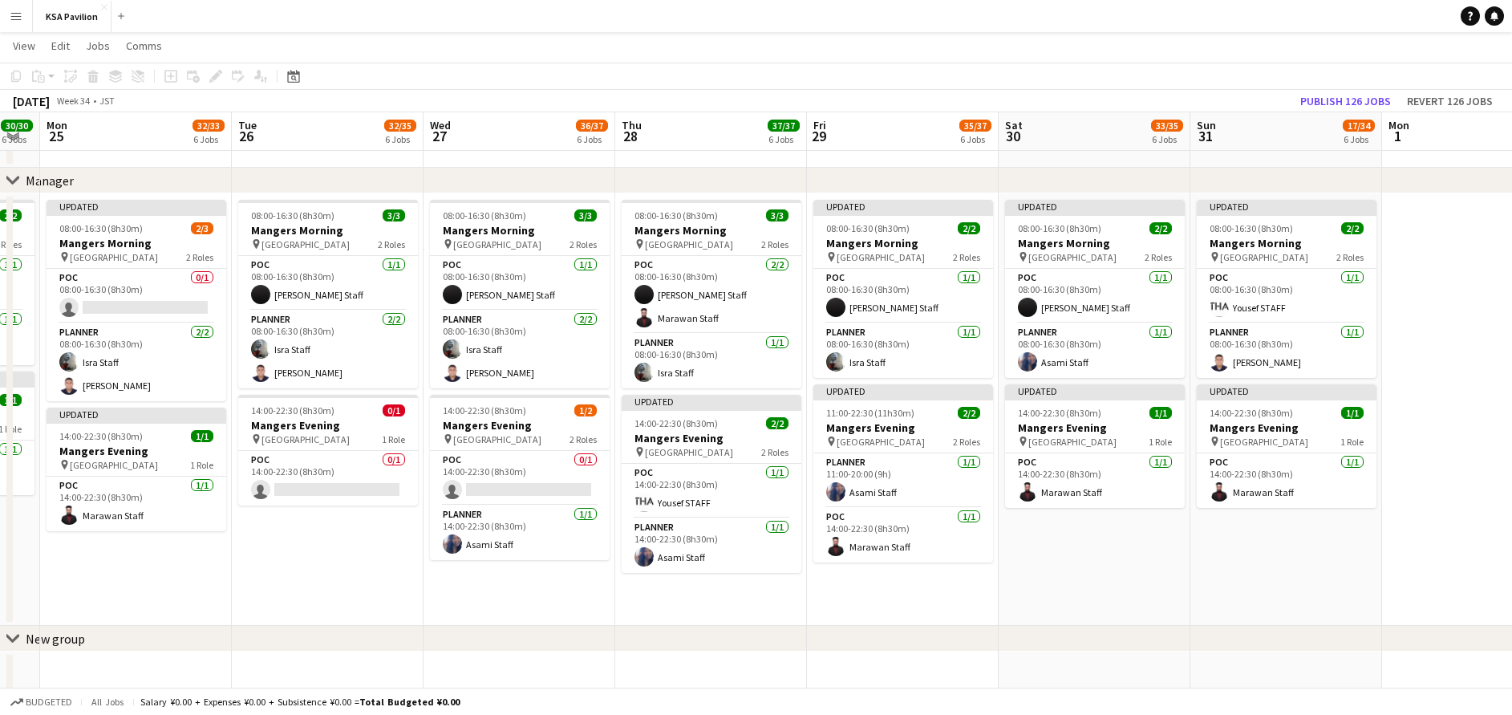
drag, startPoint x: 1368, startPoint y: 566, endPoint x: 1035, endPoint y: 600, distance: 334.6
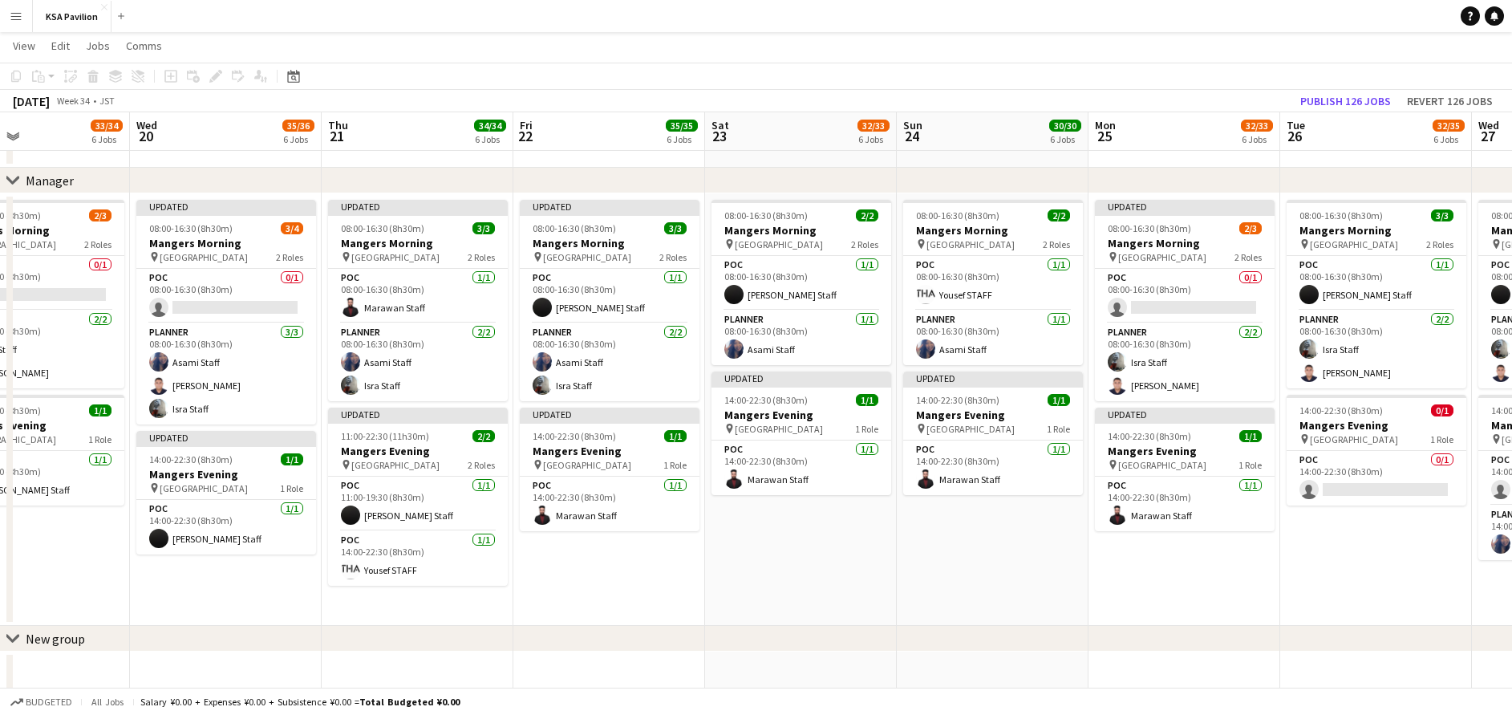
drag, startPoint x: 144, startPoint y: 616, endPoint x: 1182, endPoint y: 538, distance: 1040.2
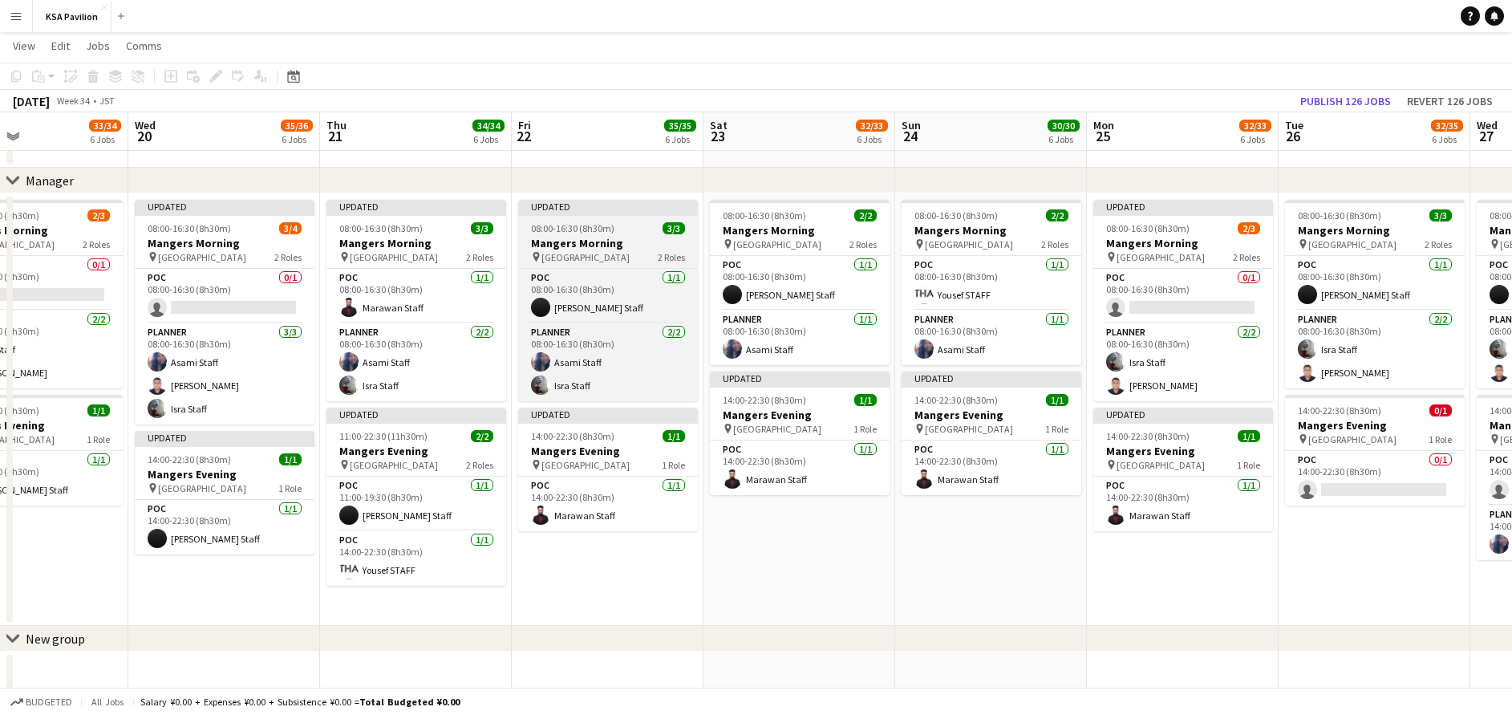
click at [584, 217] on app-job-card "Updated 08:00-16:30 (8h30m) 3/3 Mangers Morning pin Osaka 2 Roles POC [DATE] 08…" at bounding box center [608, 300] width 180 height 201
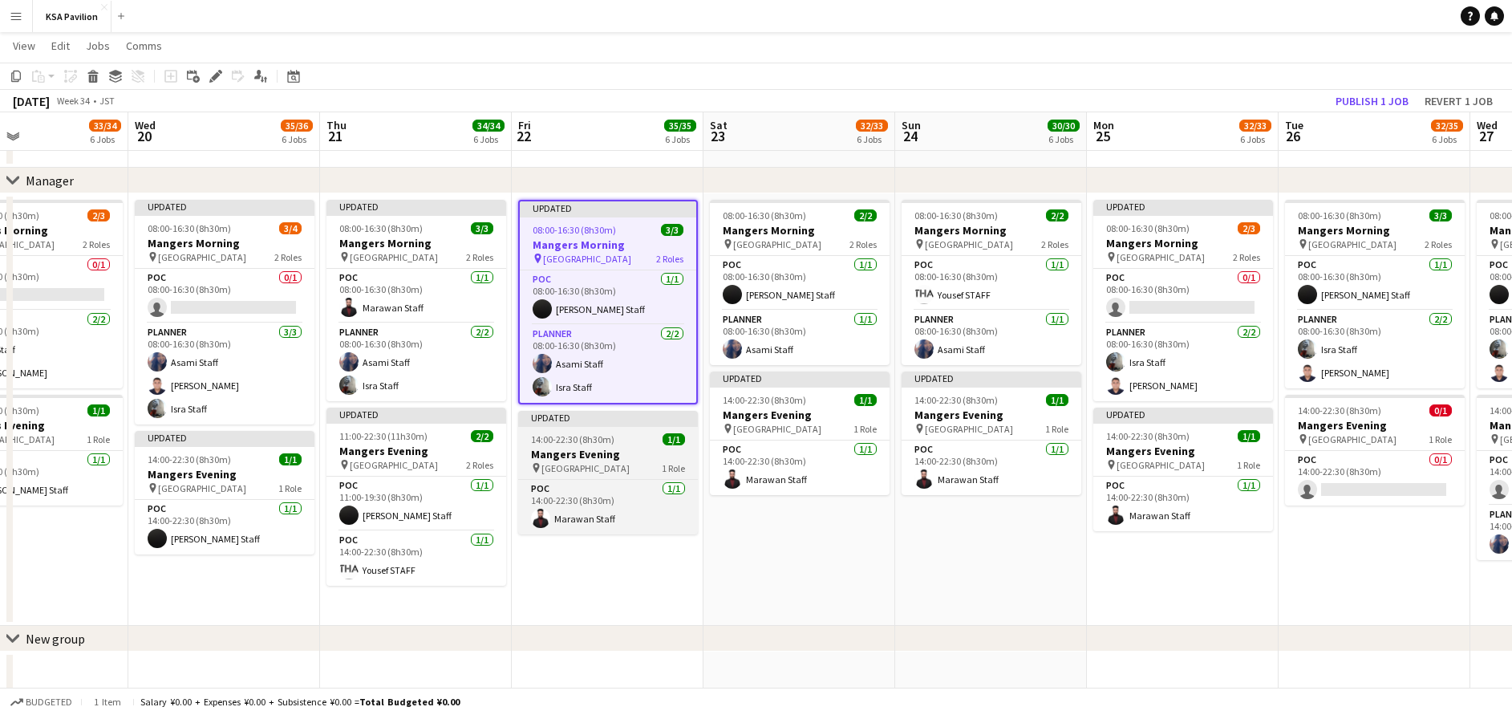
click at [583, 434] on span "14:00-22:30 (8h30m)" at bounding box center [572, 439] width 83 height 12
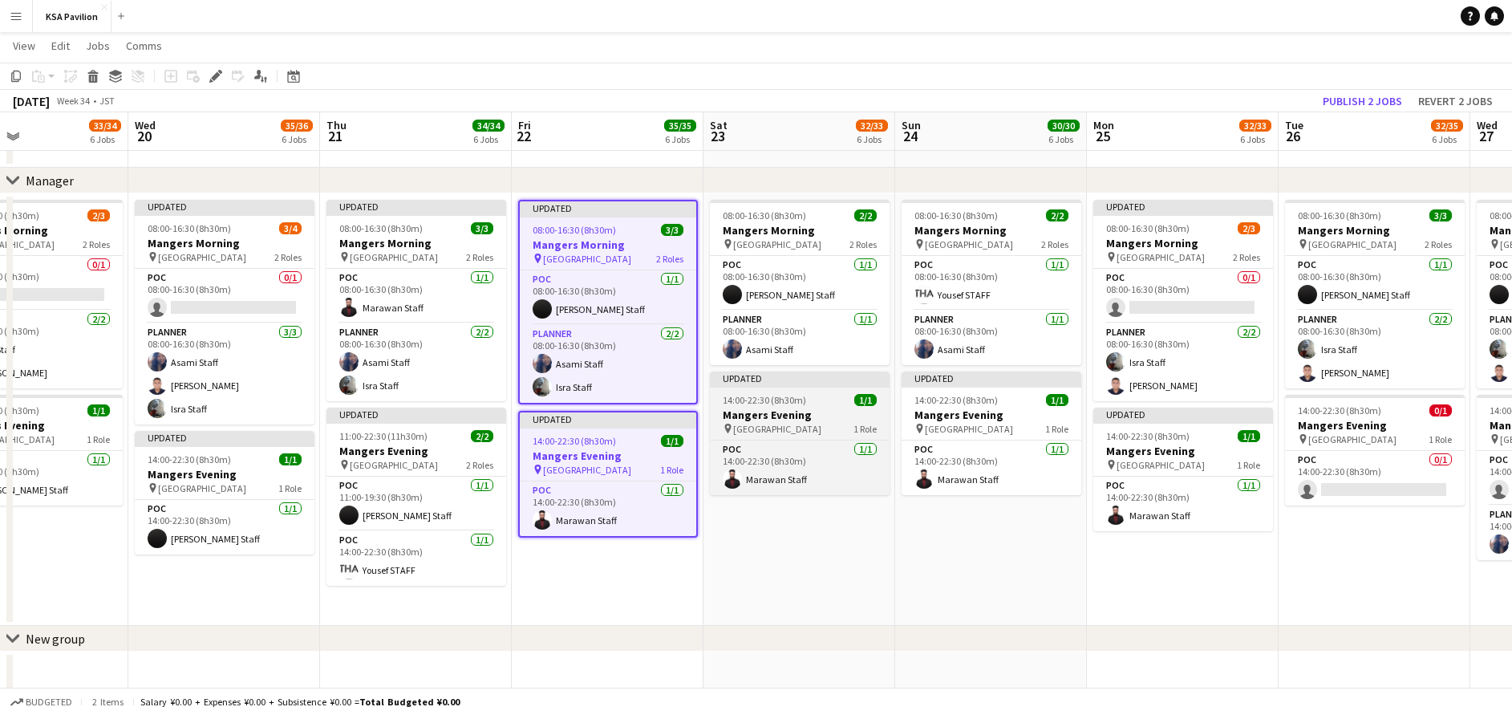
click at [724, 395] on span "14:00-22:30 (8h30m)" at bounding box center [764, 400] width 83 height 12
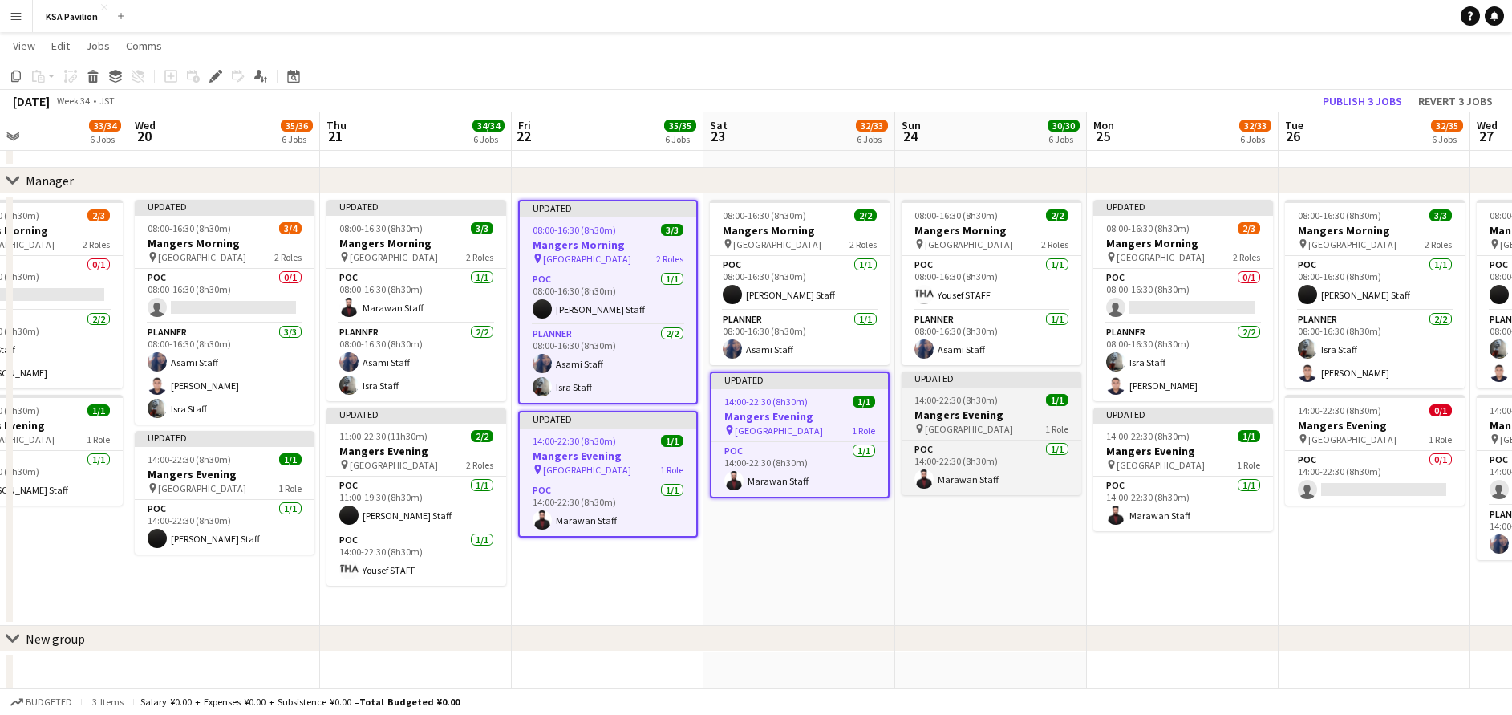
click at [907, 384] on div at bounding box center [992, 385] width 180 height 3
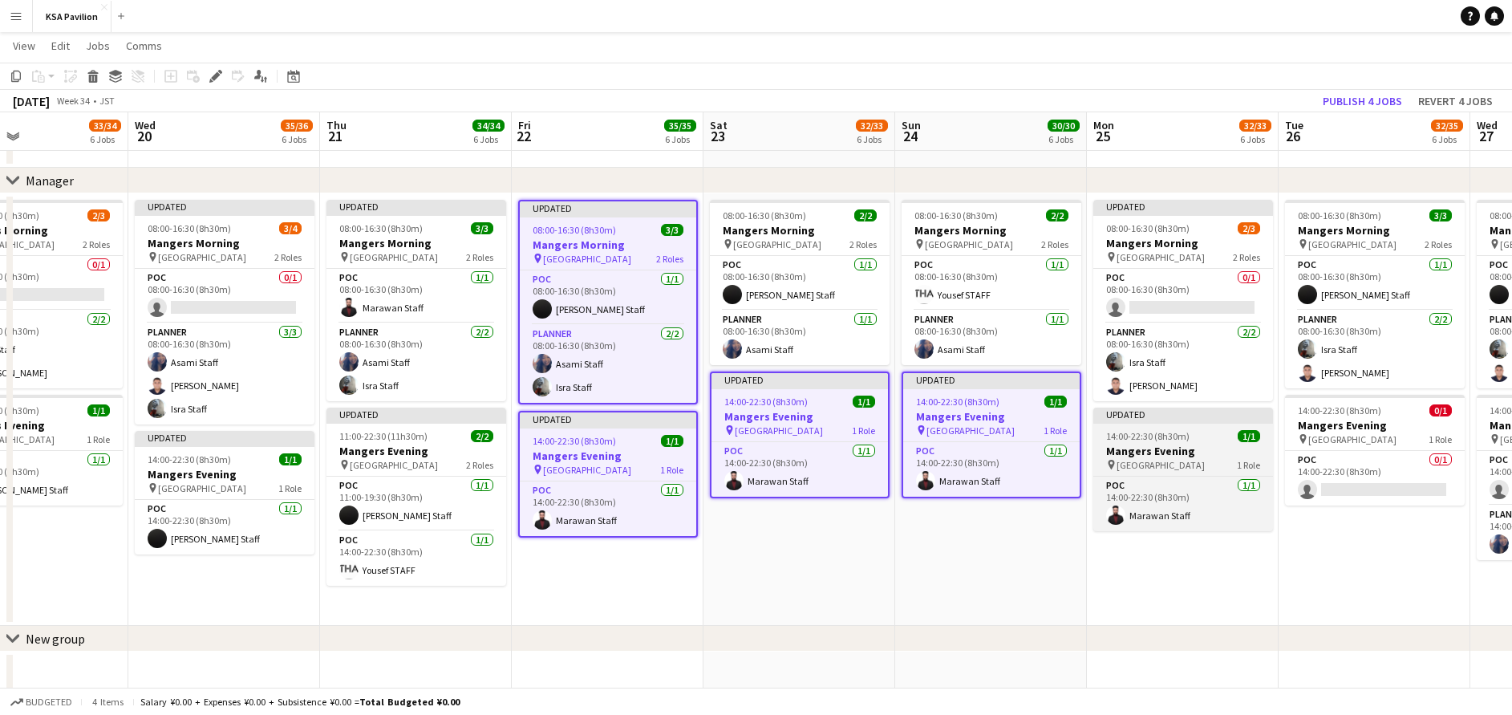
click at [1126, 436] on span "14:00-22:30 (8h30m)" at bounding box center [1147, 436] width 83 height 12
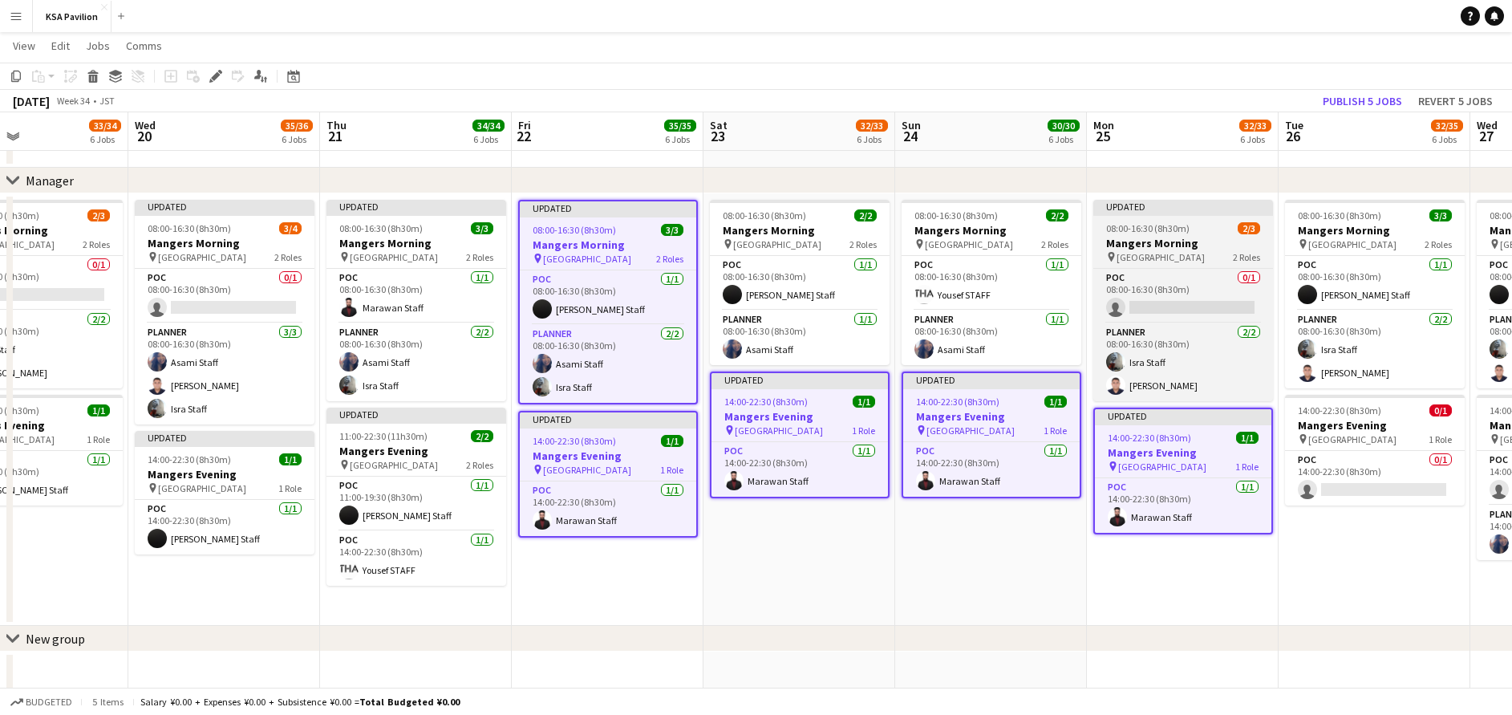
click at [1142, 215] on div at bounding box center [1183, 214] width 180 height 3
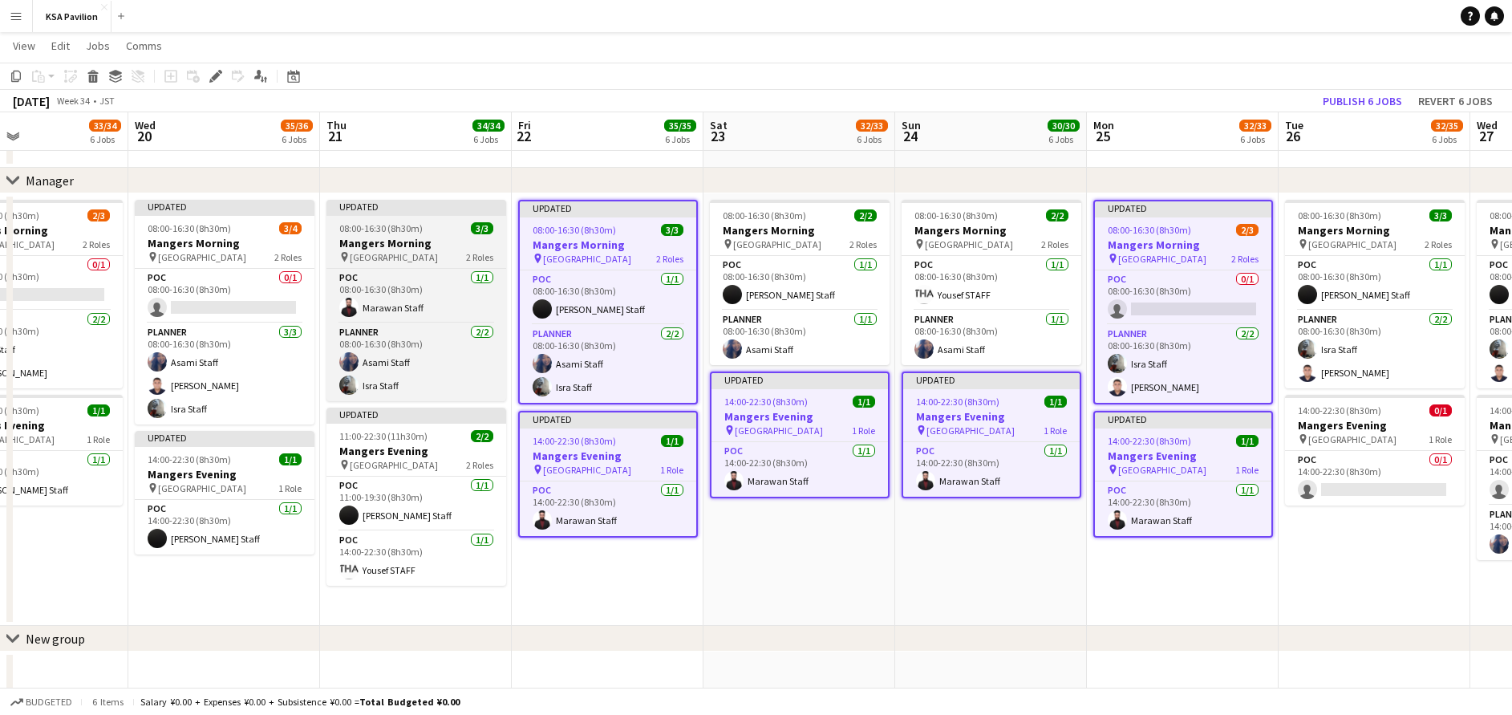
drag, startPoint x: 416, startPoint y: 229, endPoint x: 416, endPoint y: 243, distance: 14.4
click at [416, 229] on span "08:00-16:30 (8h30m)" at bounding box center [380, 228] width 83 height 12
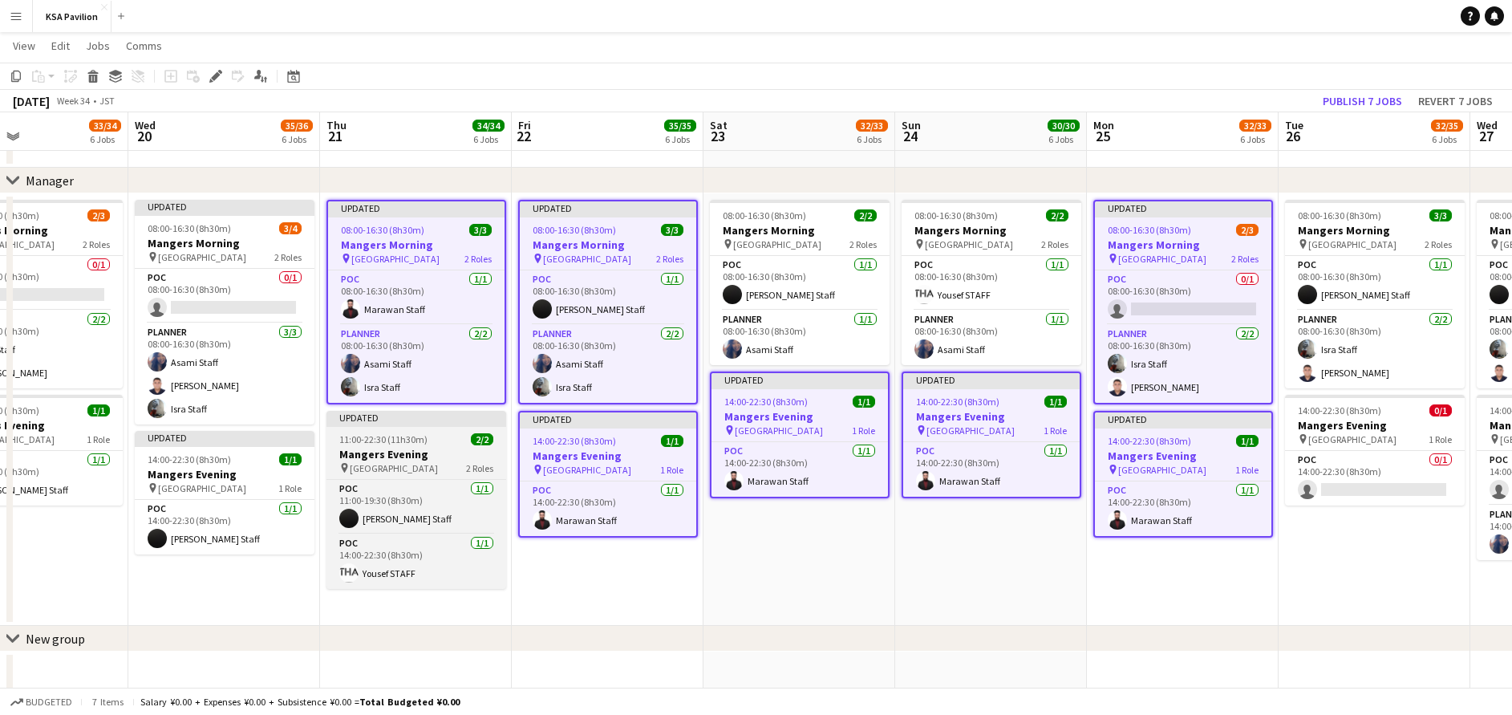
click at [361, 452] on h3 "Mangers Evening" at bounding box center [417, 454] width 180 height 14
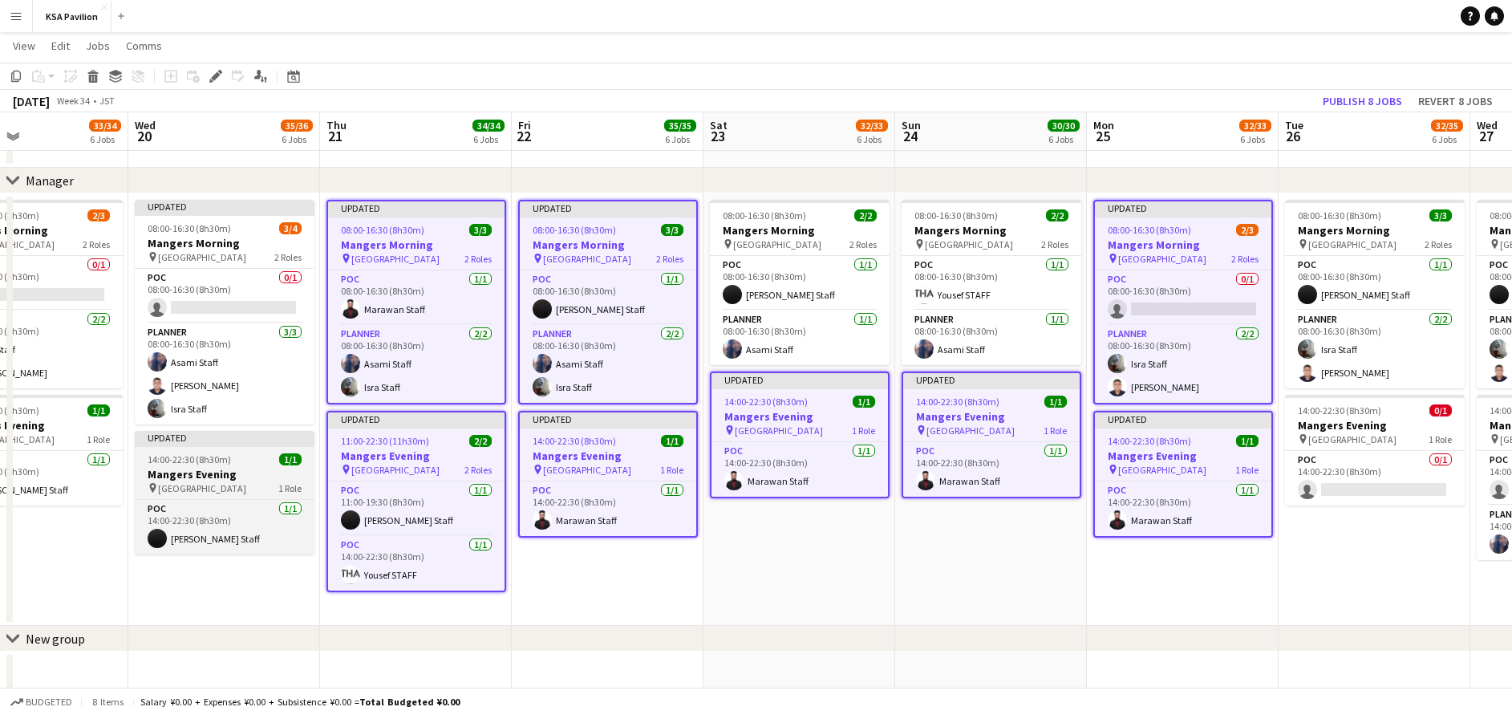
click at [210, 461] on span "14:00-22:30 (8h30m)" at bounding box center [189, 459] width 83 height 12
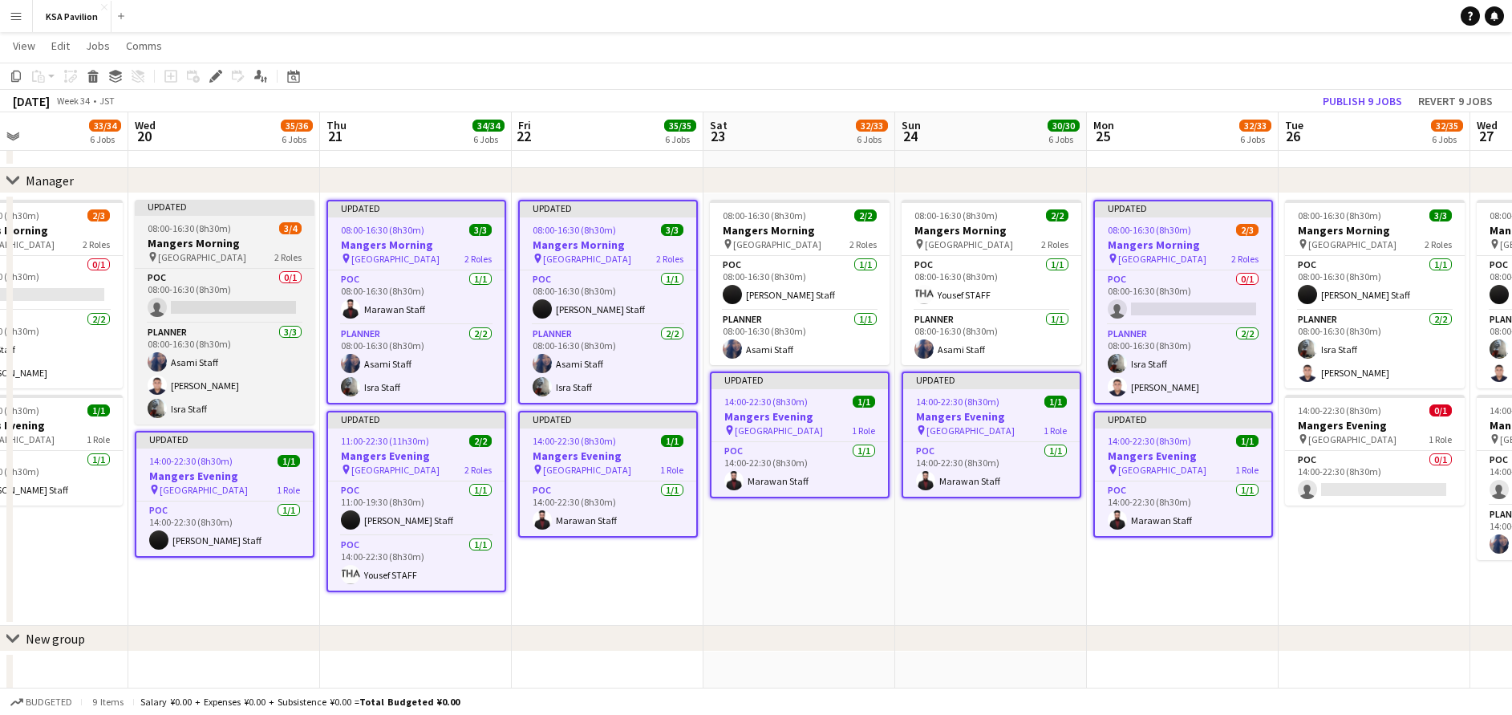
click at [217, 210] on div "Updated" at bounding box center [225, 206] width 180 height 13
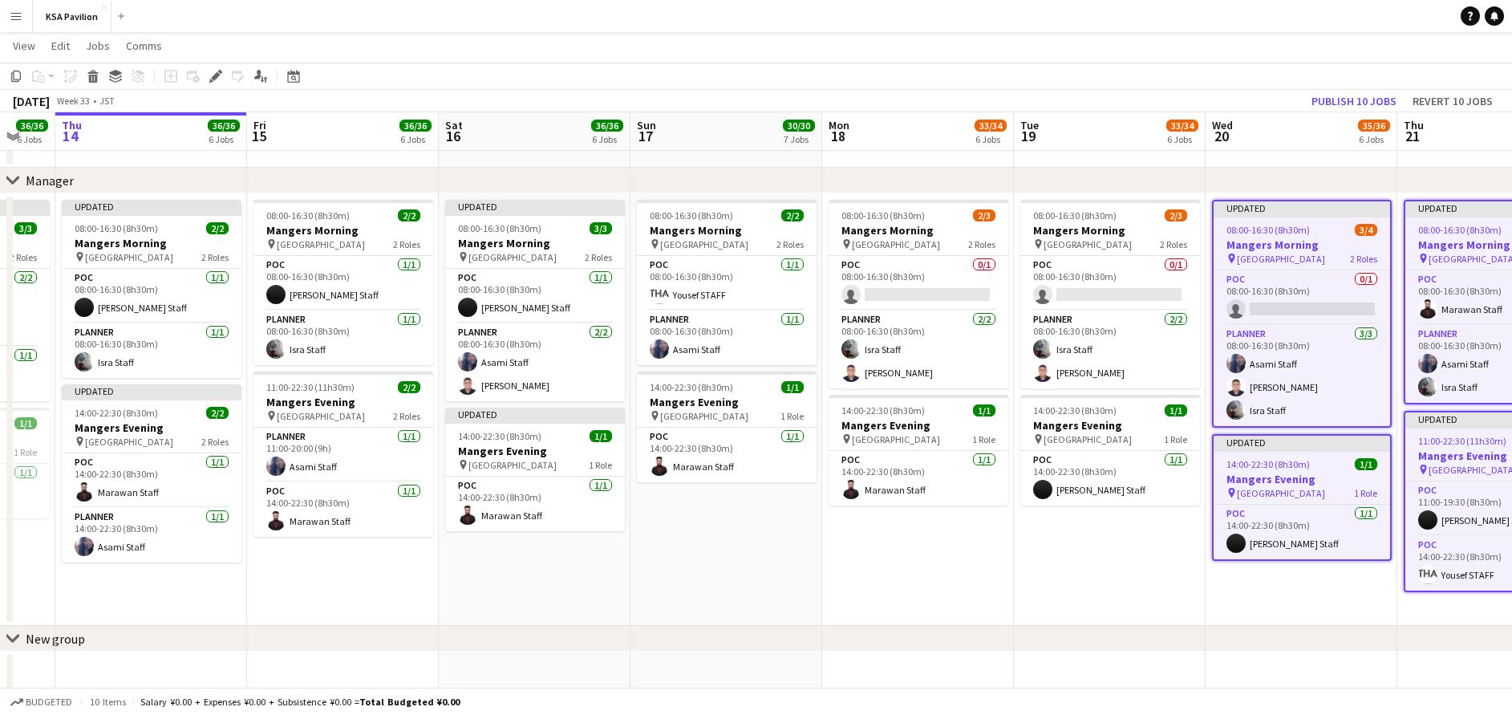
scroll to position [0, 387]
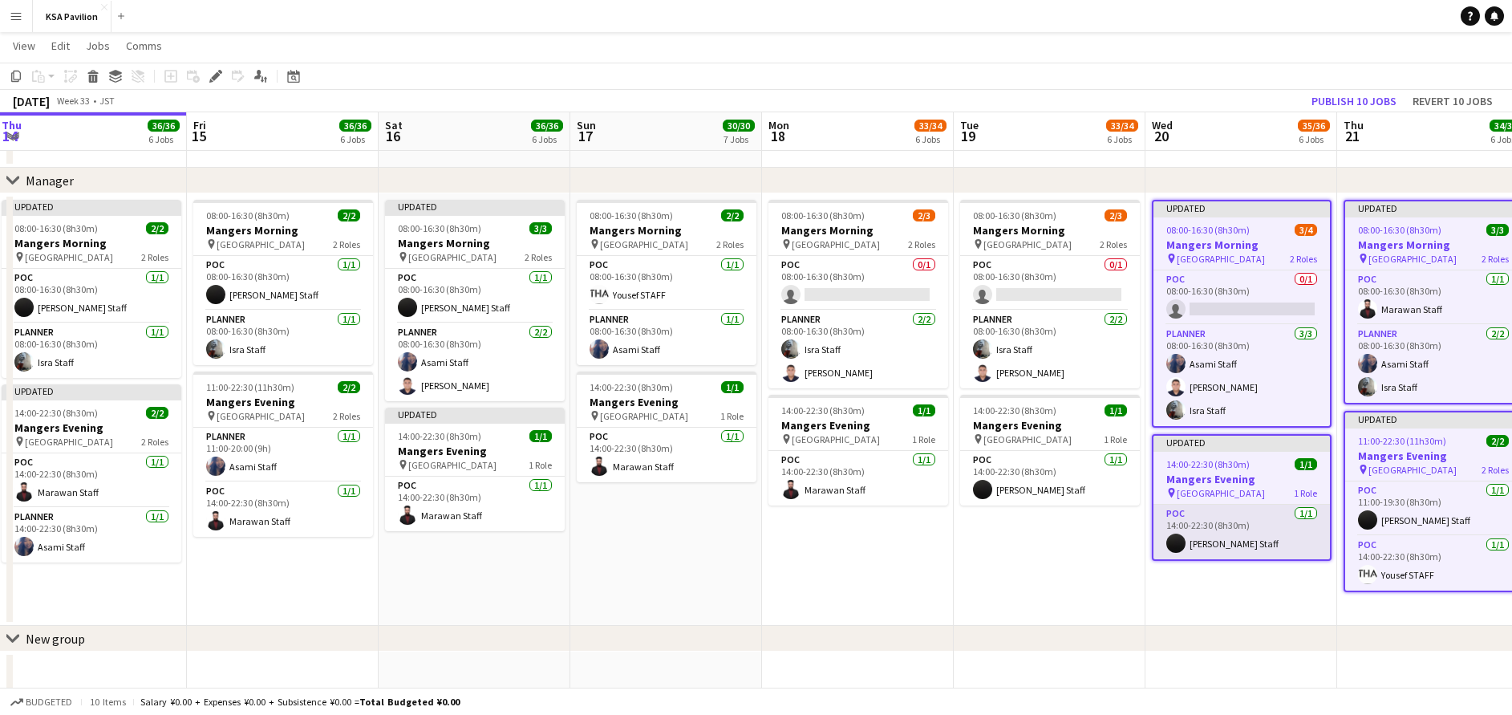
drag, startPoint x: 198, startPoint y: 598, endPoint x: 1174, endPoint y: 544, distance: 977.8
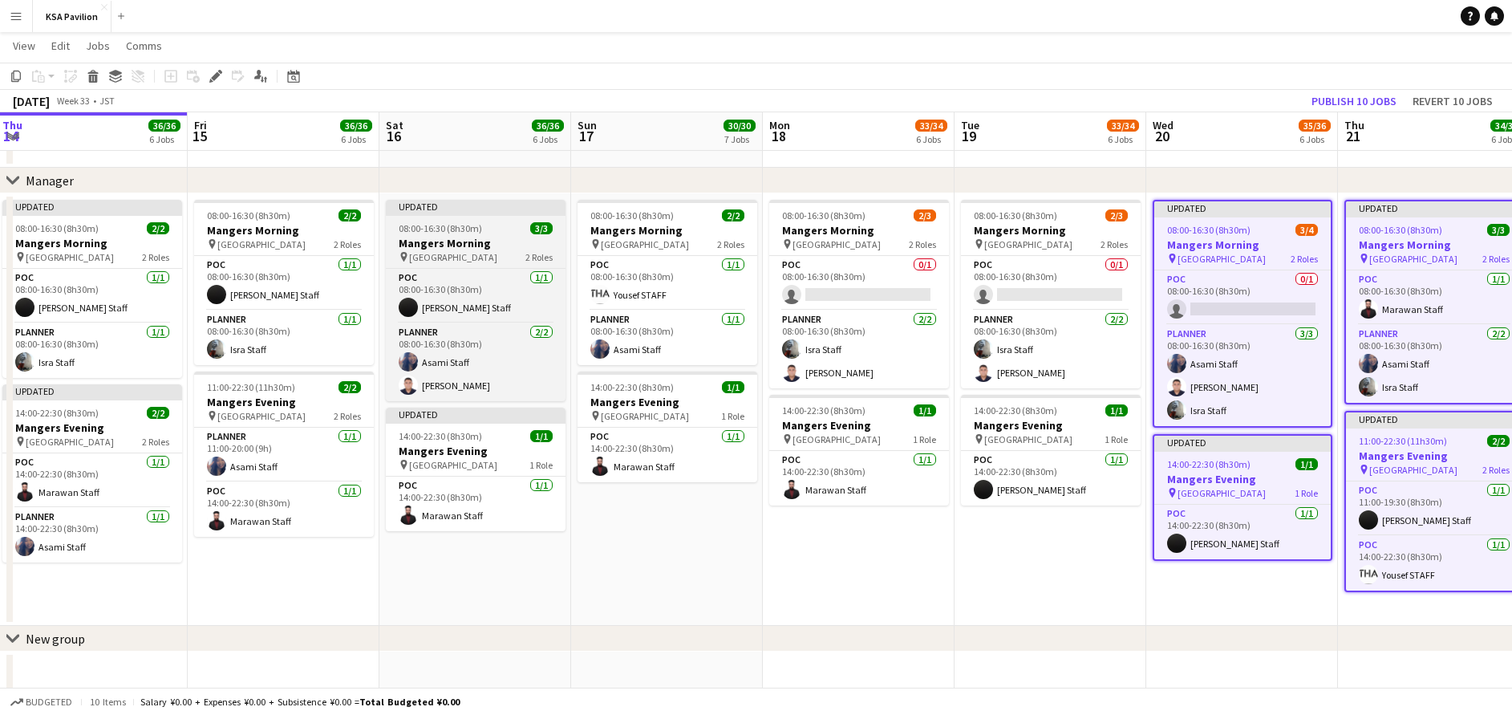
click at [475, 243] on h3 "Mangers Morning" at bounding box center [476, 243] width 180 height 14
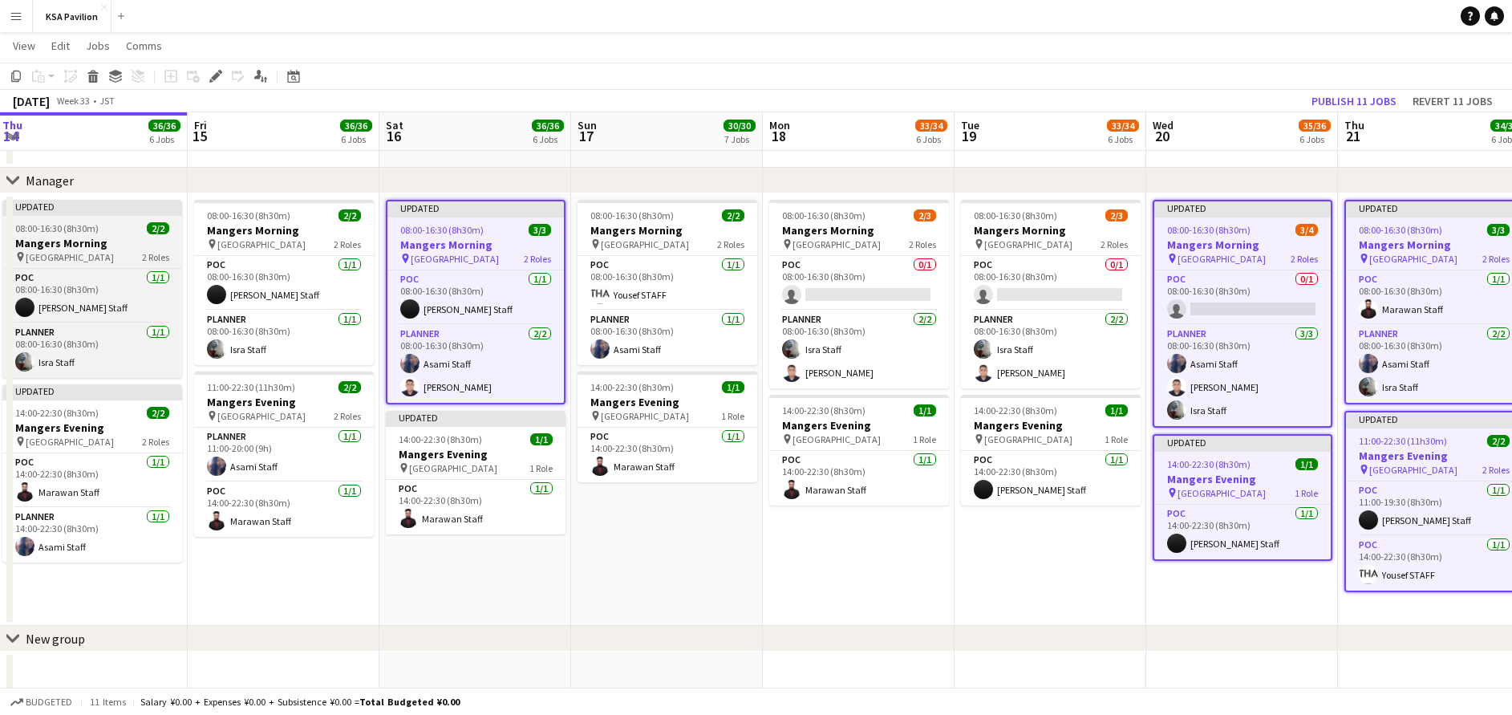
click at [72, 229] on span "08:00-16:30 (8h30m)" at bounding box center [56, 228] width 83 height 12
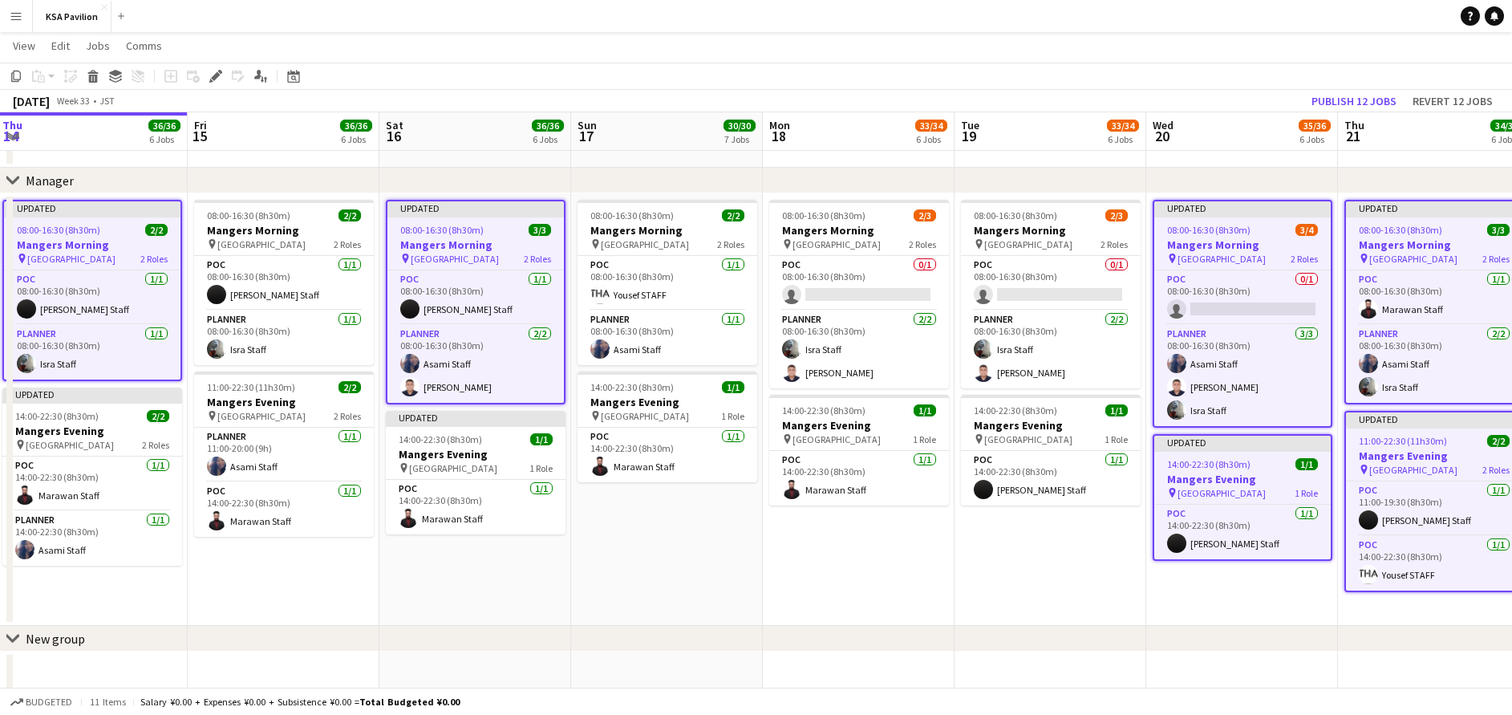
scroll to position [0, 387]
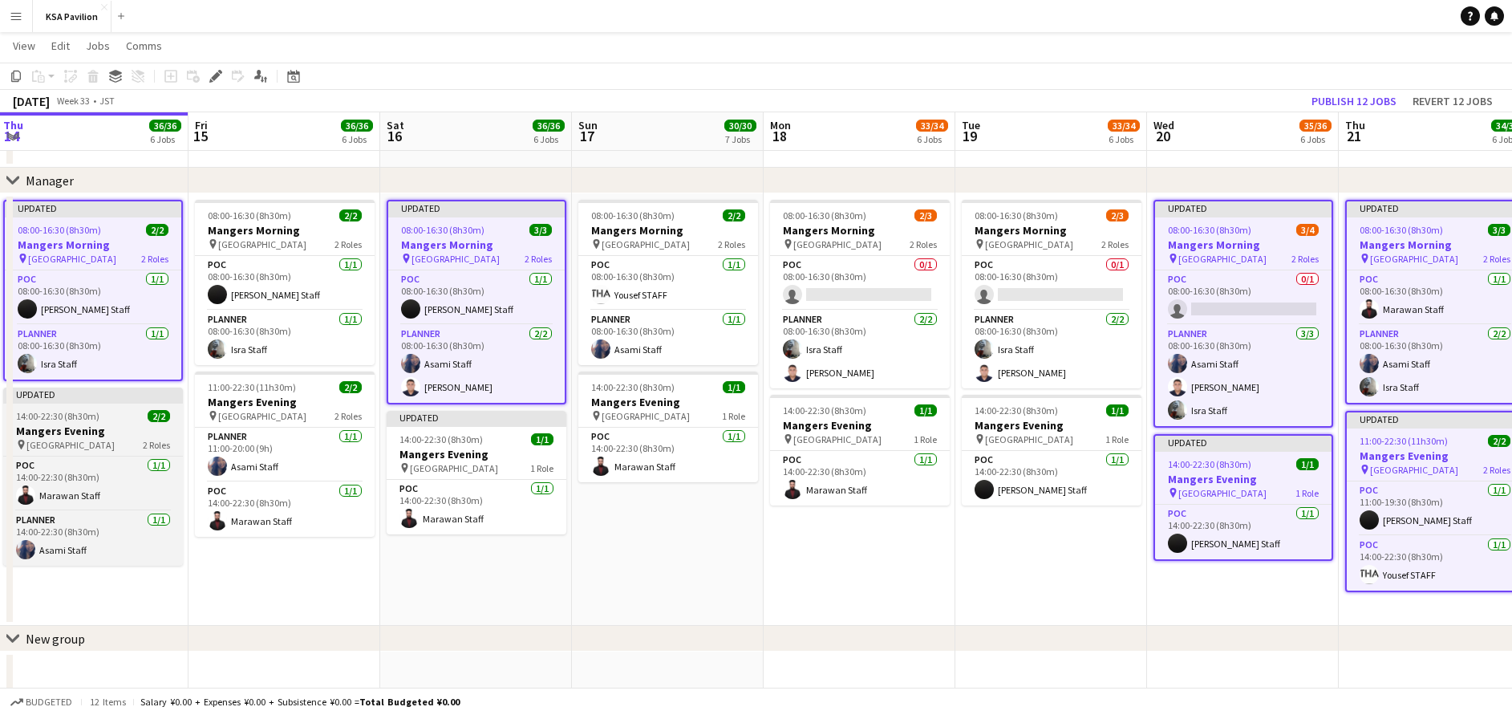
click at [87, 431] on h3 "Mangers Evening" at bounding box center [93, 431] width 180 height 14
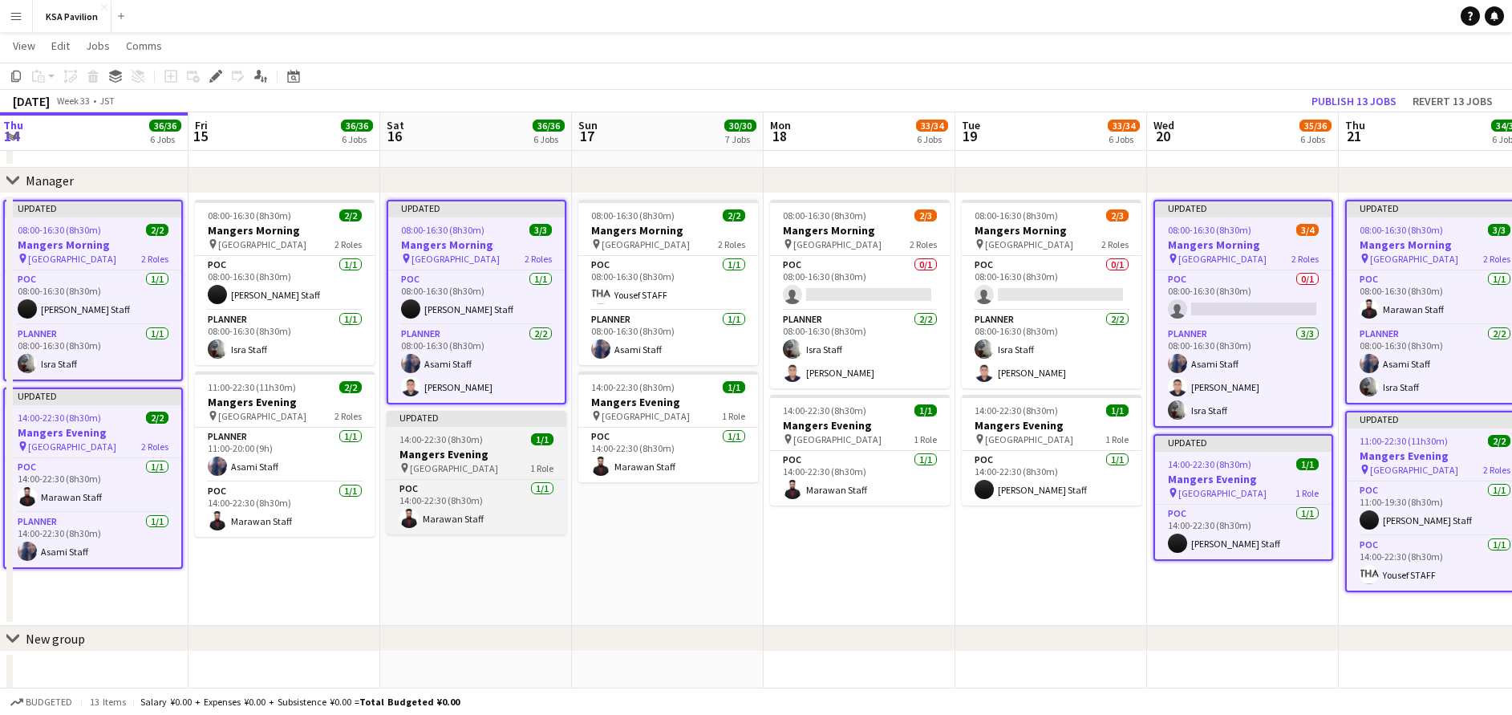
click at [430, 439] on span "14:00-22:30 (8h30m)" at bounding box center [441, 439] width 83 height 12
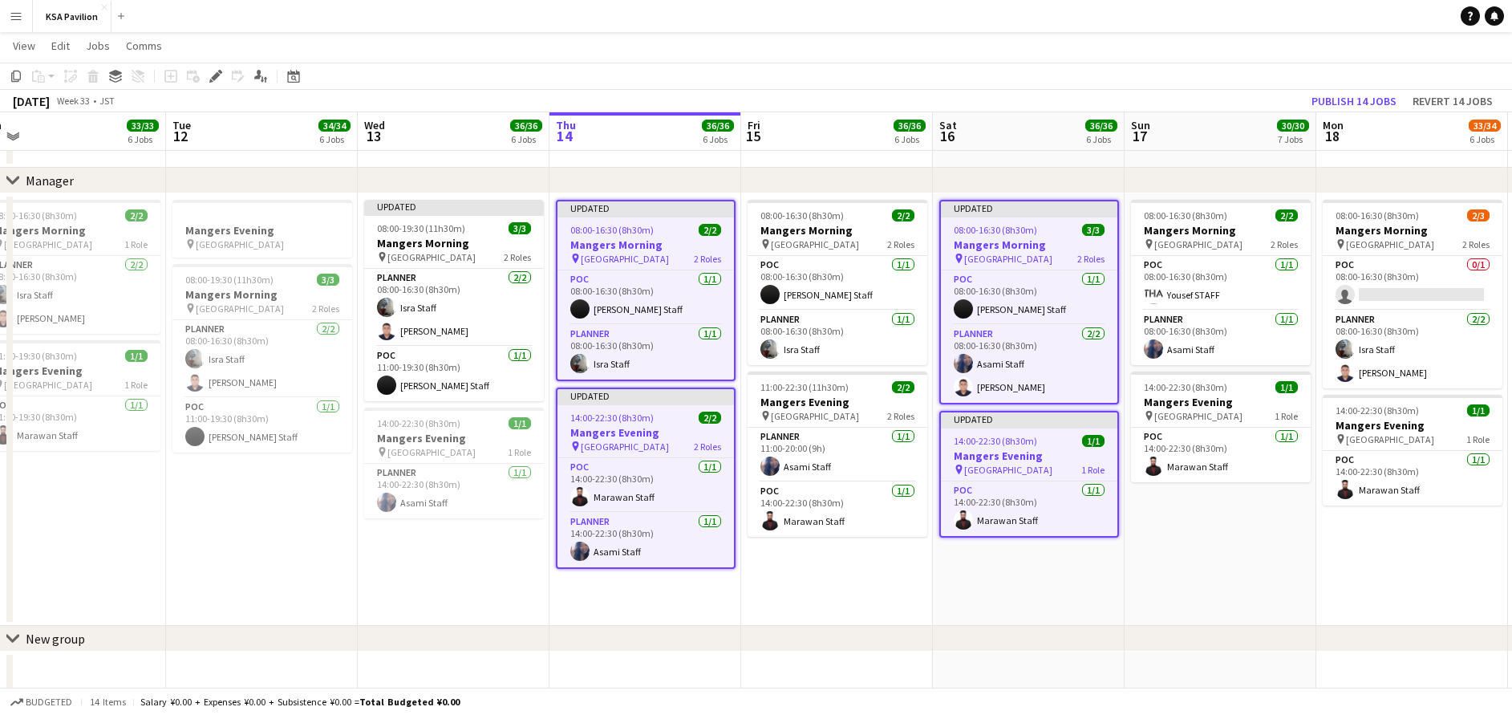
scroll to position [0, 388]
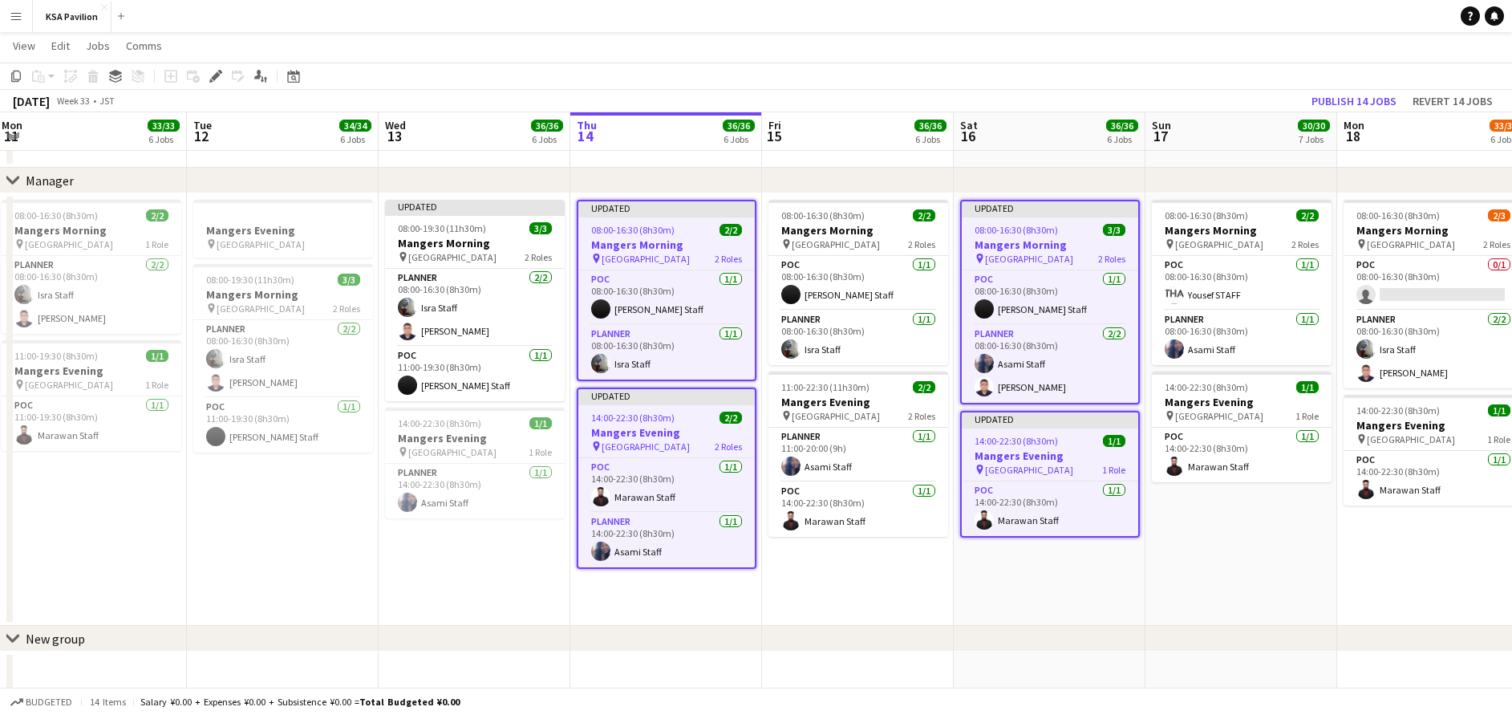
drag, startPoint x: 283, startPoint y: 585, endPoint x: 857, endPoint y: 548, distance: 574.8
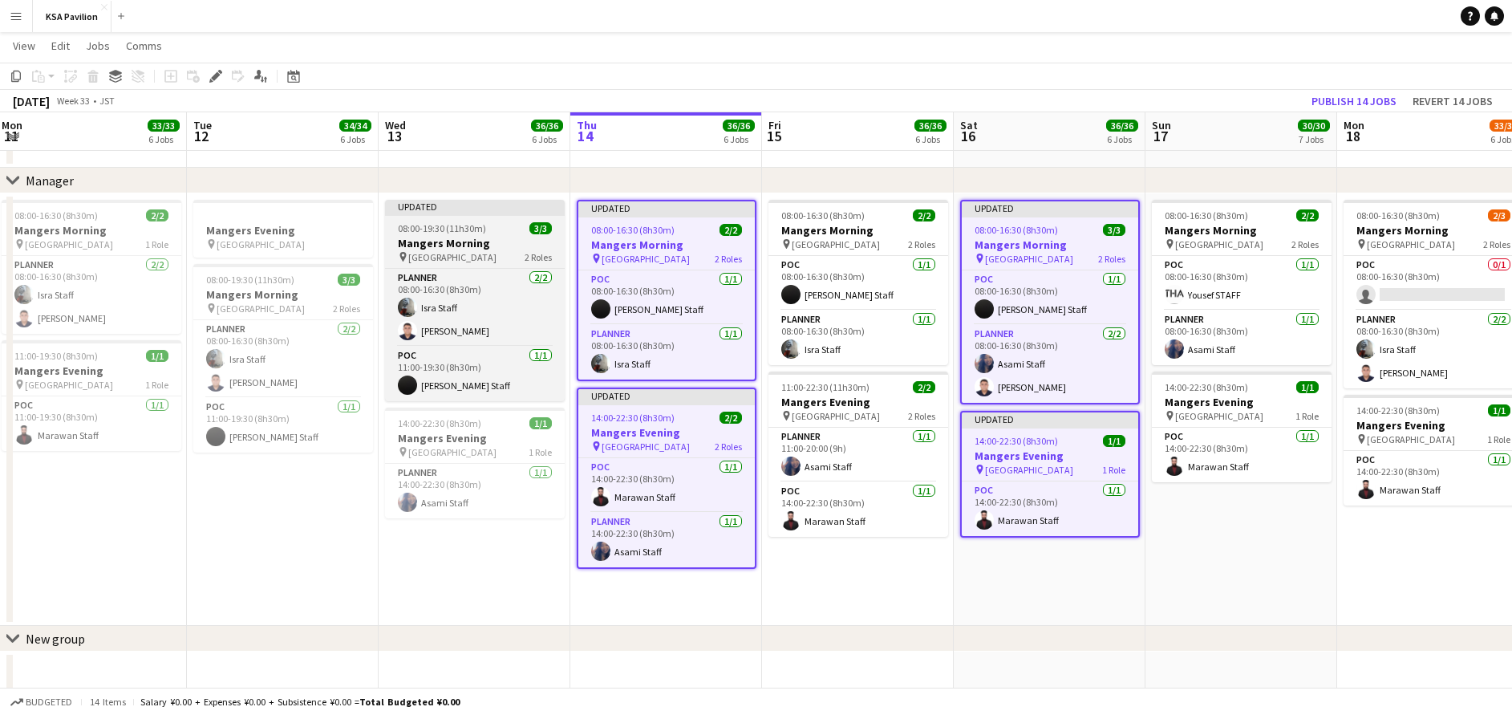
click at [423, 230] on span "08:00-19:30 (11h30m)" at bounding box center [442, 228] width 88 height 12
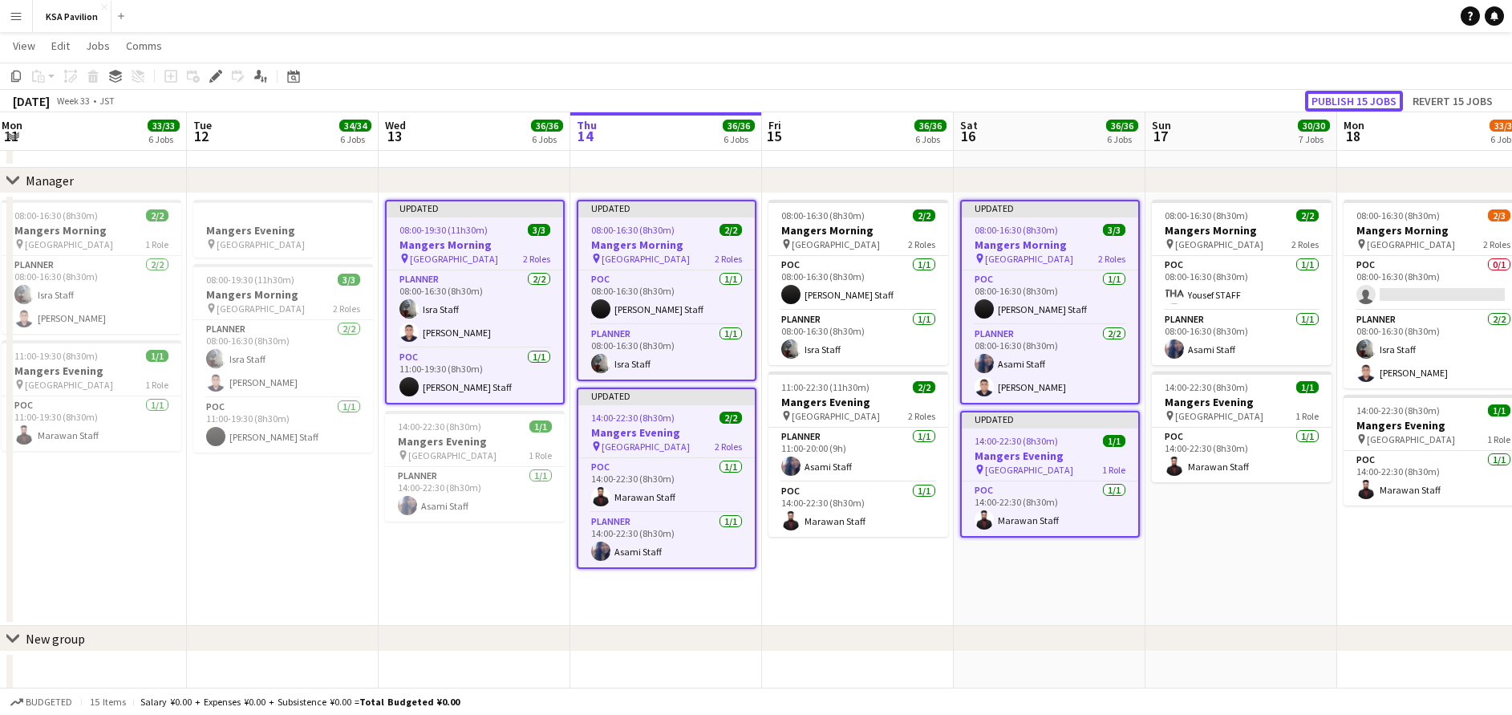
click at [1357, 95] on button "Publish 15 jobs" at bounding box center [1354, 101] width 98 height 21
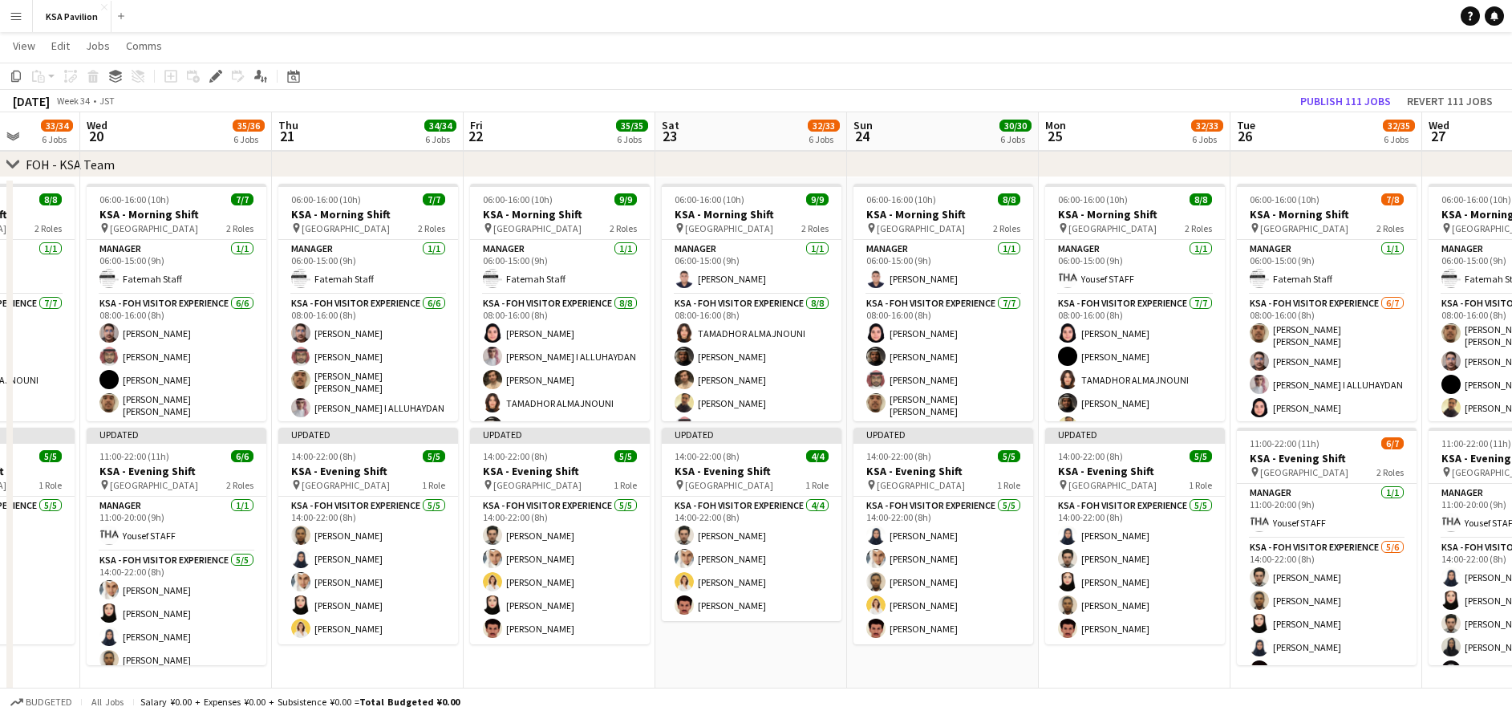
scroll to position [0, 0]
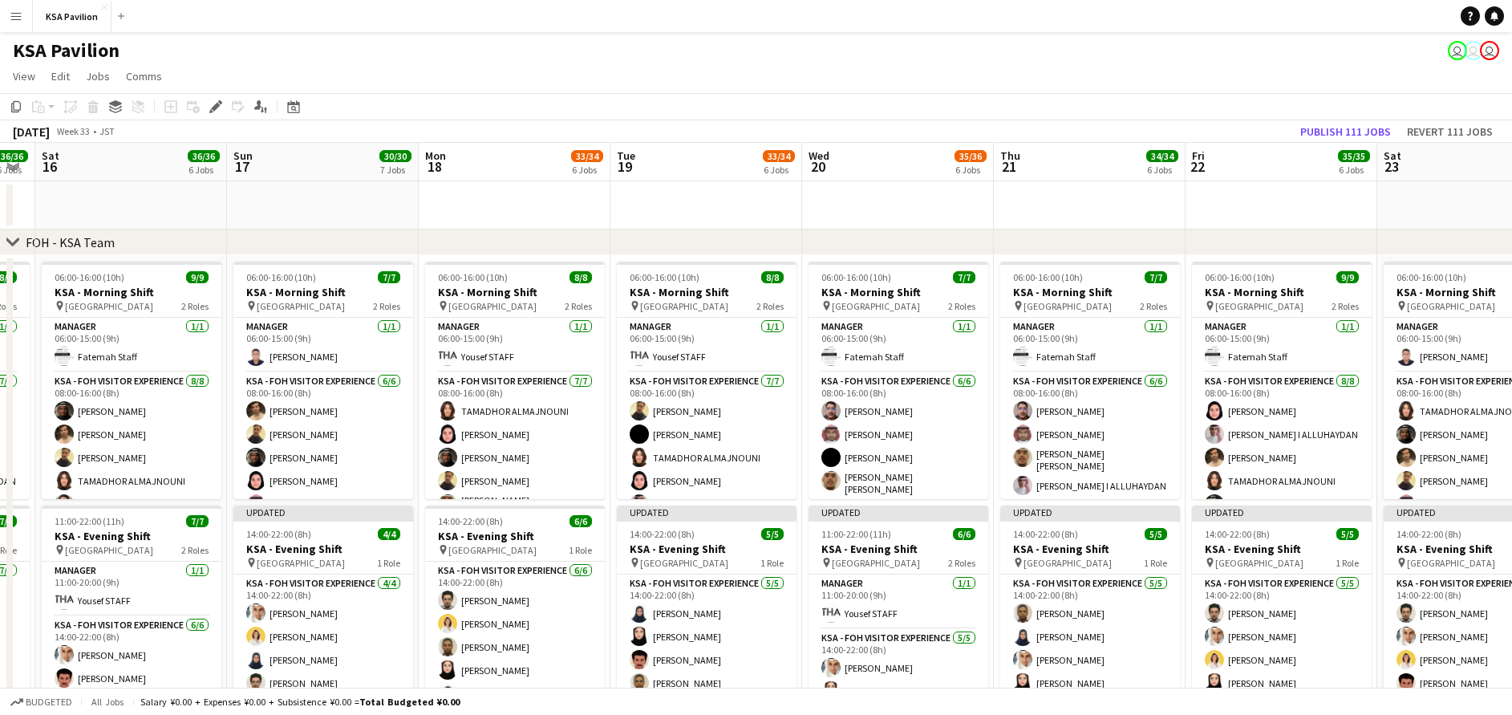
drag, startPoint x: 188, startPoint y: 204, endPoint x: 911, endPoint y: 213, distance: 722.9
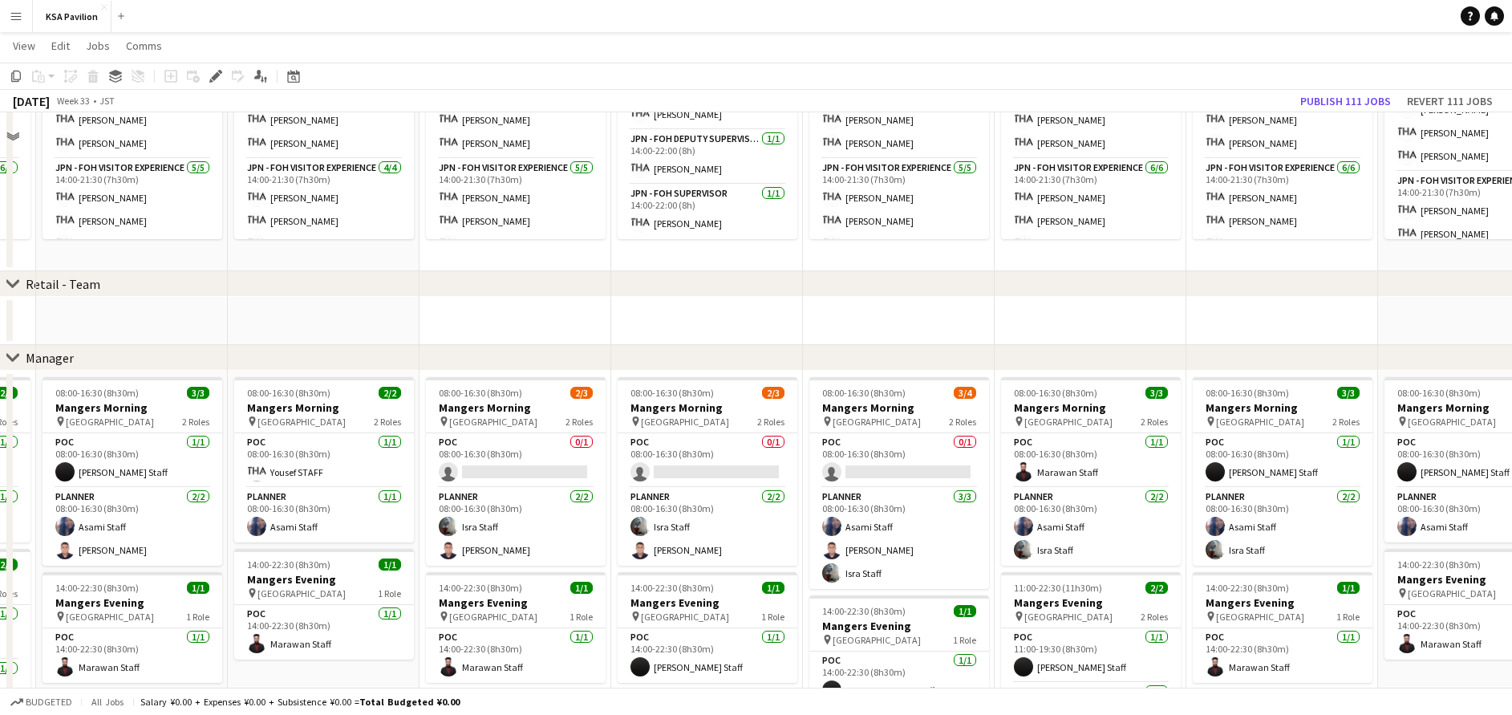
scroll to position [1203, 0]
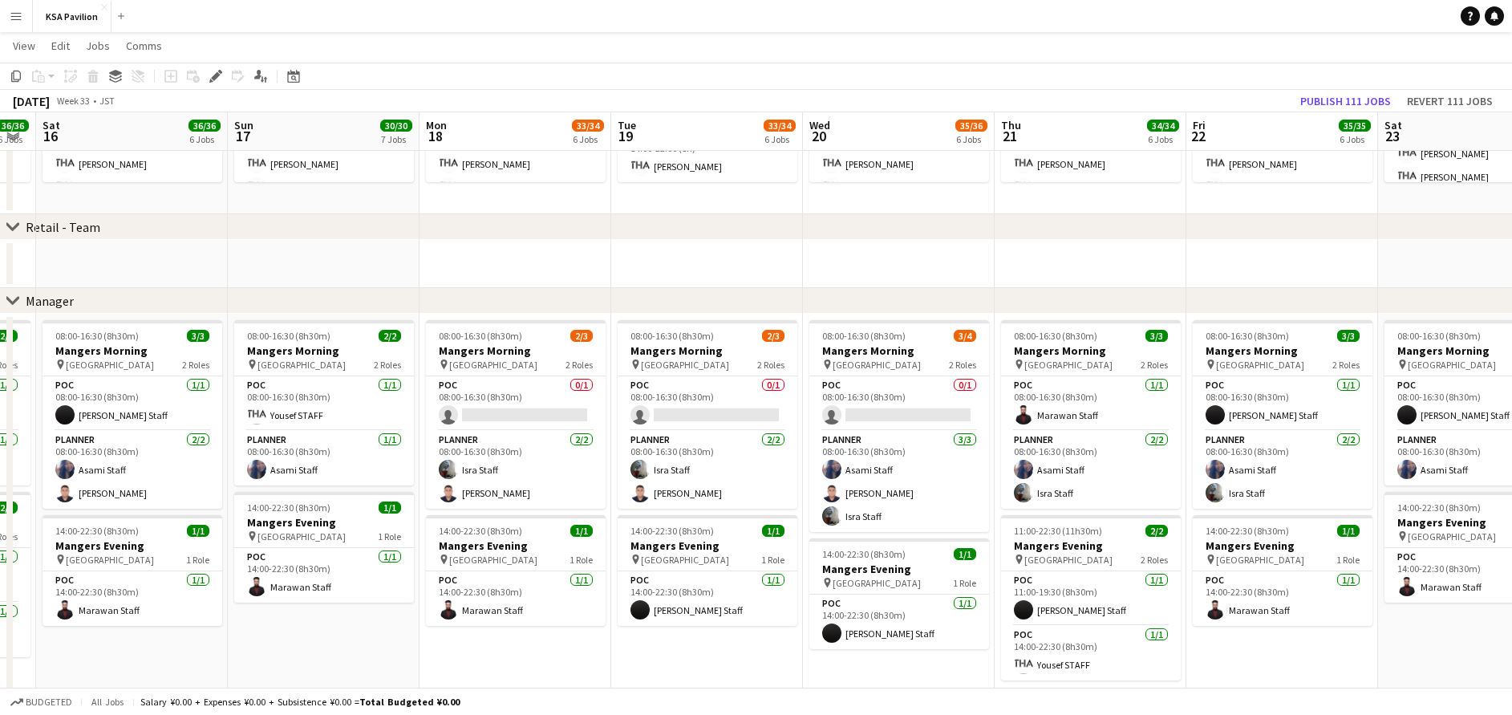
click at [606, 675] on app-date-cell "08:00-16:30 (8h30m) 2/3 Mangers Morning pin Osaka 2 Roles POC 0/1 08:00-16:30 (…" at bounding box center [516, 521] width 192 height 414
